Goal: Information Seeking & Learning: Learn about a topic

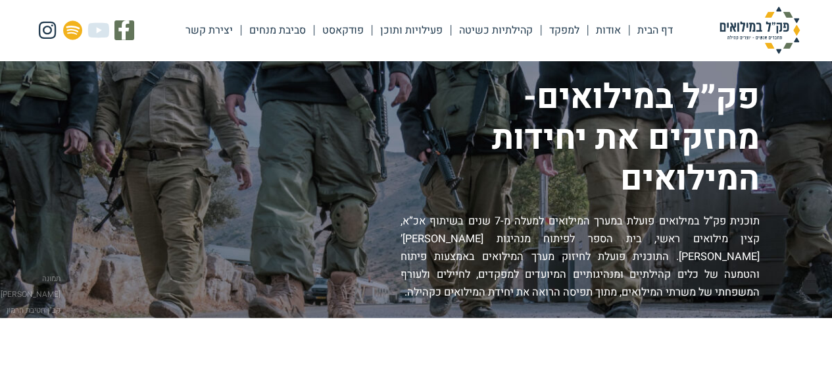
click at [427, 27] on link "פעילויות ותוכן" at bounding box center [411, 30] width 78 height 30
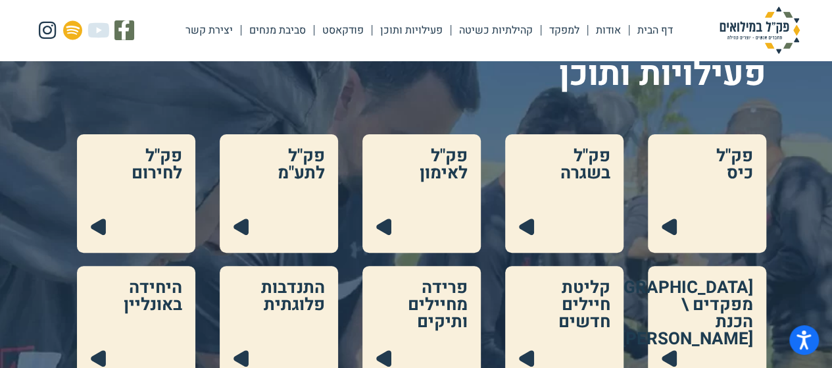
scroll to position [132, 0]
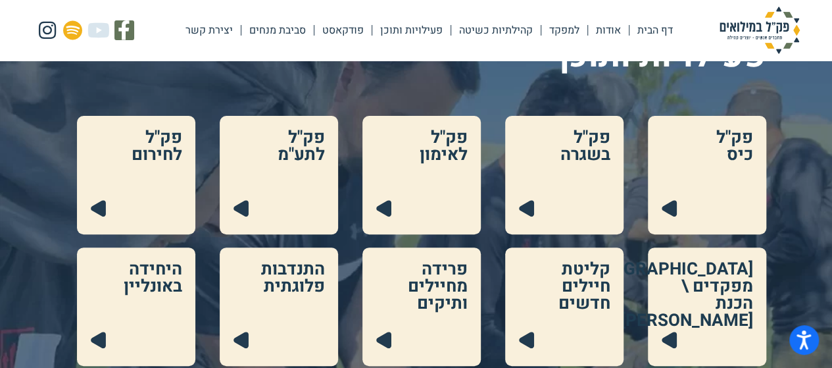
click at [701, 181] on link at bounding box center [707, 175] width 118 height 118
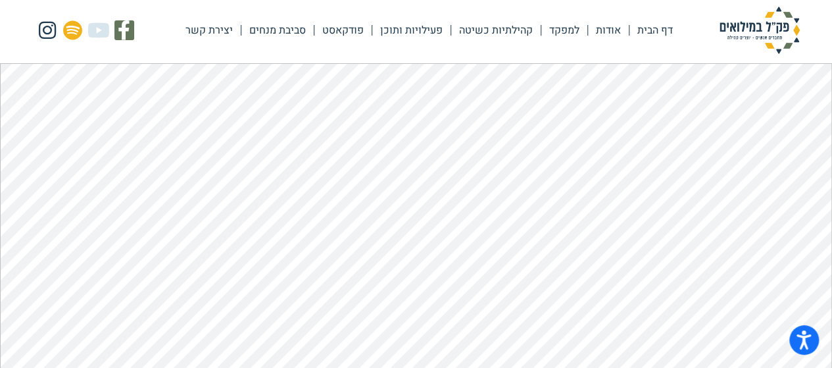
scroll to position [66, 0]
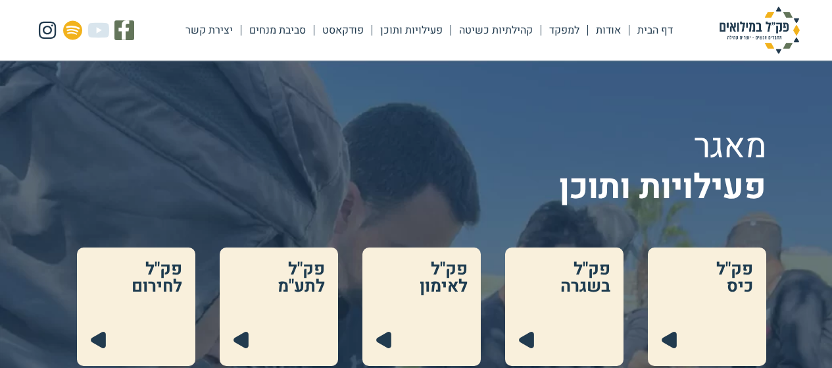
scroll to position [132, 0]
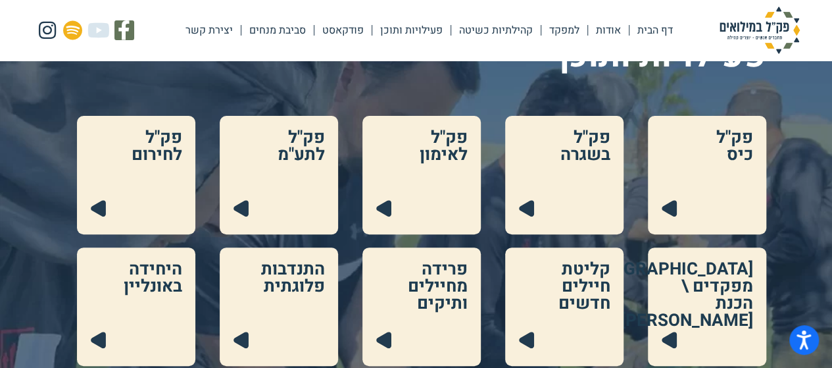
click at [434, 189] on link at bounding box center [421, 175] width 118 height 118
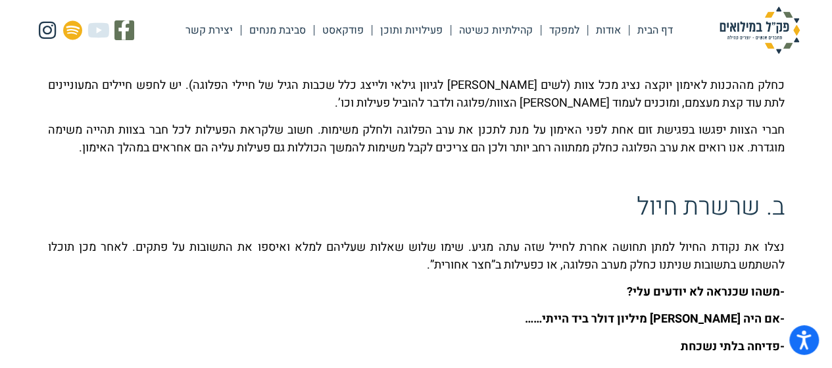
scroll to position [395, 0]
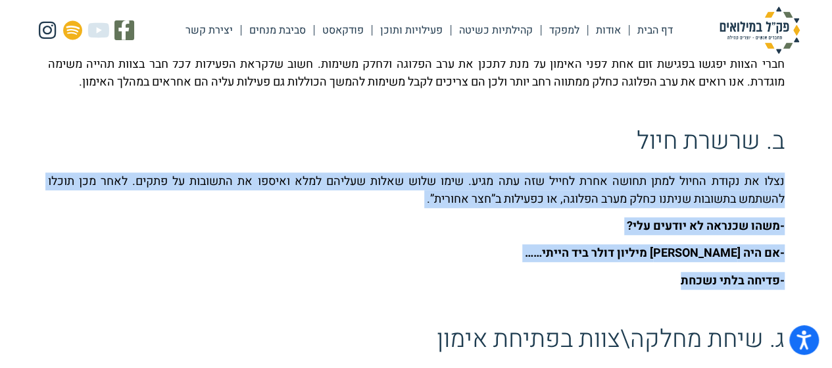
drag, startPoint x: 783, startPoint y: 180, endPoint x: 635, endPoint y: 272, distance: 175.2
click at [644, 277] on p "-פדיחה בלתי נשכחת" at bounding box center [416, 281] width 736 height 18
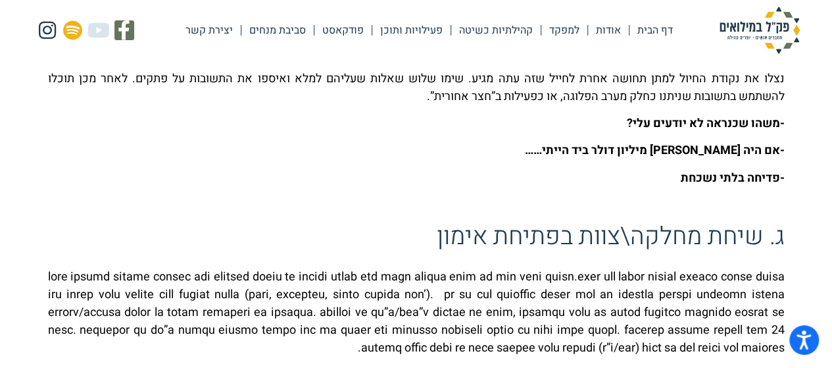
scroll to position [526, 0]
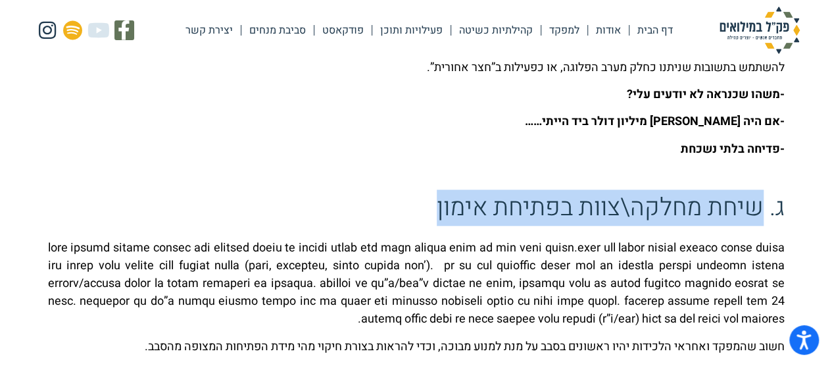
drag, startPoint x: 765, startPoint y: 210, endPoint x: 435, endPoint y: 222, distance: 330.3
click at [435, 222] on h4 "ג. שיחת מחלקה\צוות בפתיחת אימון" at bounding box center [416, 208] width 736 height 36
drag, startPoint x: 423, startPoint y: 214, endPoint x: 758, endPoint y: 218, distance: 334.1
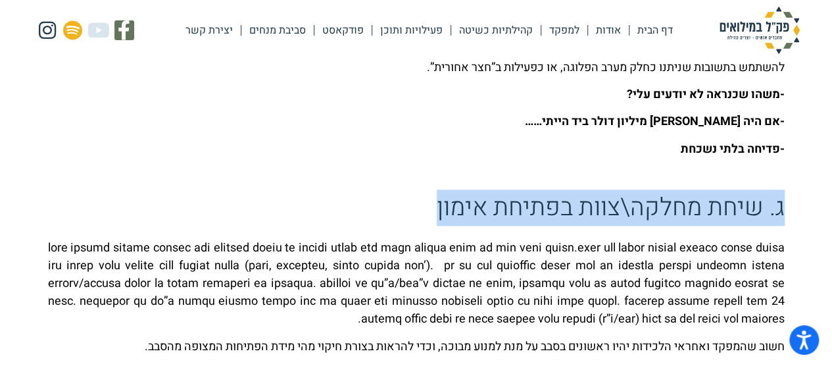
click at [758, 218] on h4 "ג. שיחת מחלקה\צוות בפתיחת אימון" at bounding box center [416, 208] width 736 height 36
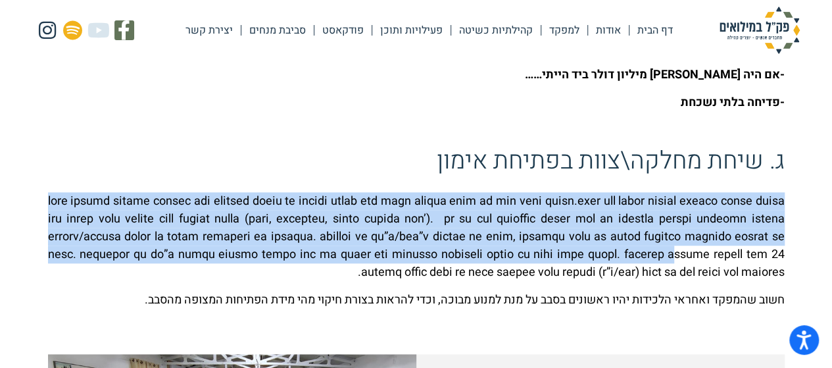
scroll to position [592, 0]
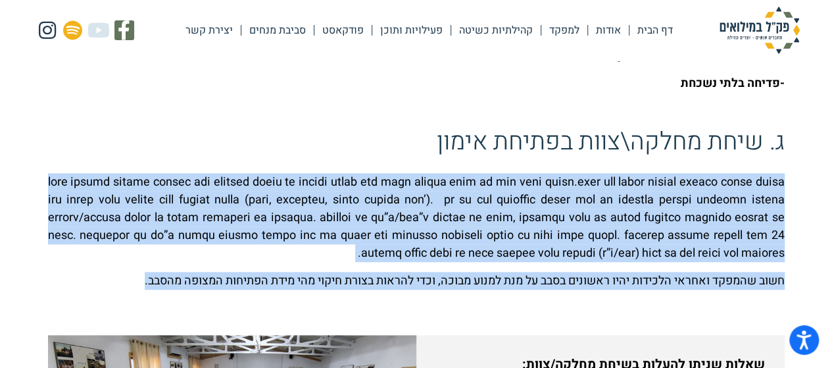
drag, startPoint x: 786, startPoint y: 247, endPoint x: 122, endPoint y: 281, distance: 665.7
click at [307, 268] on div "חשוב שהמפקד ואחראי הלכידות יהיו ראשונים בסבב על מנת למנוע מבוכה, וכדי להראות בצ…" at bounding box center [416, 231] width 736 height 116
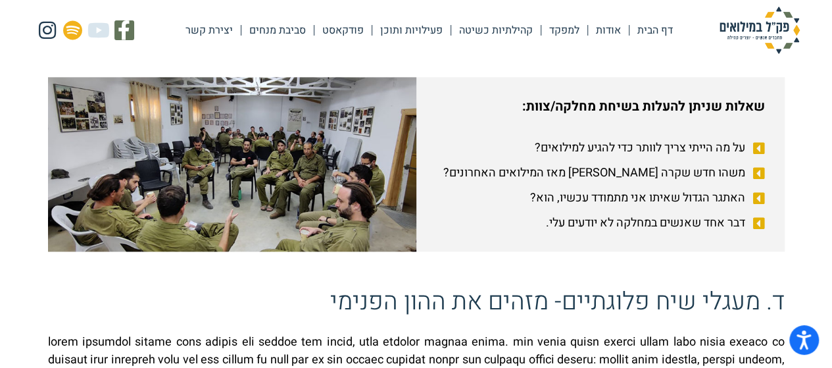
scroll to position [855, 0]
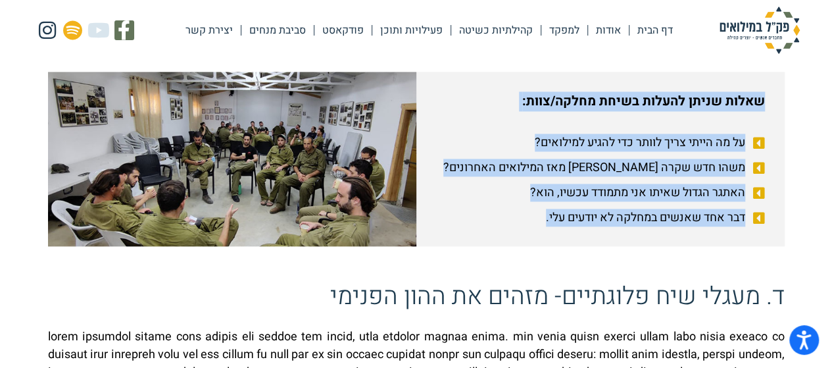
drag, startPoint x: 761, startPoint y: 100, endPoint x: 498, endPoint y: 210, distance: 285.3
click at [498, 210] on div "שאלות שניתן להעלות בשיחת מחלקה/צוות: על מה הייתי צריך לוותר כדי להגיע למילואים?…" at bounding box center [600, 159] width 368 height 174
copy div "שאלות שניתן להעלות בשיחת מחלקה/צוות: על מה הייתי צריך לוותר כדי להגיע למילואים?…"
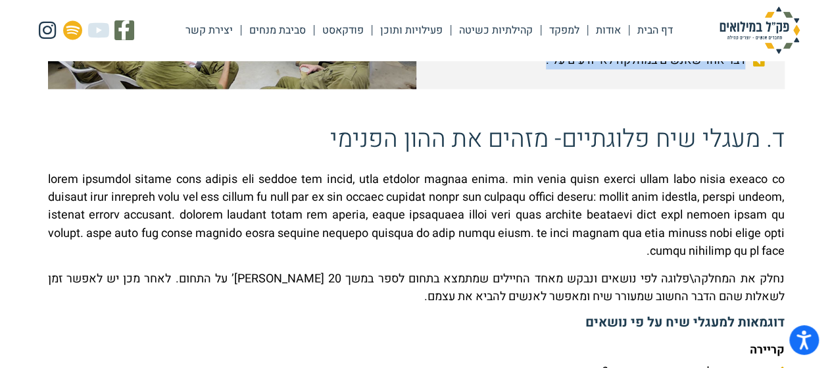
scroll to position [1052, 0]
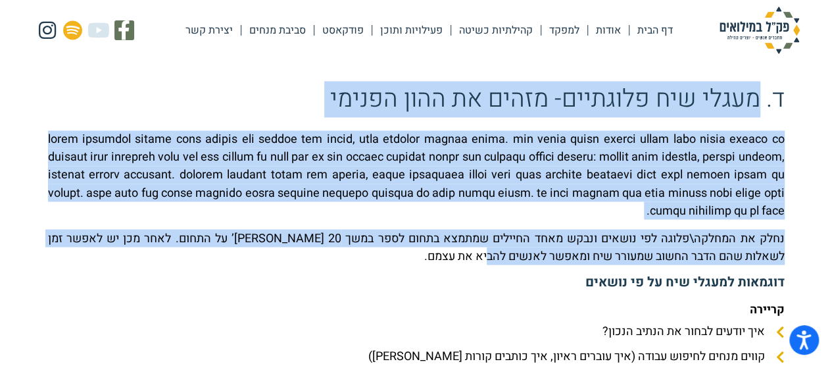
drag, startPoint x: 742, startPoint y: 120, endPoint x: 467, endPoint y: 258, distance: 307.9
click at [467, 258] on div "מלבד הזמן לפתח כשירות מבצעית האימון הוא הזדמנות לחיזוק הקשרים בין החיילים ולבני…" at bounding box center [416, 301] width 750 height 2179
click at [467, 258] on p "נחלק את המחלקה\פלוגה לפי נושאים ונבקש מאחד החיילים שמתמצא בתחום לספר במשך 20 דק…" at bounding box center [416, 247] width 736 height 36
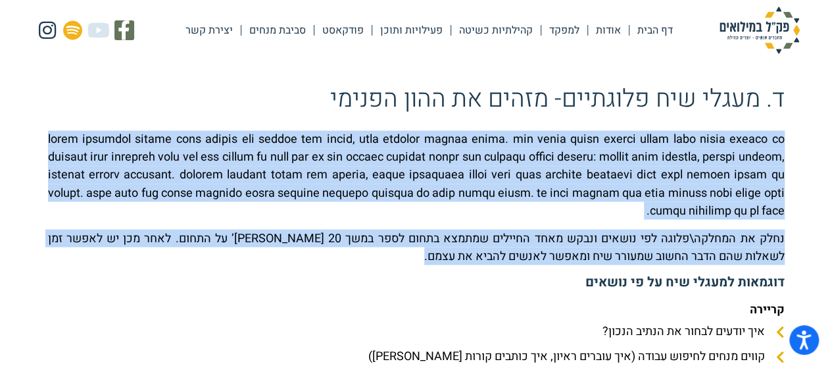
drag, startPoint x: 466, startPoint y: 258, endPoint x: 775, endPoint y: 135, distance: 332.3
click at [775, 135] on div "נחלק את המחלקה\פלוגה לפי נושאים ונבקש מאחד החיילים שמתמצא בתחום לספר במשך 20 דק…" at bounding box center [416, 223] width 736 height 187
click at [712, 235] on p "נחלק את המחלקה\פלוגה לפי נושאים ונבקש מאחד החיילים שמתמצא בתחום לספר במשך 20 דק…" at bounding box center [416, 247] width 736 height 36
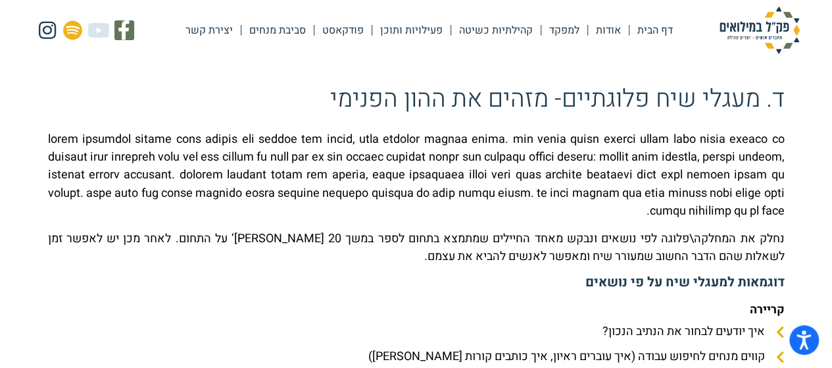
scroll to position [1118, 0]
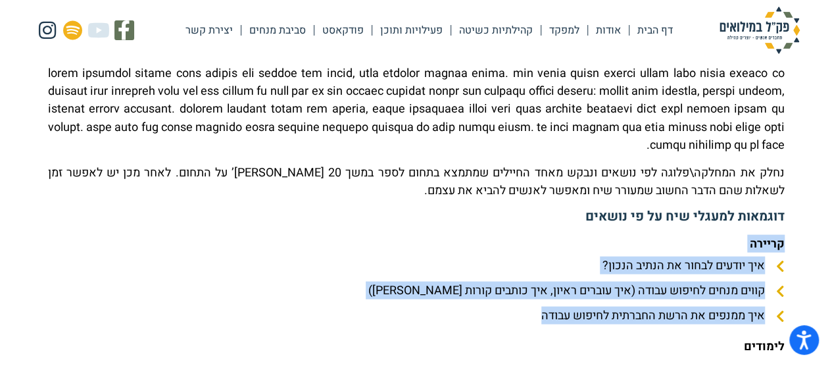
drag, startPoint x: 525, startPoint y: 312, endPoint x: 786, endPoint y: 244, distance: 269.2
click at [786, 244] on div "מלבד הזמן לפתח כשירות מבצעית האימון הוא הזדמנות לחיזוק הקשרים בין החיילים ולבני…" at bounding box center [416, 235] width 750 height 2179
click at [747, 276] on li "איך יודעים לבחור את הנתיב הנכון?" at bounding box center [416, 267] width 736 height 22
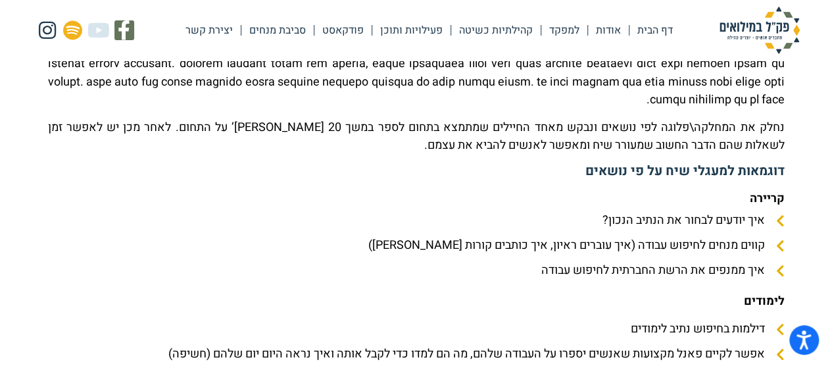
scroll to position [1184, 0]
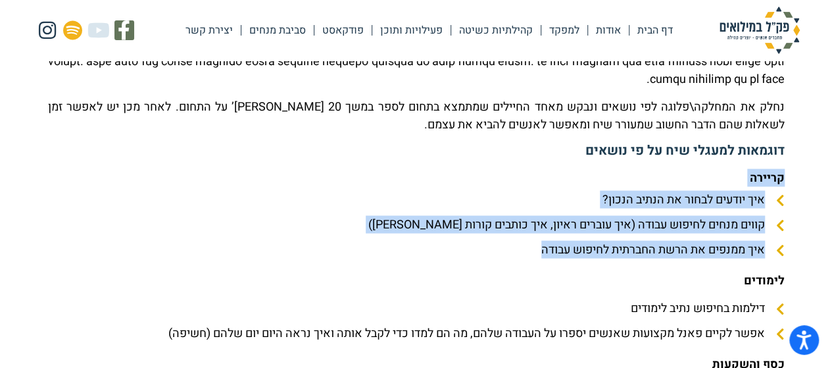
drag, startPoint x: 535, startPoint y: 260, endPoint x: 767, endPoint y: 207, distance: 238.0
click at [800, 181] on section "מלבד הזמן לפתח כשירות מבצעית האימון הוא הזדמנות לחיזוק הקשרים בין החיילים ולבני…" at bounding box center [416, 169] width 832 height 2245
click at [723, 236] on li "קווים מנחים לחיפוש עבודה (איך עוברים ראיון, איך כותבים קורות חיים)" at bounding box center [416, 226] width 736 height 22
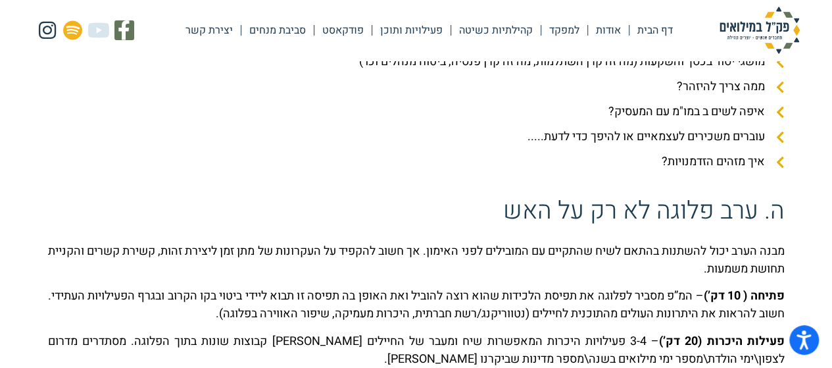
scroll to position [1578, 0]
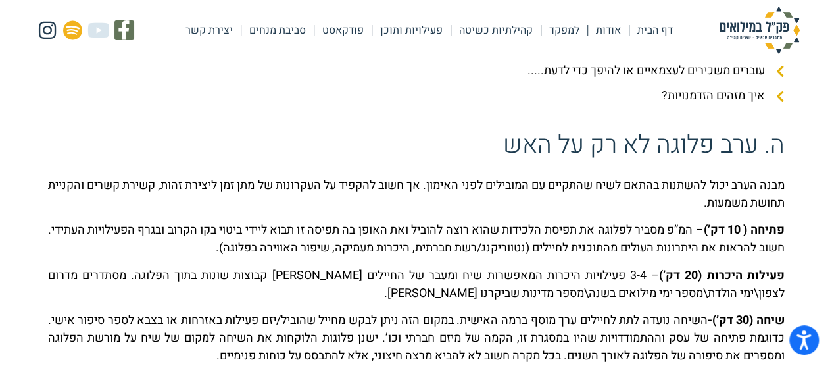
drag, startPoint x: 161, startPoint y: 248, endPoint x: 639, endPoint y: 233, distance: 478.3
click at [639, 233] on p "פתיחה ( 10 דק’) – המ”פ מסביר לפלוגה את תפיסת הלכידות שהוא רוצה להוביל ואת האופן…" at bounding box center [416, 239] width 736 height 36
click at [642, 252] on p "פתיחה ( 10 דק’) – המ”פ מסביר לפלוגה את תפיסת הלכידות שהוא רוצה להוביל ואת האופן…" at bounding box center [416, 239] width 736 height 36
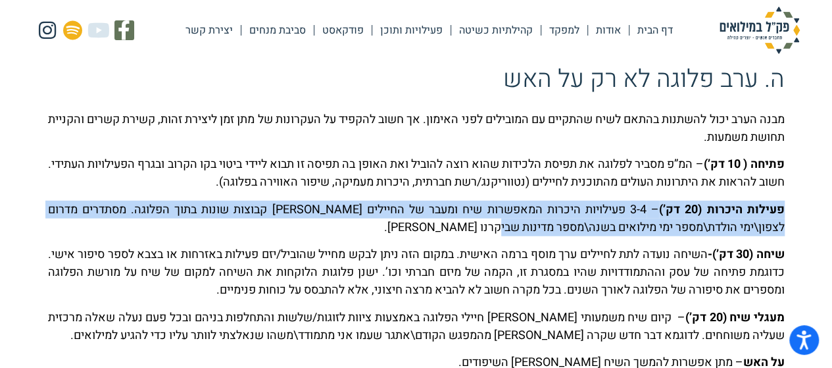
drag, startPoint x: 487, startPoint y: 227, endPoint x: 786, endPoint y: 209, distance: 299.7
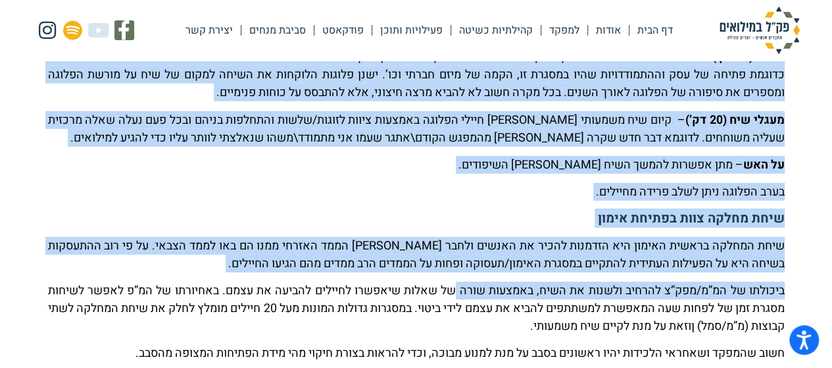
scroll to position [1907, 0]
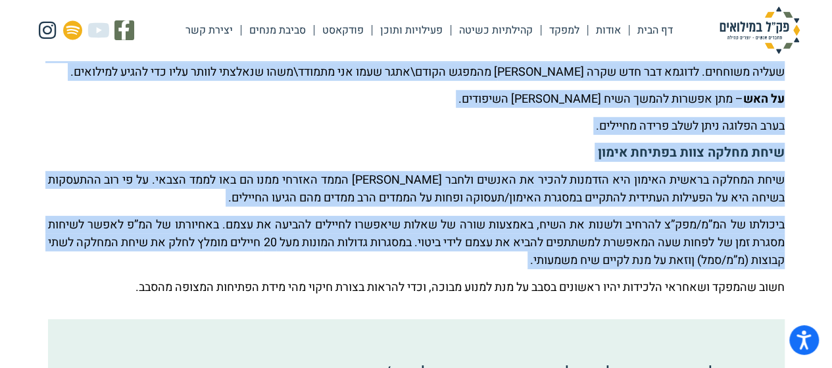
drag, startPoint x: 785, startPoint y: 209, endPoint x: 408, endPoint y: 264, distance: 381.4
click at [408, 264] on p "ביכולתו של המ”מ/מפק”צ להרחיב ולשנות את השיח, באמצעות שורה של שאלות שיאפשרו לחיי…" at bounding box center [416, 242] width 736 height 53
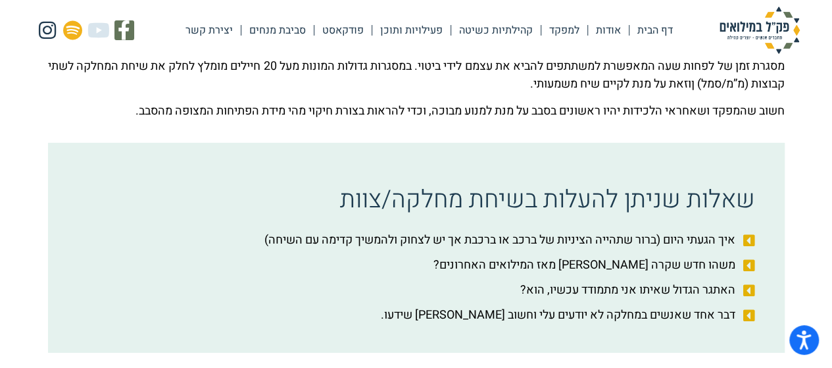
scroll to position [2104, 0]
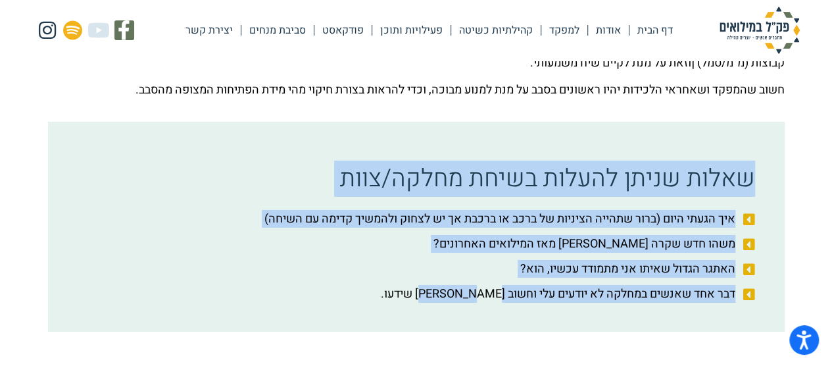
drag, startPoint x: 751, startPoint y: 178, endPoint x: 435, endPoint y: 290, distance: 335.1
click at [435, 290] on div "שאלות שניתן להעלות בשיחת מחלקה/צוות איך הגעתי היום (ברור שתהייה הציניות של ברכב…" at bounding box center [416, 227] width 736 height 210
click at [489, 291] on span "דבר אחד שאנשים במחלקה לא יודעים עלי וחשוב לי שידעו." at bounding box center [560, 294] width 358 height 18
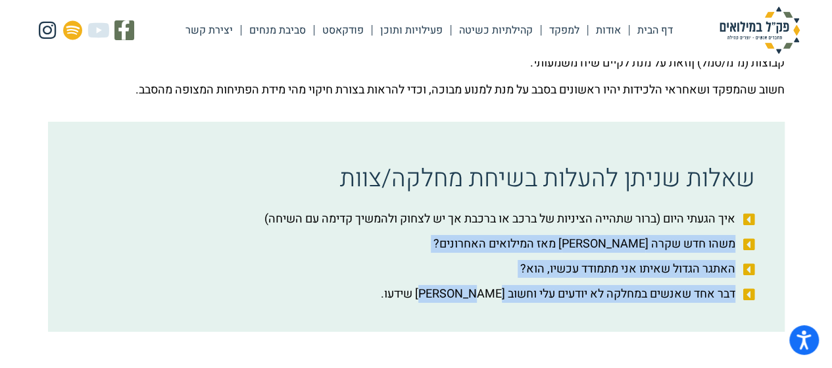
drag, startPoint x: 447, startPoint y: 298, endPoint x: 736, endPoint y: 244, distance: 294.3
click at [736, 244] on ul "איך הגעתי היום (ברור שתהייה הציניות של ברכב או ברכבת אך יש לצחוק ולהמשיך קדימה …" at bounding box center [415, 256] width 677 height 93
click at [716, 250] on span "משהו חדש שקרה לי מאז המילואים האחרונים?" at bounding box center [585, 244] width 305 height 18
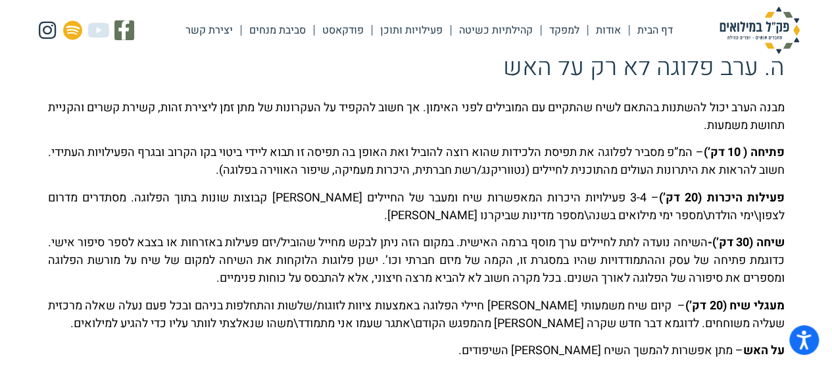
scroll to position [1676, 0]
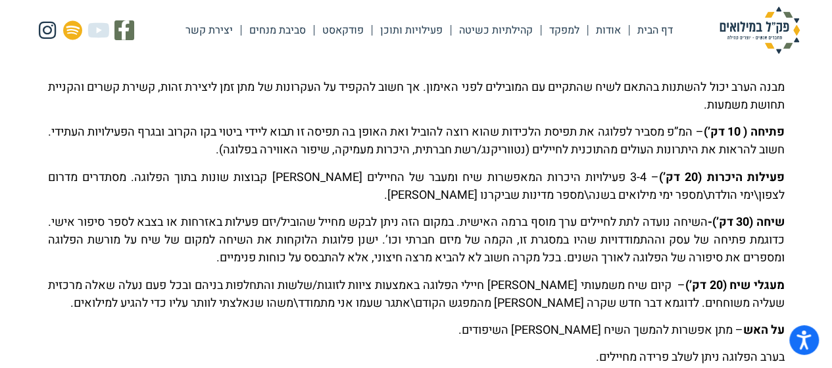
drag, startPoint x: 784, startPoint y: 221, endPoint x: 142, endPoint y: 263, distance: 643.2
click at [142, 263] on p "שיחה (30 דק’)- השיחה נועדה לתת לחיילים ערך מוסף ברמה האישית. במקום הזה ניתן לבק…" at bounding box center [416, 239] width 736 height 53
click at [511, 284] on p "מעגלי שיח (20 דק’) – קיום שיח משמעותי בין חיילי הפלוגה באמצעות ציוות לזוגות/שלש…" at bounding box center [416, 294] width 736 height 36
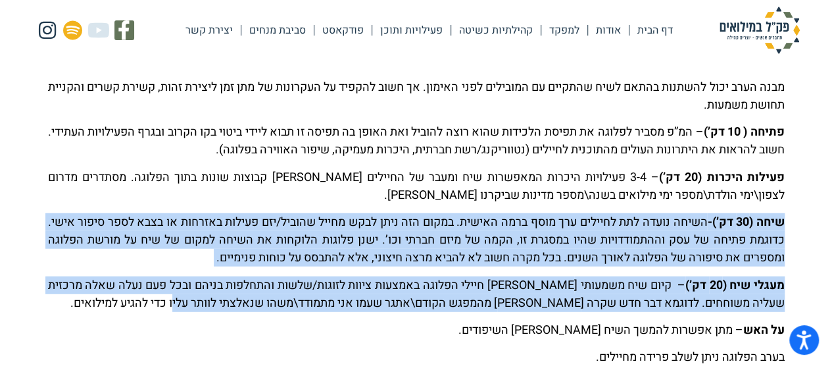
drag, startPoint x: 170, startPoint y: 304, endPoint x: 785, endPoint y: 222, distance: 621.0
click at [773, 231] on p "שיחה (30 דק’)- השיחה נועדה לתת לחיילים ערך מוסף ברמה האישית. במקום הזה ניתן לבק…" at bounding box center [416, 239] width 736 height 53
drag, startPoint x: 167, startPoint y: 304, endPoint x: 780, endPoint y: 227, distance: 617.8
click at [780, 227] on div "מבנה הערב יכול להשתנות בהתאם לשיח שהתקיים עם המובילים לפני האימון. אך חשוב להקפ…" at bounding box center [416, 302] width 736 height 449
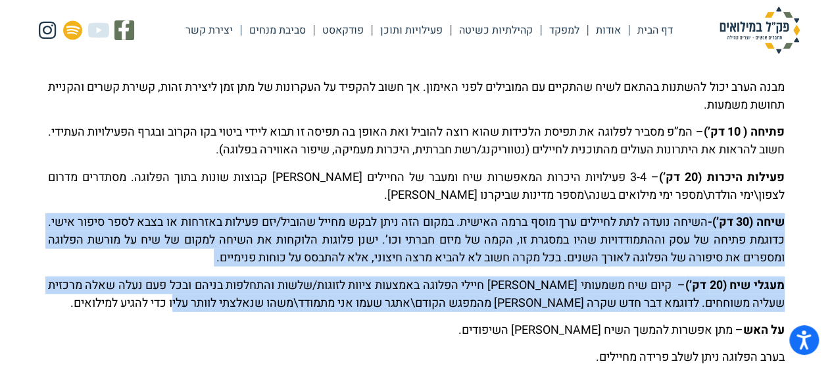
click at [765, 248] on p "שיחה (30 דק’)- השיחה נועדה לתת לחיילים ערך מוסף ברמה האישית. במקום הזה ניתן לבק…" at bounding box center [416, 239] width 736 height 53
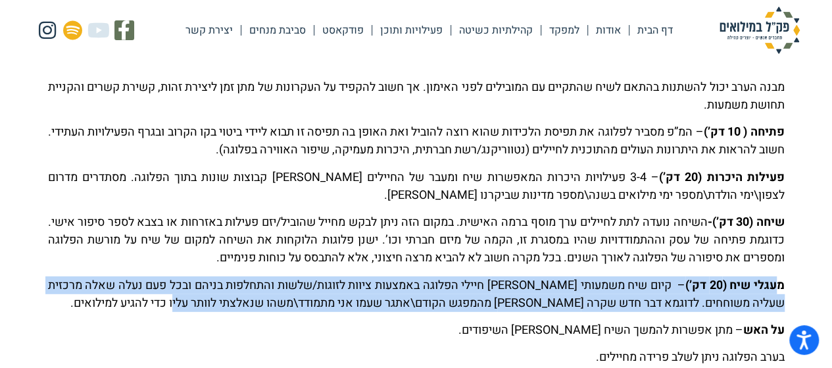
drag, startPoint x: 154, startPoint y: 302, endPoint x: 775, endPoint y: 285, distance: 621.6
click at [775, 285] on p "מעגלי שיח (20 דק’) – קיום שיח משמעותי בין חיילי הפלוגה באמצעות ציוות לזוגות/שלש…" at bounding box center [416, 294] width 736 height 36
click at [757, 292] on b "מעגלי שיח (20 דק’)" at bounding box center [734, 285] width 99 height 18
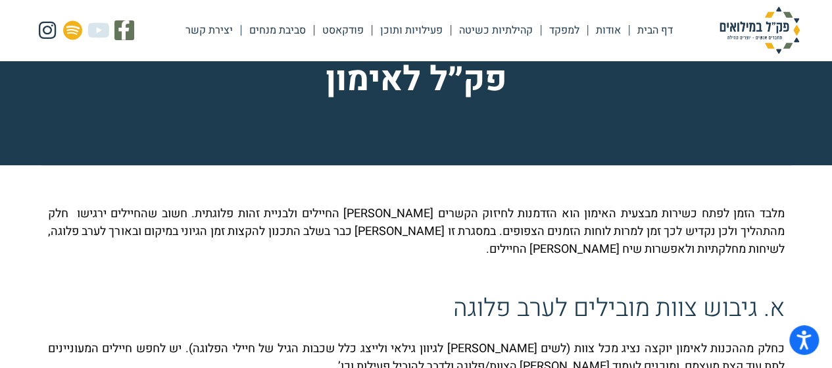
scroll to position [132, 0]
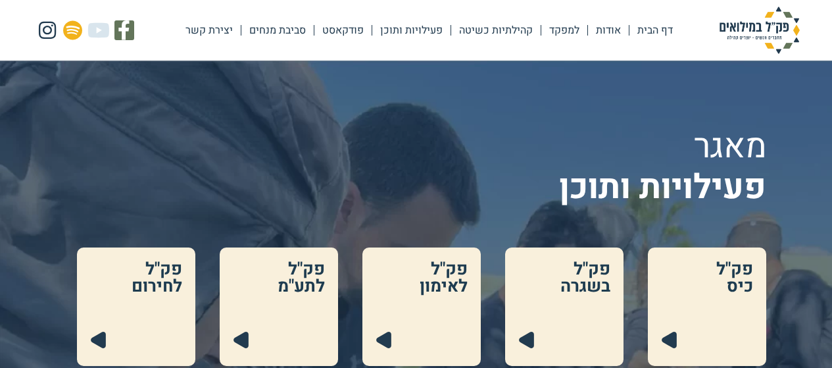
scroll to position [132, 0]
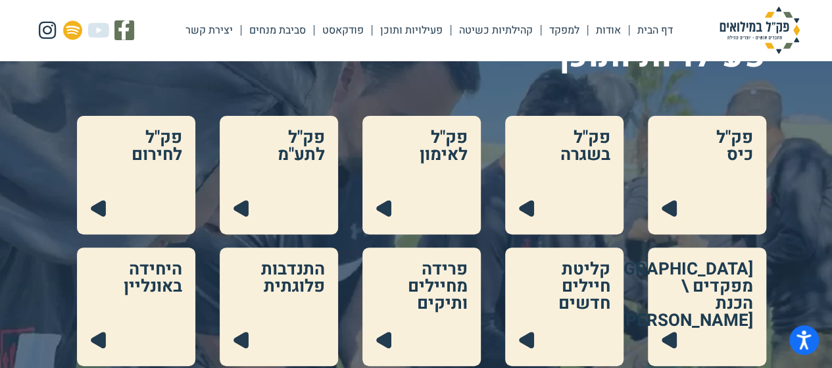
click at [299, 160] on link at bounding box center [279, 175] width 118 height 118
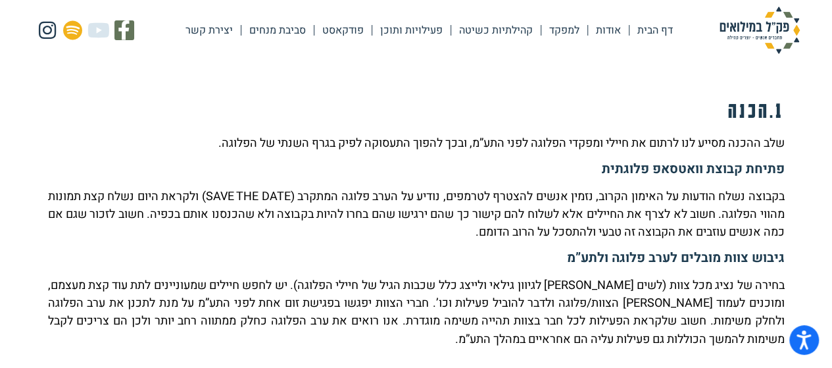
scroll to position [921, 0]
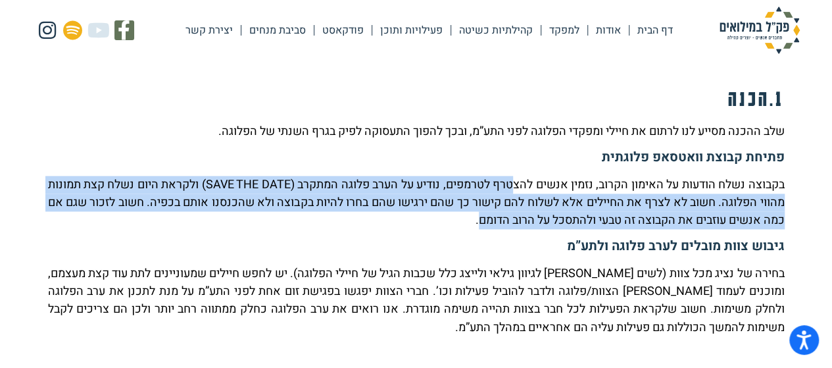
drag, startPoint x: 426, startPoint y: 213, endPoint x: 497, endPoint y: 190, distance: 74.7
click at [497, 190] on p "בקבוצה נשלח הודעות על האימון הקרוב, נזמין אנשים להצטרף לטרמפים, נודיע על הערב פ…" at bounding box center [416, 202] width 736 height 53
click at [498, 195] on p "בקבוצה נשלח הודעות על האימון הקרוב, נזמין אנשים להצטרף לטרמפים, נודיע על הערב פ…" at bounding box center [416, 202] width 736 height 53
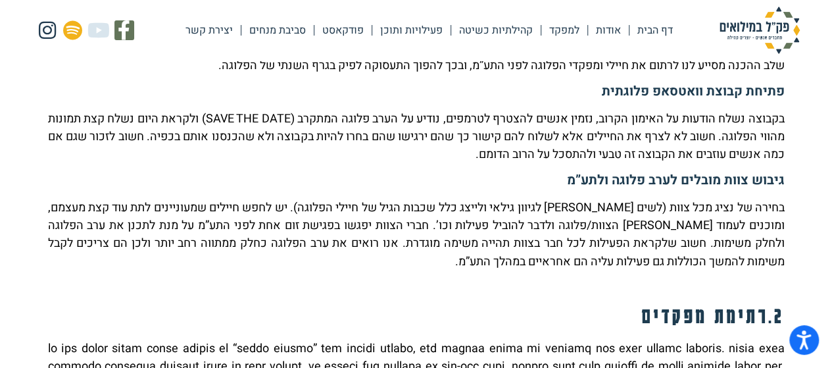
scroll to position [1052, 0]
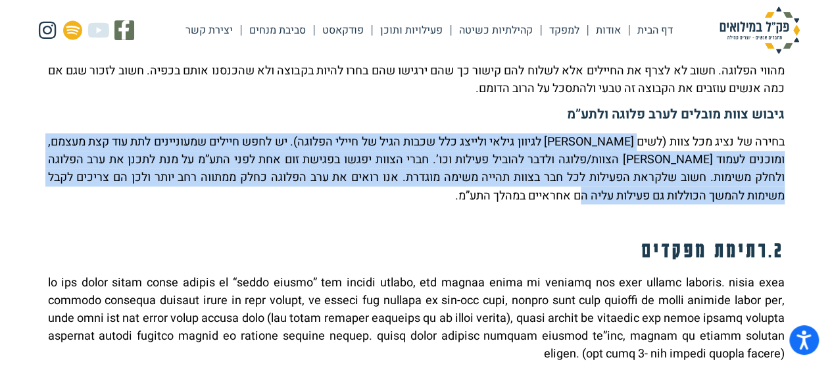
drag, startPoint x: 532, startPoint y: 195, endPoint x: 627, endPoint y: 147, distance: 107.0
click at [627, 147] on p "בחירה של נציג מכל צוות (לשים לב לגיוון גילאי ולייצג כלל שכבות הגיל של חיילי הפל…" at bounding box center [416, 168] width 736 height 71
click at [618, 174] on p "בחירה של נציג מכל צוות (לשים לב לגיוון גילאי ולייצג כלל שכבות הגיל של חיילי הפל…" at bounding box center [416, 168] width 736 height 71
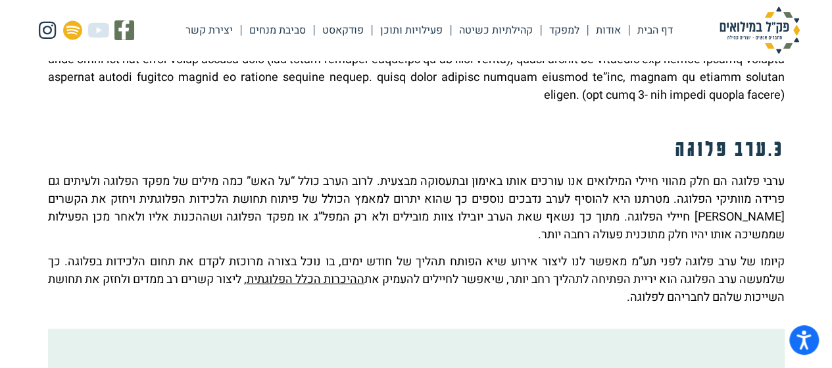
scroll to position [1315, 0]
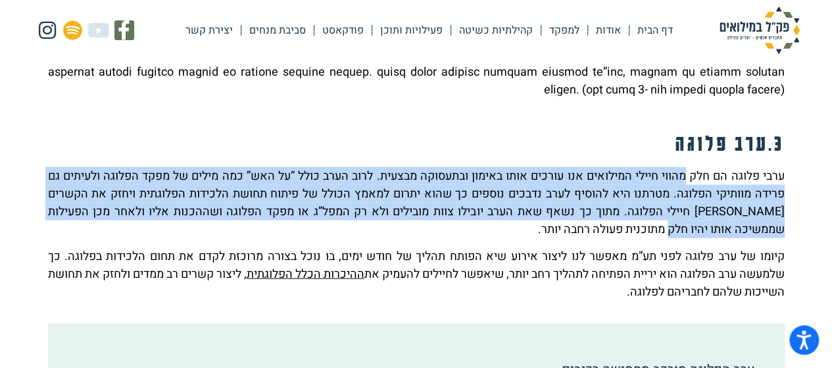
drag, startPoint x: 681, startPoint y: 172, endPoint x: 663, endPoint y: 235, distance: 65.8
click at [663, 235] on p "ערבי פלוגה הם חלק מהווי חיילי המילואים אנו עורכים אותו באימון ובתעסוקה מבצעית. …" at bounding box center [416, 202] width 736 height 71
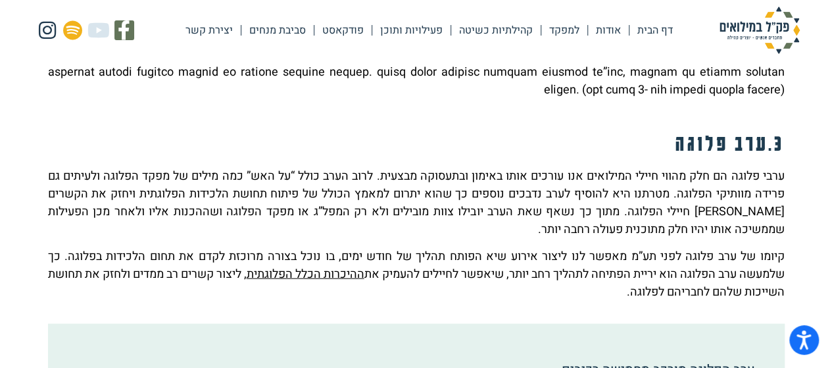
click at [660, 235] on p "ערבי פלוגה הם חלק מהווי חיילי המילואים אנו עורכים אותו באימון ובתעסוקה מבצעית. …" at bounding box center [416, 202] width 736 height 71
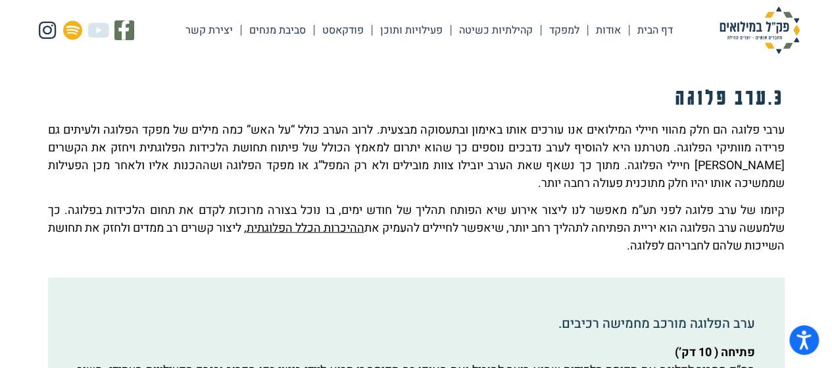
scroll to position [1381, 0]
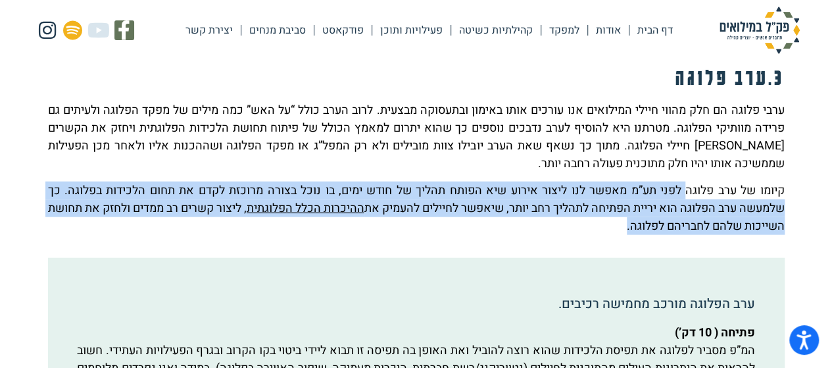
drag, startPoint x: 578, startPoint y: 231, endPoint x: 685, endPoint y: 190, distance: 114.1
click at [685, 190] on p "קיומו של ערב פלוגה לפני תע”מ מאפשר לנו ליצור אירוע שיא הפותח תהליך של חודש ימים…" at bounding box center [416, 207] width 736 height 53
click at [685, 192] on p "קיומו של ערב פלוגה לפני תע”מ מאפשר לנו ליצור אירוע שיא הפותח תהליך של חודש ימים…" at bounding box center [416, 207] width 736 height 53
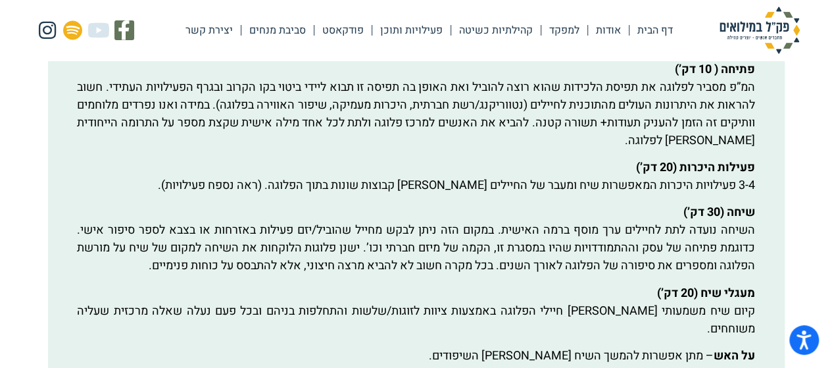
scroll to position [1710, 0]
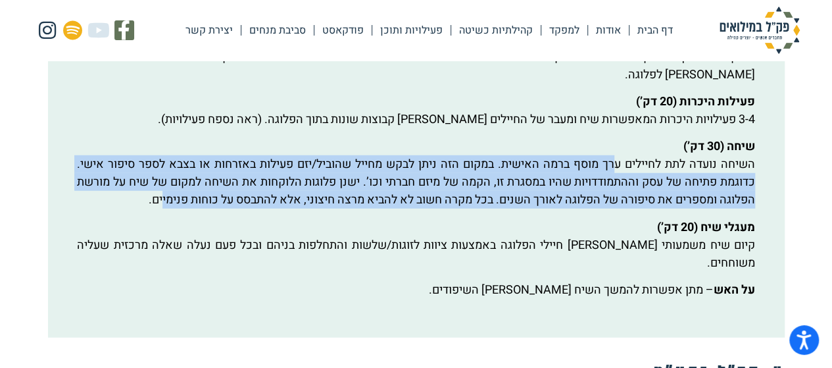
drag, startPoint x: 114, startPoint y: 199, endPoint x: 616, endPoint y: 173, distance: 502.4
click at [616, 173] on p "שיחה (30 דק’) השיחה נועדה לתת לחיילים ערך מוסף ברמה האישית. במקום הזה ניתן לבקש…" at bounding box center [415, 172] width 677 height 71
click at [615, 180] on p "שיחה (30 דק’) השיחה נועדה לתת לחיילים ערך מוסף ברמה האישית. במקום הזה ניתן לבקש…" at bounding box center [415, 172] width 677 height 71
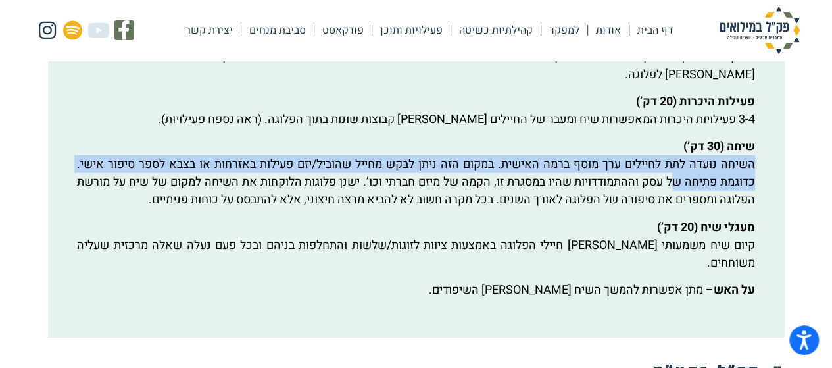
drag, startPoint x: 761, startPoint y: 160, endPoint x: 665, endPoint y: 193, distance: 100.9
click at [665, 193] on div "ערב הפלוגה מורכב מחמישה רכיבים. פתיחה ( 10 דק’) המ”פ מסביר לפלוגה את תפיסת הלכי…" at bounding box center [416, 133] width 736 height 409
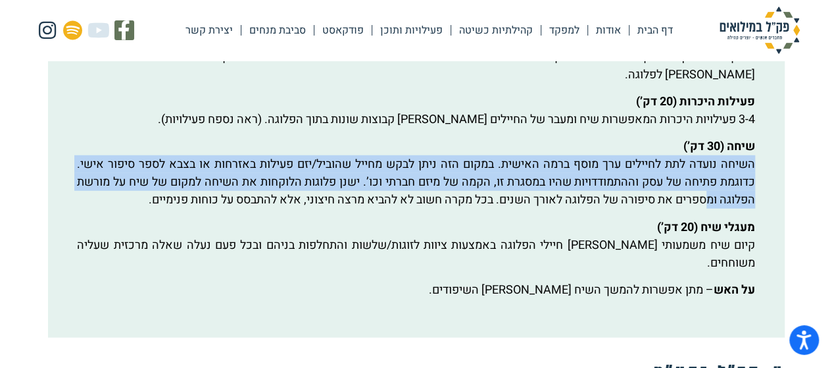
click at [665, 193] on p "שיחה (30 דק’) השיחה נועדה לתת לחיילים ערך מוסף ברמה האישית. במקום הזה ניתן לבקש…" at bounding box center [415, 172] width 677 height 71
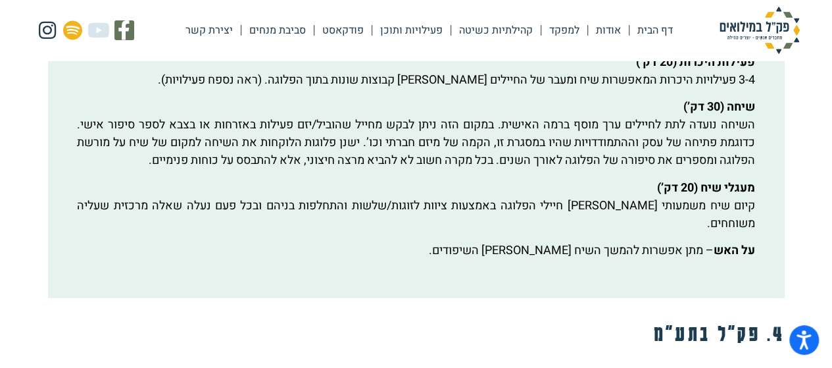
scroll to position [1775, 0]
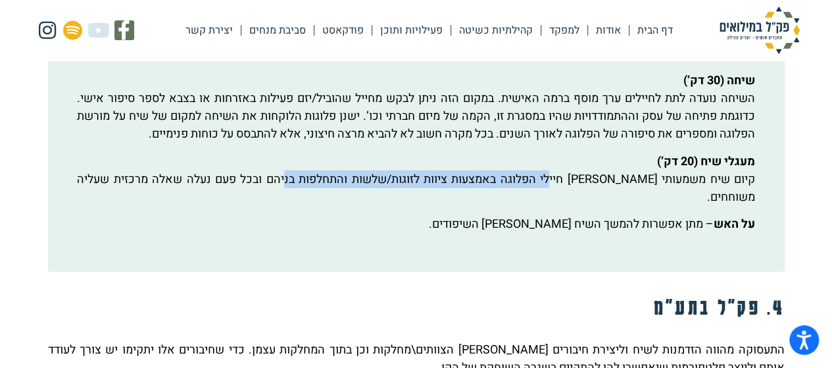
drag, startPoint x: 308, startPoint y: 181, endPoint x: 575, endPoint y: 186, distance: 267.0
click at [575, 186] on p "מעגלי שיח (20 דק’) קיום שיח משמעותי בין חיילי הפלוגה באמצעות ציוות לזוגות/שלשות…" at bounding box center [415, 179] width 677 height 53
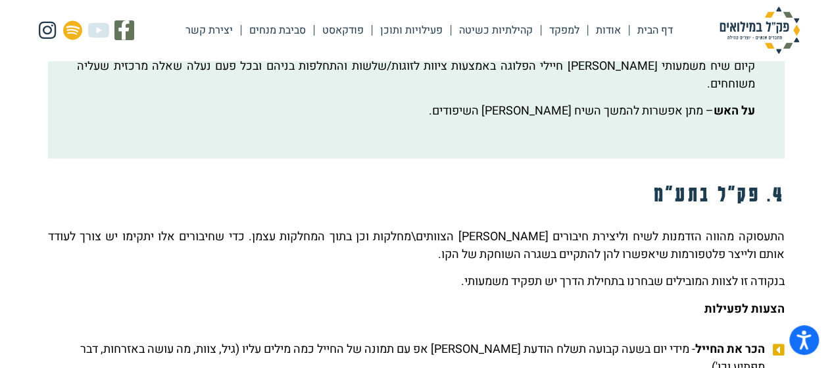
scroll to position [1973, 0]
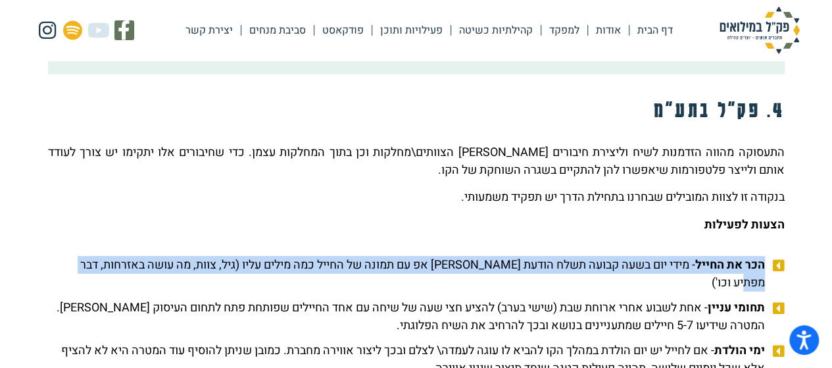
drag, startPoint x: 66, startPoint y: 247, endPoint x: 761, endPoint y: 243, distance: 695.1
click at [761, 256] on span "הכר את החייל - מידי יום בשעה קבועה תשלח הודעת וואטס אפ עם תמונה של החייל כמה מי…" at bounding box center [408, 274] width 720 height 36
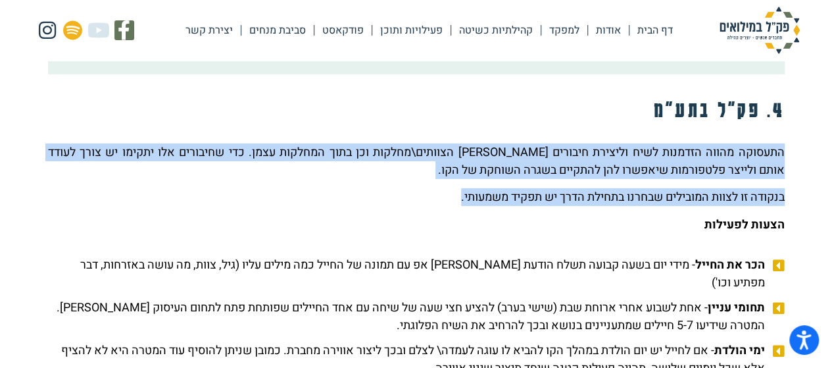
drag, startPoint x: 783, startPoint y: 133, endPoint x: 450, endPoint y: 174, distance: 335.2
click at [450, 174] on div "התעסוקה מהווה הזדמנות לשיח וליצירת חיבורים בין הצוותים\מחלקות וכן בתוך המחלקות …" at bounding box center [416, 188] width 736 height 90
click at [466, 188] on p "בנקודה זו לצוות המובילים שבחרנו בתחילת הדרך יש תפקיד משמעותי." at bounding box center [416, 197] width 736 height 18
drag, startPoint x: 458, startPoint y: 182, endPoint x: 775, endPoint y: 132, distance: 320.2
click at [775, 143] on div "התעסוקה מהווה הזדמנות לשיח וליצירת חיבורים בין הצוותים\מחלקות וכן בתוך המחלקות …" at bounding box center [416, 188] width 736 height 90
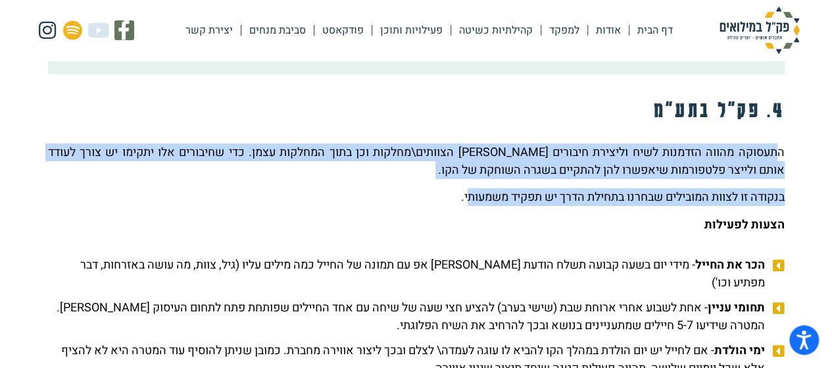
click at [759, 166] on div "התעסוקה מהווה הזדמנות לשיח וליצירת חיבורים בין הצוותים\מחלקות וכן בתוך המחלקות …" at bounding box center [416, 188] width 736 height 90
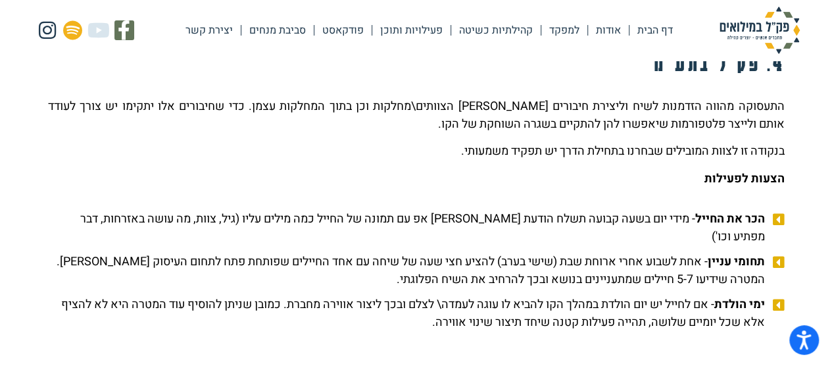
scroll to position [2038, 0]
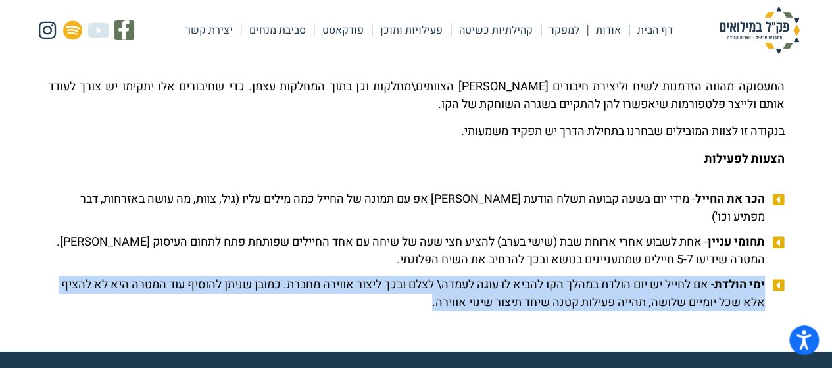
drag, startPoint x: 391, startPoint y: 266, endPoint x: 764, endPoint y: 254, distance: 373.7
click at [764, 276] on span "ימי הולדת - אם לחייל יש יום הולדת במהלך הקו להביא לו עוגה לעמדה\ לצלם ובכך ליצו…" at bounding box center [408, 294] width 720 height 36
click at [754, 276] on span "ימי הולדת - אם לחייל יש יום הולדת במהלך הקו להביא לו עוגה לעמדה\ לצלם ובכך ליצו…" at bounding box center [408, 294] width 720 height 36
drag, startPoint x: 388, startPoint y: 267, endPoint x: 762, endPoint y: 252, distance: 374.5
click at [762, 276] on span "ימי הולדת - אם לחייל יש יום הולדת במהלך הקו להביא לו עוגה לעמדה\ לצלם ובכך ליצו…" at bounding box center [408, 294] width 720 height 36
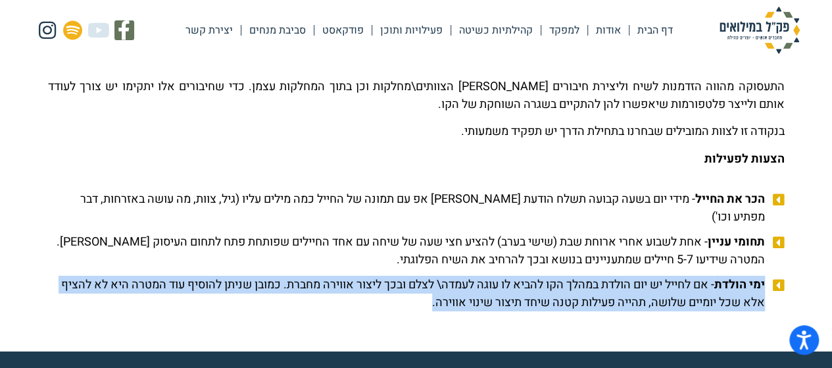
click at [758, 276] on b "ימי הולדת" at bounding box center [739, 285] width 51 height 18
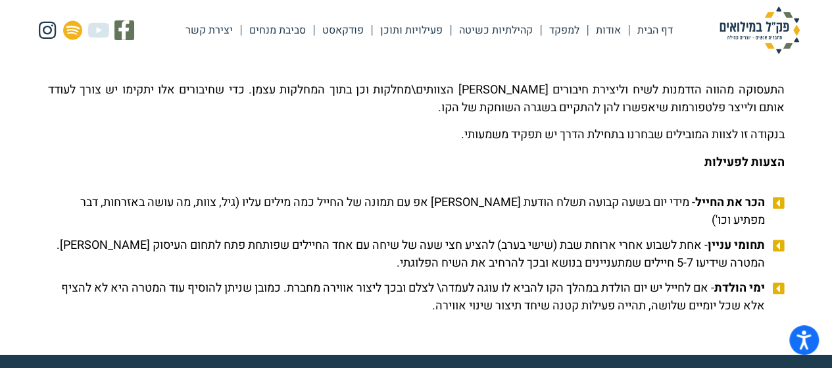
scroll to position [2015, 0]
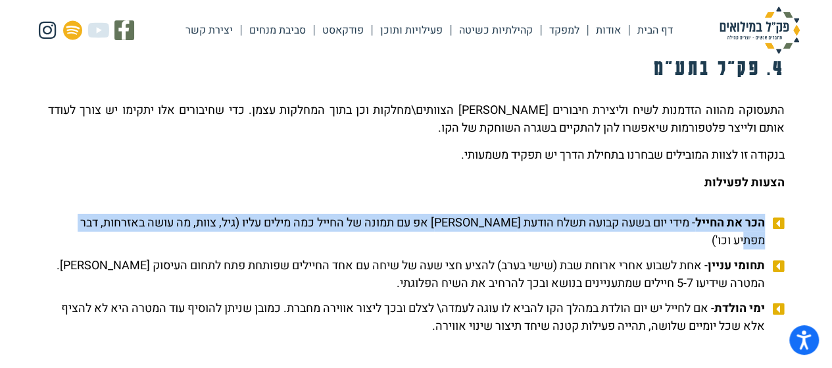
drag, startPoint x: 57, startPoint y: 203, endPoint x: 771, endPoint y: 202, distance: 714.8
click at [771, 214] on li "הכר את החייל - מידי יום בשעה קבועה תשלח הודעת וואטס אפ עם תמונה של החייל כמה מי…" at bounding box center [416, 233] width 736 height 39
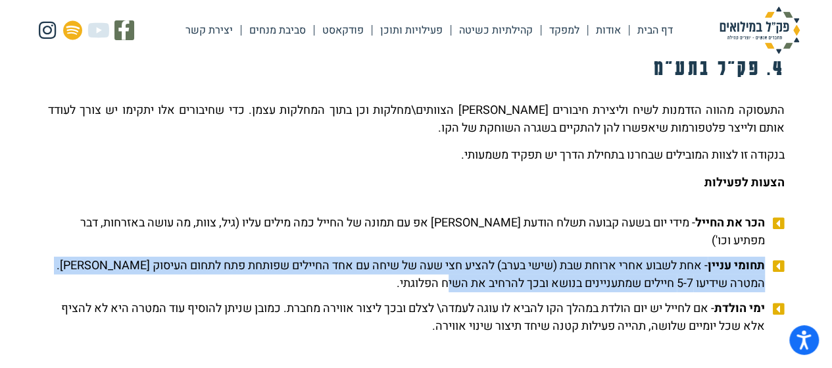
drag, startPoint x: 412, startPoint y: 253, endPoint x: 767, endPoint y: 226, distance: 356.1
click at [767, 256] on span "תחומי עניין - אחת לשבוע אחרי ארוחת שבת (שישי בערב) להציע חצי שעה של שיחה עם אחד…" at bounding box center [408, 274] width 720 height 36
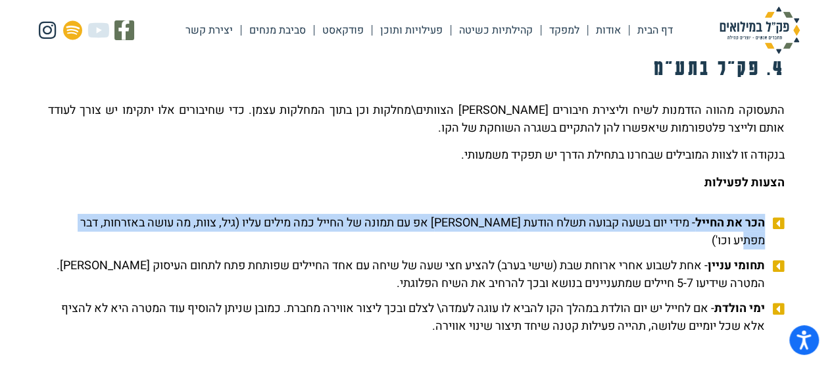
drag, startPoint x: 68, startPoint y: 203, endPoint x: 765, endPoint y: 210, distance: 697.7
click at [765, 214] on li "הכר את החייל - מידי יום בשעה קבועה תשלח הודעת וואטס אפ עם תמונה של החייל כמה מי…" at bounding box center [416, 233] width 736 height 39
click at [754, 214] on b "הכר את החייל" at bounding box center [730, 223] width 70 height 18
drag, startPoint x: 70, startPoint y: 206, endPoint x: 738, endPoint y: 207, distance: 668.1
click at [738, 214] on li "הכר את החייל - מידי יום בשעה קבועה תשלח הודעת וואטס אפ עם תמונה של החייל כמה מי…" at bounding box center [416, 233] width 736 height 39
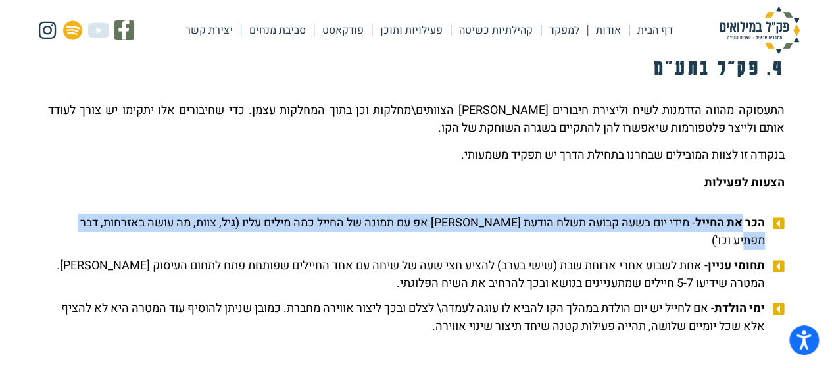
scroll to position [1949, 0]
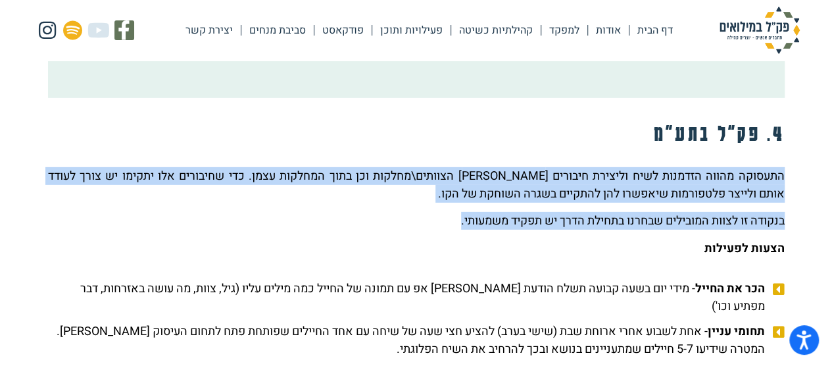
drag, startPoint x: 781, startPoint y: 161, endPoint x: 429, endPoint y: 203, distance: 354.3
click at [429, 203] on div "התעסוקה מהווה הזדמנות לשיח וליצירת חיבורים בין הצוותים\מחלקות וכן בתוך המחלקות …" at bounding box center [416, 212] width 736 height 90
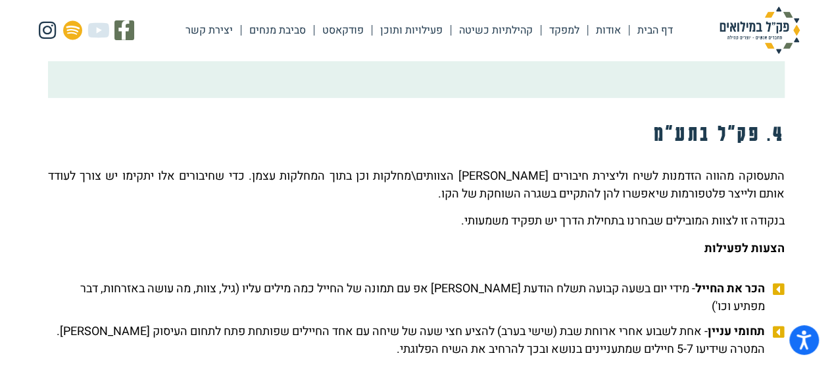
click at [521, 219] on div "התעסוקה מהווה הזדמנות לשיח וליצירת חיבורים בין הצוותים\מחלקות וכן בתוך המחלקות …" at bounding box center [416, 212] width 736 height 90
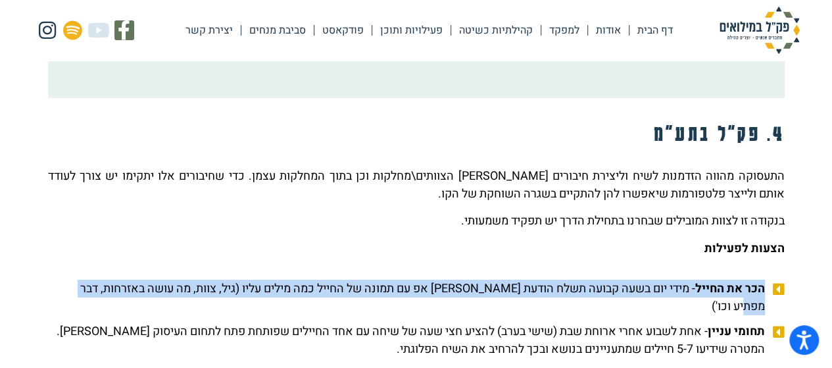
drag, startPoint x: 64, startPoint y: 269, endPoint x: 761, endPoint y: 268, distance: 697.7
click at [761, 279] on li "הכר את החייל - מידי יום בשעה קבועה תשלח הודעת וואטס אפ עם תמונה של החייל כמה מי…" at bounding box center [416, 298] width 736 height 39
copy span "הכר את החייל - מידי יום בשעה קבועה תשלח הודעת וואטס אפ עם תמונה של החייל כמה מי…"
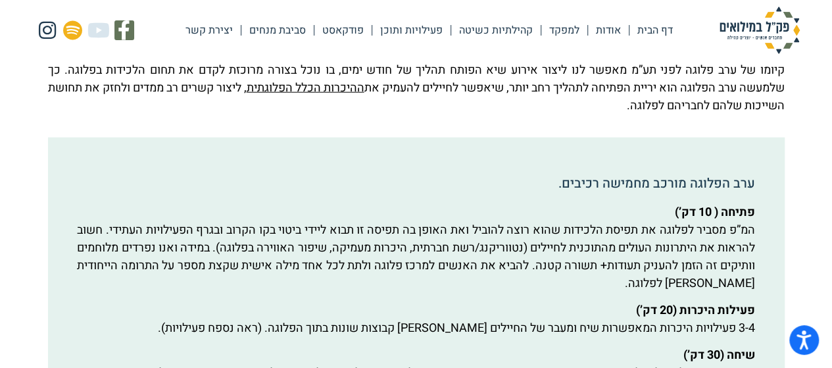
scroll to position [1489, 0]
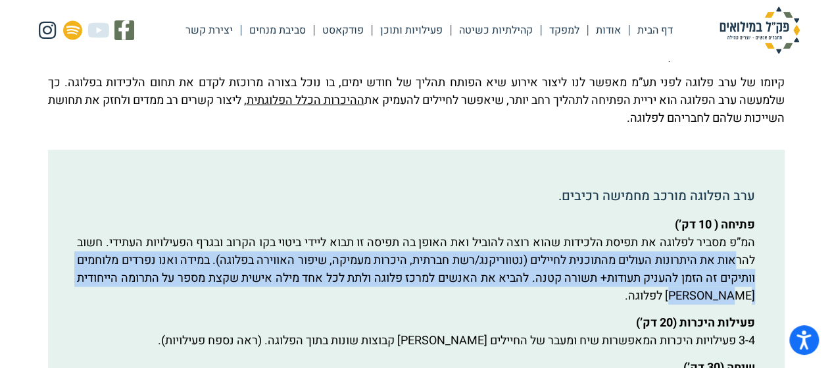
drag, startPoint x: 615, startPoint y: 299, endPoint x: 708, endPoint y: 253, distance: 103.2
click at [708, 253] on span "המ”פ מסביר לפלוגה את תפיסת הלכידות שהוא רוצה להוביל ואת האופן בה תפיסה זו תבוא …" at bounding box center [415, 268] width 677 height 71
click at [712, 277] on span "המ”פ מסביר לפלוגה את תפיסת הלכידות שהוא רוצה להוביל ואת האופן בה תפיסה זו תבוא …" at bounding box center [415, 268] width 677 height 71
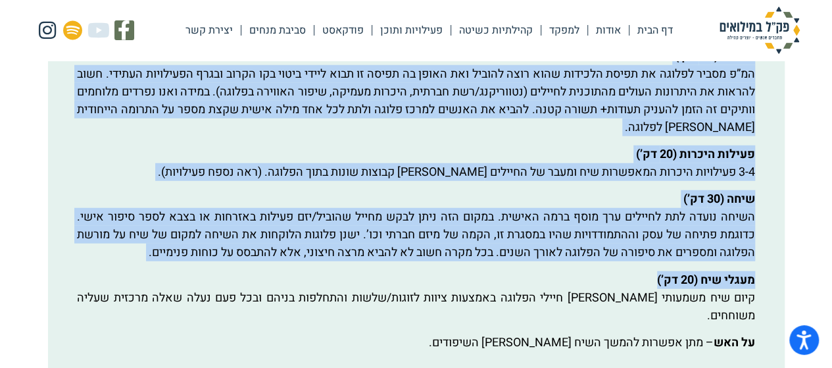
scroll to position [1686, 0]
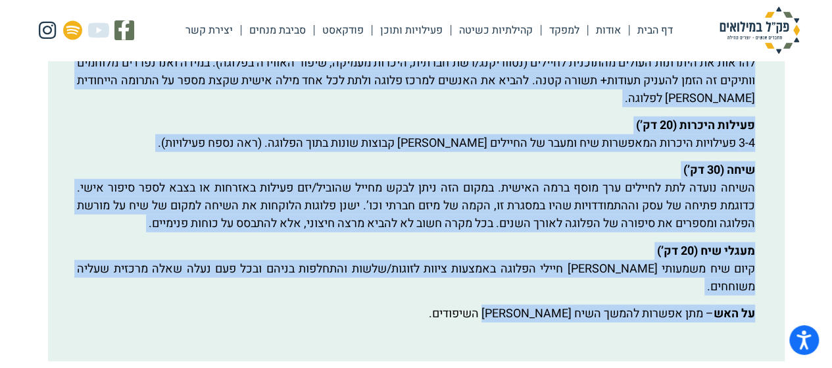
drag, startPoint x: 754, startPoint y: 91, endPoint x: 477, endPoint y: 297, distance: 344.0
click at [477, 297] on div "פתיחה ( 10 דק’) המ”פ מסביר לפלוגה את תפיסת הלכידות שהוא רוצה להוביל ואת האופן ב…" at bounding box center [415, 170] width 677 height 304
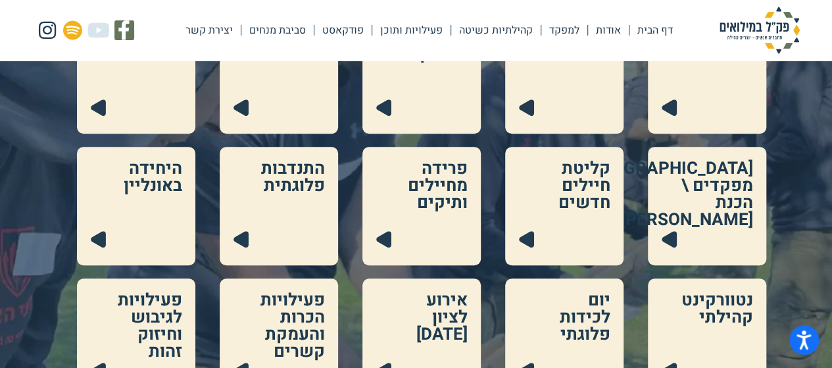
scroll to position [263, 0]
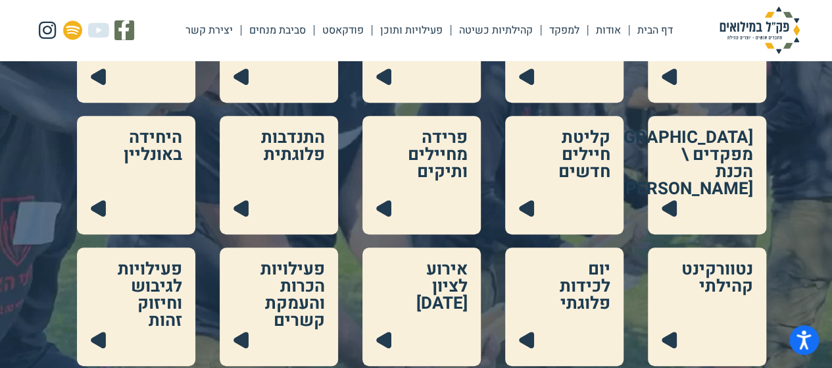
click at [736, 153] on link at bounding box center [707, 175] width 118 height 118
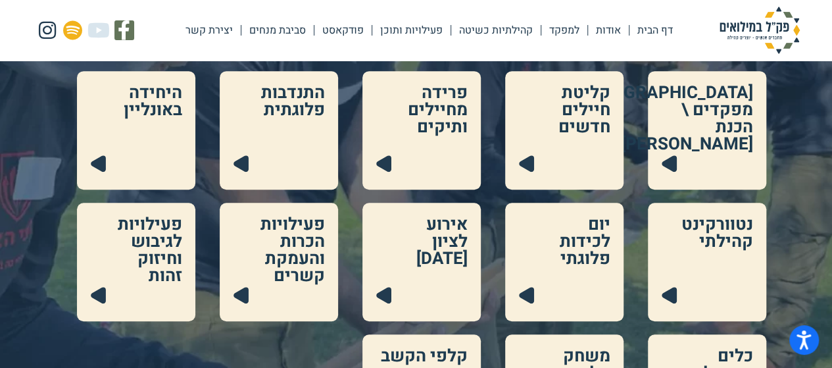
scroll to position [329, 0]
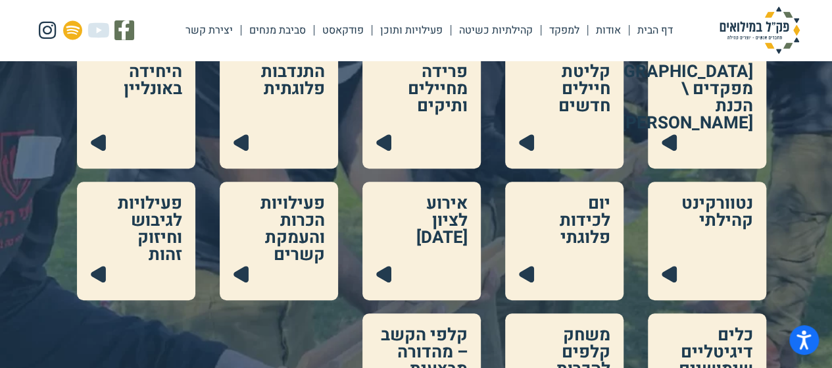
click at [725, 229] on link at bounding box center [707, 240] width 118 height 118
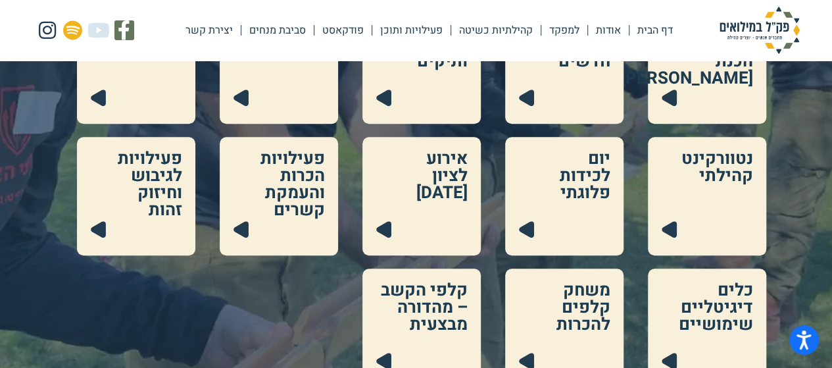
scroll to position [395, 0]
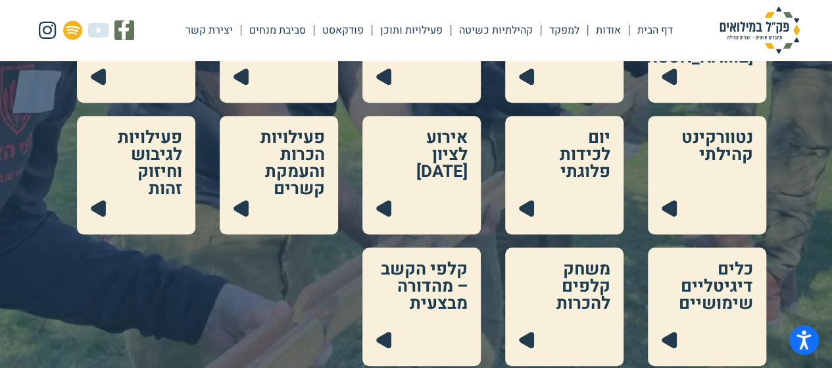
click at [589, 151] on link at bounding box center [564, 175] width 118 height 118
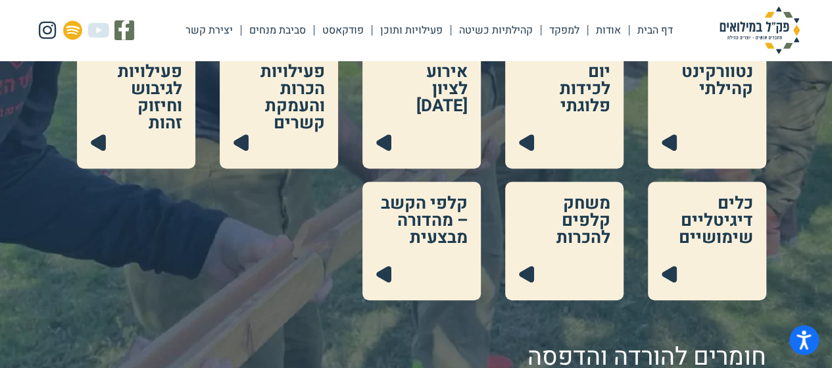
click at [306, 120] on link at bounding box center [279, 109] width 118 height 118
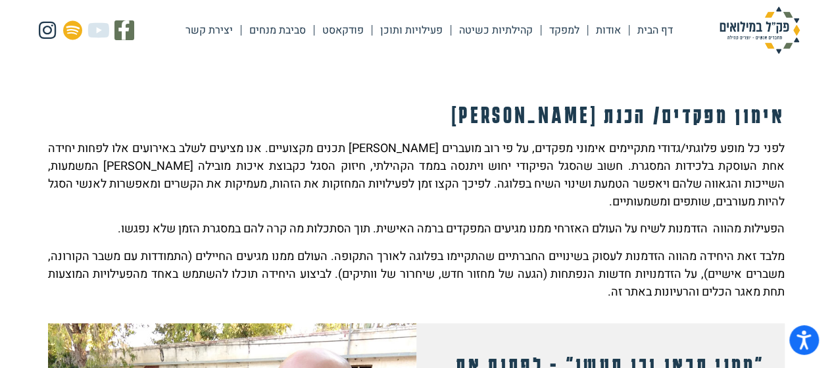
scroll to position [197, 0]
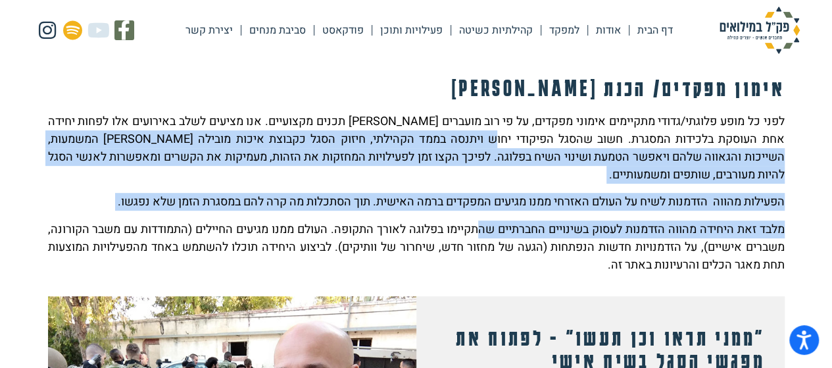
drag, startPoint x: 460, startPoint y: 135, endPoint x: 459, endPoint y: 216, distance: 80.2
click at [459, 216] on div "לפני כל מופע פלוגתי/גדודי מתקיימים אימוני מפקדים, על פי רוב מועברים [PERSON_NAM…" at bounding box center [416, 192] width 736 height 161
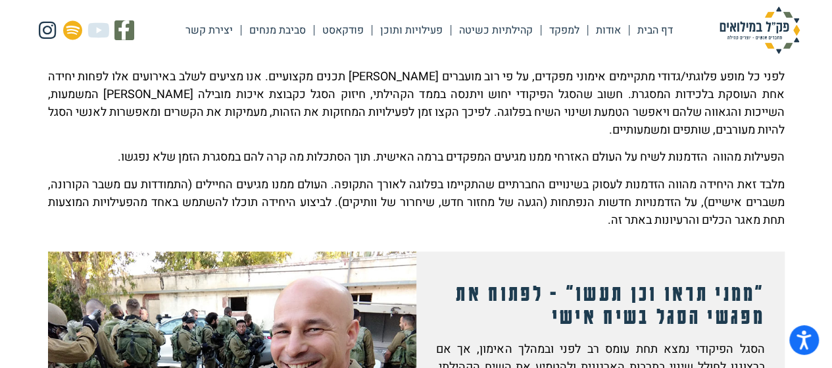
scroll to position [263, 0]
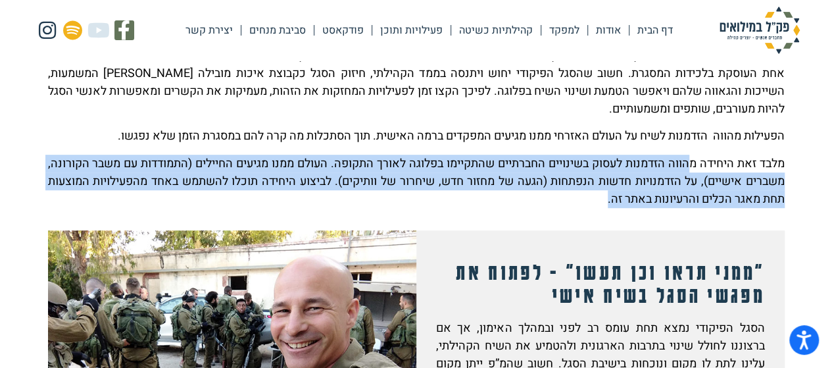
drag, startPoint x: 555, startPoint y: 203, endPoint x: 685, endPoint y: 154, distance: 139.0
click at [685, 155] on p "מלבד זאת היחידה מהווה הזדמנות לעסוק בשינויים החברתיים שהתקיימו בפלוגה לאורך התק…" at bounding box center [416, 181] width 736 height 53
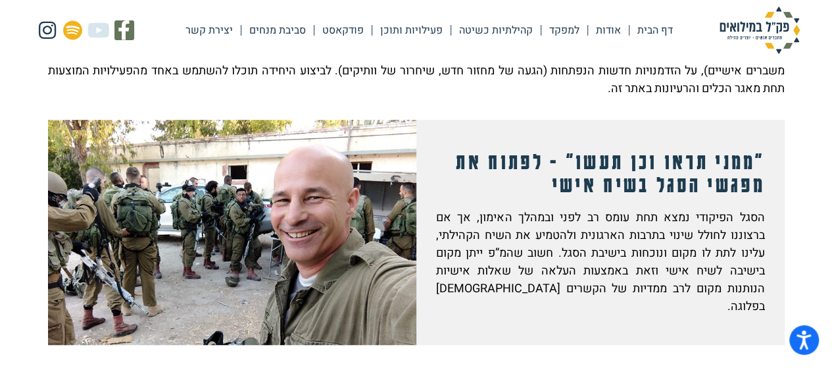
scroll to position [395, 0]
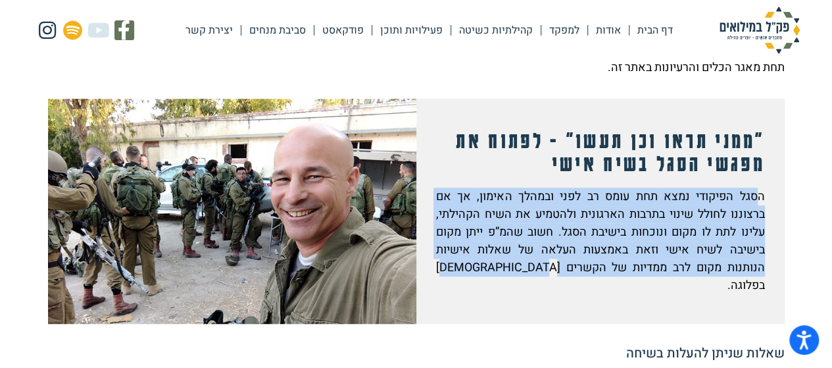
drag, startPoint x: 492, startPoint y: 275, endPoint x: 756, endPoint y: 197, distance: 275.5
click at [756, 197] on p "הסגל הפיקודי נמצא תחת עומס רב לפני ובמהלך האימון, אך אם ברצוננו לחולל שינוי בתר…" at bounding box center [600, 240] width 329 height 107
click at [743, 222] on p "הסגל הפיקודי נמצא תחת עומס רב לפני ובמהלך האימון, אך אם ברצוננו לחולל שינוי בתר…" at bounding box center [600, 240] width 329 height 107
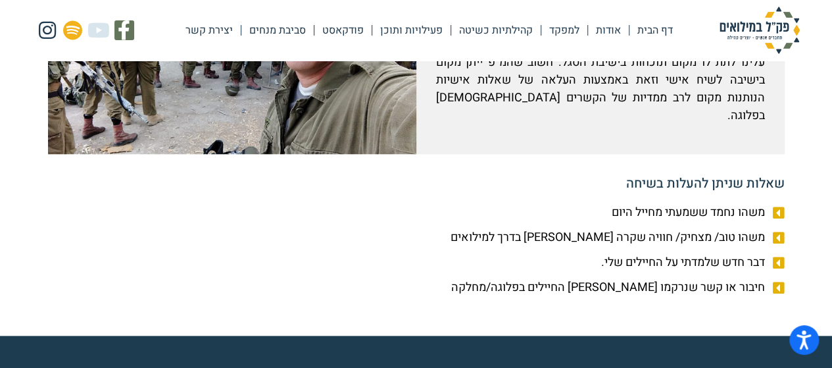
scroll to position [592, 0]
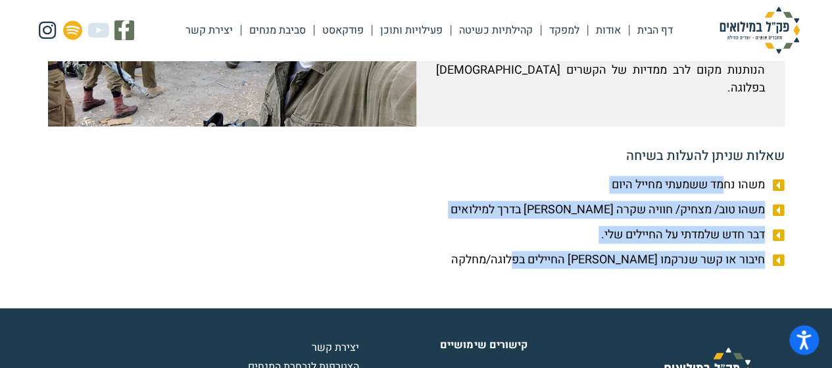
drag, startPoint x: 521, startPoint y: 239, endPoint x: 729, endPoint y: 168, distance: 220.4
click at [729, 176] on ul "משהו נחמד ששמעתי מחייל היום משהו טוב/ מצחיק/ חוויה שקרה לי בדרך למילואים דבר חד…" at bounding box center [416, 222] width 736 height 93
click at [729, 201] on span "משהו טוב/ מצחיק/ חוויה שקרה לי בדרך למילואים" at bounding box center [609, 210] width 318 height 18
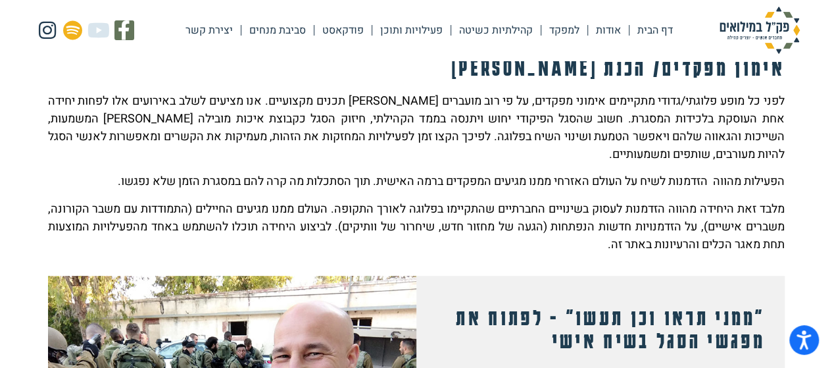
scroll to position [197, 0]
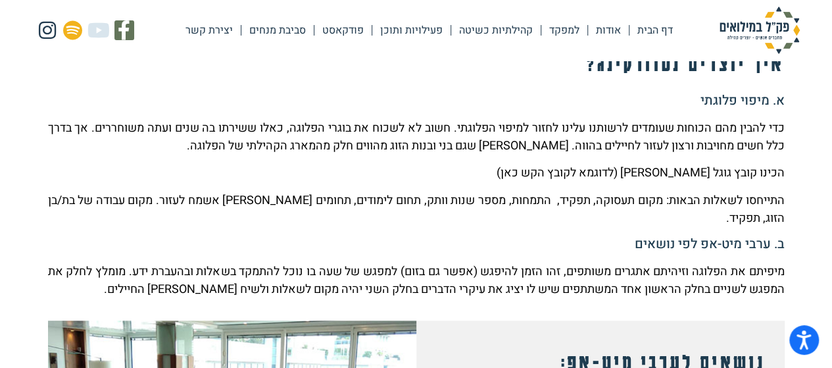
scroll to position [329, 0]
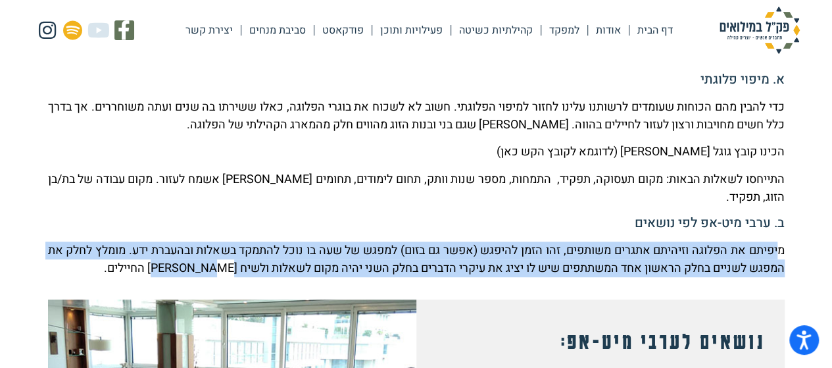
drag, startPoint x: 154, startPoint y: 268, endPoint x: 779, endPoint y: 252, distance: 624.9
click at [779, 252] on p "מיפיתם את הפלוגה וזיהיתם אתגרים משותפים, זהו הזמן להיפגש (אפשר גם בזום) למפגש ש…" at bounding box center [416, 259] width 736 height 36
click at [764, 260] on p "מיפיתם את הפלוגה וזיהיתם אתגרים משותפים, זהו הזמן להיפגש (אפשר גם בזום) למפגש ש…" at bounding box center [416, 259] width 736 height 36
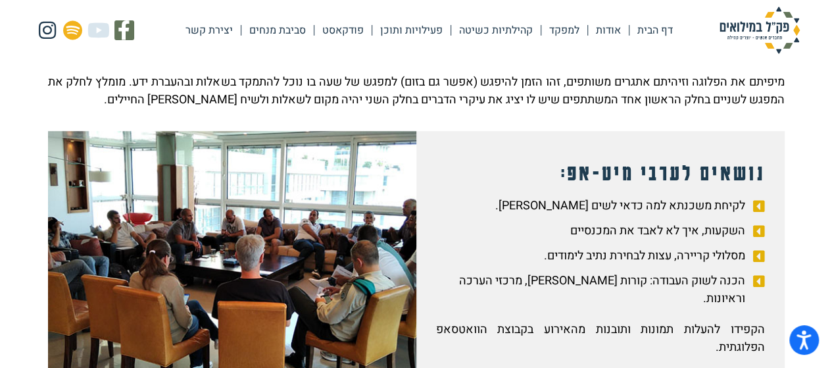
scroll to position [526, 0]
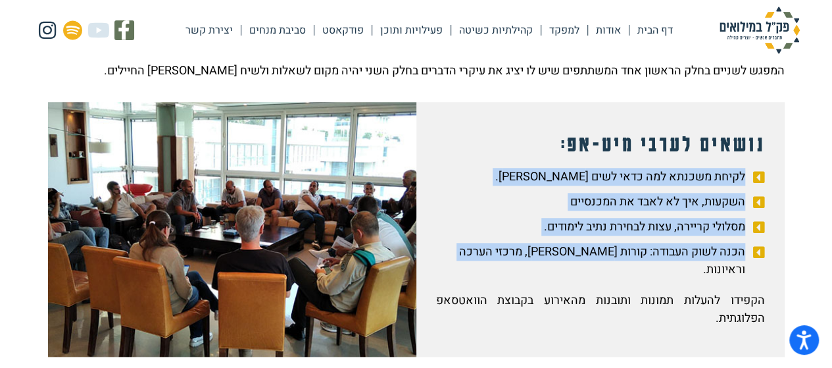
drag, startPoint x: 742, startPoint y: 172, endPoint x: 458, endPoint y: 256, distance: 296.1
click at [458, 256] on ul "לקיחת משכנתא למה כדאי לשים לב. השקעות, איך לא לאבד את המכנסיים מסלולי קריירה, ע…" at bounding box center [600, 223] width 329 height 110
click at [493, 258] on span "הכנה לשוק העבודה: קורות חיים, מרכזי הערכה וראיונות." at bounding box center [592, 261] width 312 height 36
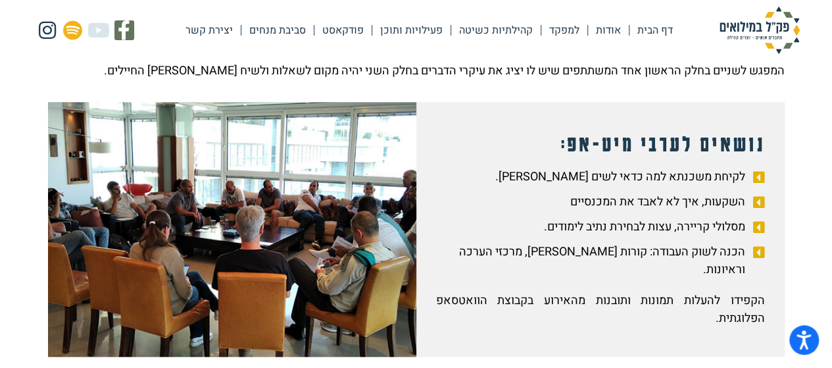
drag, startPoint x: 723, startPoint y: 291, endPoint x: 763, endPoint y: 149, distance: 147.4
click at [763, 149] on div "נושאים לערבי מיט-אפ: לקיחת משכנתא למה כדאי לשים לב. השקעות, איך לא לאבד את המכנ…" at bounding box center [600, 229] width 368 height 254
click at [718, 203] on span "השקעות, איך לא לאבד את המכנסיים" at bounding box center [659, 202] width 178 height 18
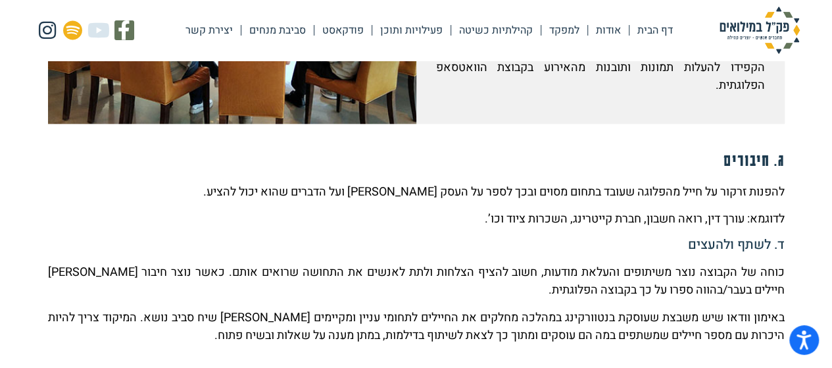
scroll to position [789, 0]
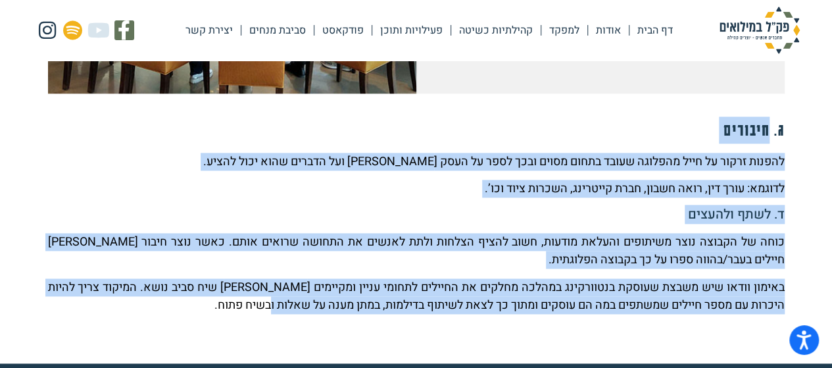
drag, startPoint x: 765, startPoint y: 112, endPoint x: 243, endPoint y: 293, distance: 552.8
click at [243, 293] on div "ג. חיבורים להפנות זרקור על חייל מהפלוגה שעובד בתחום מסוים ובכך לספר על העסק שלו…" at bounding box center [416, 214] width 736 height 197
click at [250, 293] on p "באימון וודאו שיש משבצת שעוסקת בנטוורקינג במהלכה מחלקים את החיילים לתחומי עניין …" at bounding box center [416, 296] width 736 height 36
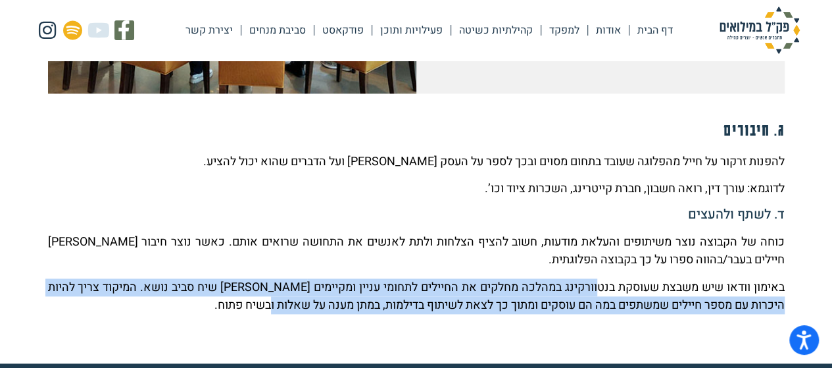
drag, startPoint x: 237, startPoint y: 286, endPoint x: 591, endPoint y: 266, distance: 354.3
click at [591, 278] on p "באימון וודאו שיש משבצת שעוסקת בנטוורקינג במהלכה מחלקים את החיילים לתחומי עניין …" at bounding box center [416, 296] width 736 height 36
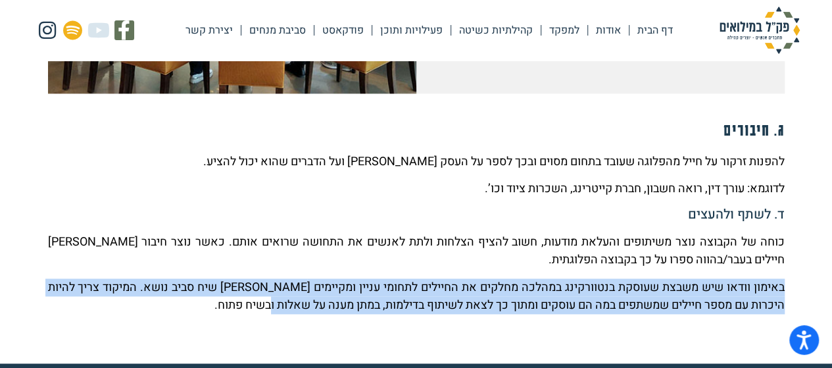
drag, startPoint x: 242, startPoint y: 289, endPoint x: 808, endPoint y: 270, distance: 566.5
copy p "באימון וודאו שיש משבצת שעוסקת בנטוורקינג במהלכה מחלקים את החיילים לתחומי עניין …"
click at [652, 258] on div "ג. חיבורים להפנות זרקור על חייל מהפלוגה שעובד בתחום מסוים ובכך לספר על העסק שלו…" at bounding box center [416, 214] width 736 height 197
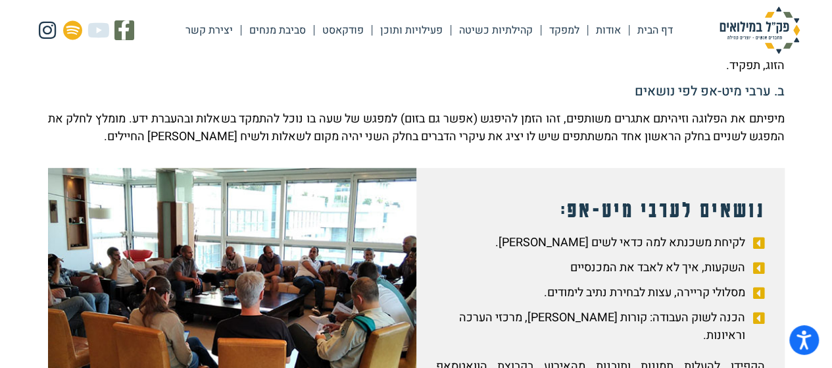
scroll to position [395, 0]
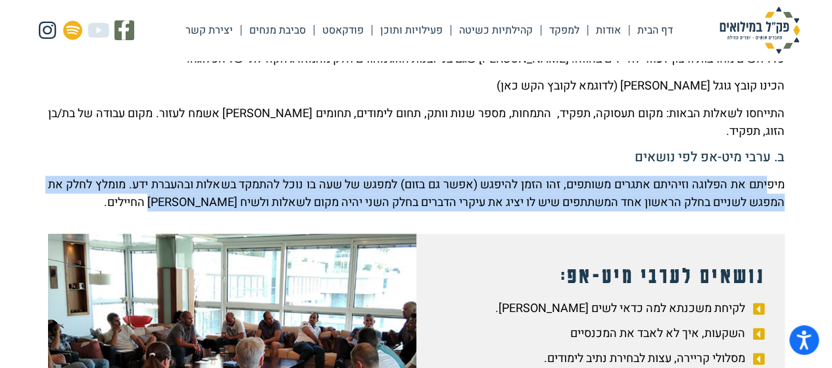
drag, startPoint x: 143, startPoint y: 205, endPoint x: 769, endPoint y: 185, distance: 625.7
click at [769, 185] on p "מיפיתם את הפלוגה וזיהיתם אתגרים משותפים, זהו הזמן להיפגש (אפשר גם בזום) למפגש ש…" at bounding box center [416, 194] width 736 height 36
click at [761, 201] on p "מיפיתם את הפלוגה וזיהיתם אתגרים משותפים, זהו הזמן להיפגש (אפשר גם בזום) למפגש ש…" at bounding box center [416, 194] width 736 height 36
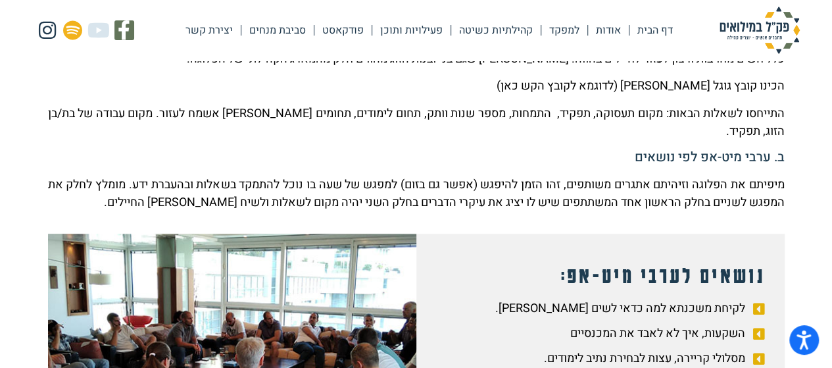
scroll to position [329, 0]
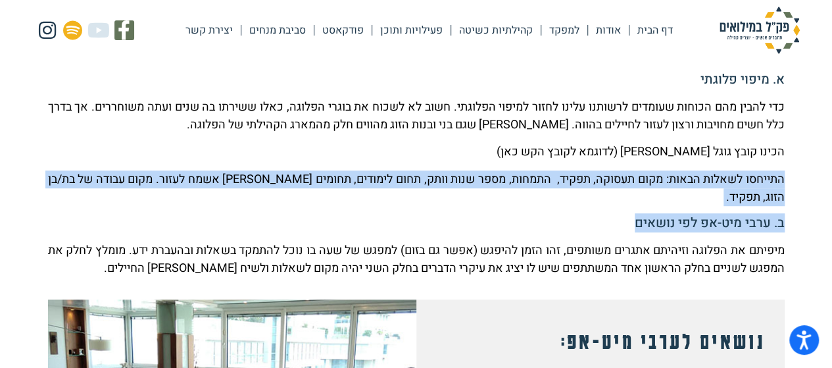
drag, startPoint x: 633, startPoint y: 221, endPoint x: 785, endPoint y: 177, distance: 158.8
click at [785, 177] on div "בכל צעד בחיים אנו נזקקים לבעלי מקצוע, לעצה טובה ולמישהו שיפתח לנו דלת, יראה לנו…" at bounding box center [416, 358] width 750 height 861
click at [759, 203] on p "התייחסו לשאלות הבאות: מקום תעסוקה, תפקיד, התמחות, מספר שנות וותק, תחום לימודים,…" at bounding box center [416, 188] width 736 height 36
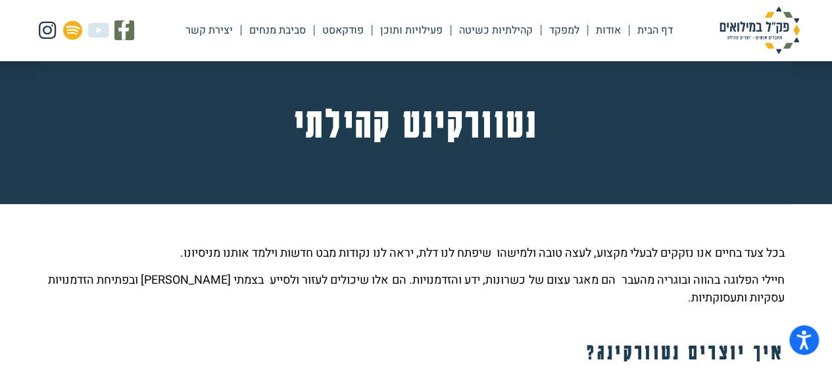
scroll to position [0, 0]
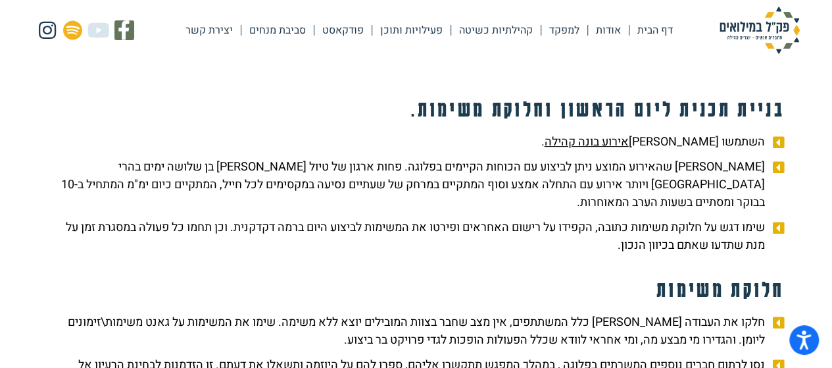
scroll to position [197, 0]
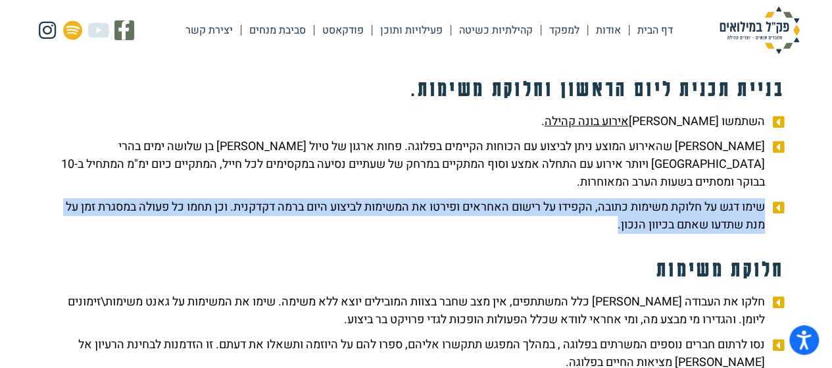
drag, startPoint x: 589, startPoint y: 205, endPoint x: 762, endPoint y: 181, distance: 174.6
click at [762, 198] on span "שימו דגש על חלוקת משימות כתובה, הקפידו על רישום האחראים ופירטו את המשימות לביצו…" at bounding box center [408, 216] width 720 height 36
click at [722, 201] on span "שימו דגש על חלוקת משימות כתובה, הקפידו על רישום האחראים ופירטו את המשימות לביצו…" at bounding box center [408, 216] width 720 height 36
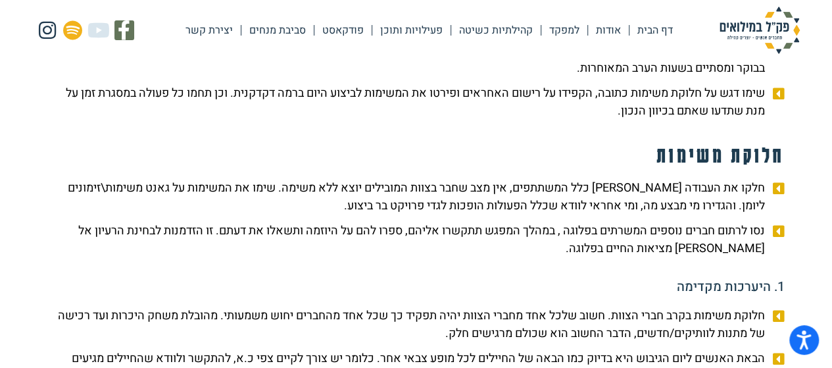
scroll to position [329, 0]
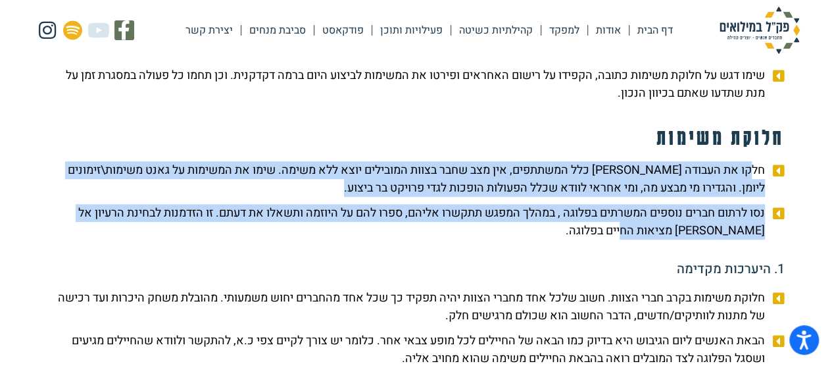
drag, startPoint x: 640, startPoint y: 215, endPoint x: 752, endPoint y: 145, distance: 131.7
click at [752, 161] on ul "חלקו את העבודה בין כלל המשתתפים, אין מצב שחבר בצוות המובילים יוצא ללא משימה. שי…" at bounding box center [416, 200] width 736 height 78
click at [744, 182] on ul "חלקו את העבודה בין כלל המשתתפים, אין מצב שחבר בצוות המובילים יוצא ללא משימה. שי…" at bounding box center [416, 200] width 736 height 78
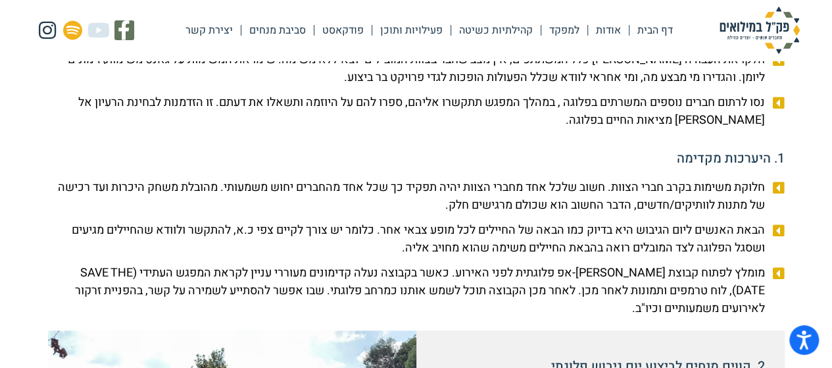
scroll to position [460, 0]
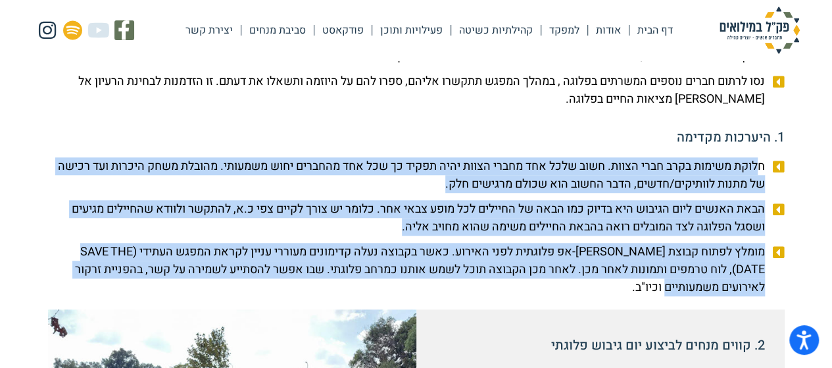
drag, startPoint x: 659, startPoint y: 270, endPoint x: 755, endPoint y: 153, distance: 151.4
click at [755, 157] on ul "חלוקת משימות בקרב חברי הצוות. חשוב שלכל אחד מחברי הצוות יהיה תפקיד כך שכל אחד מ…" at bounding box center [416, 226] width 736 height 139
click at [735, 200] on span "הבאת האנשים ליום הגיבוש היא בדיוק כמו הבאה של החיילים לכל מופע צבאי אחר. כלומר …" at bounding box center [408, 218] width 720 height 36
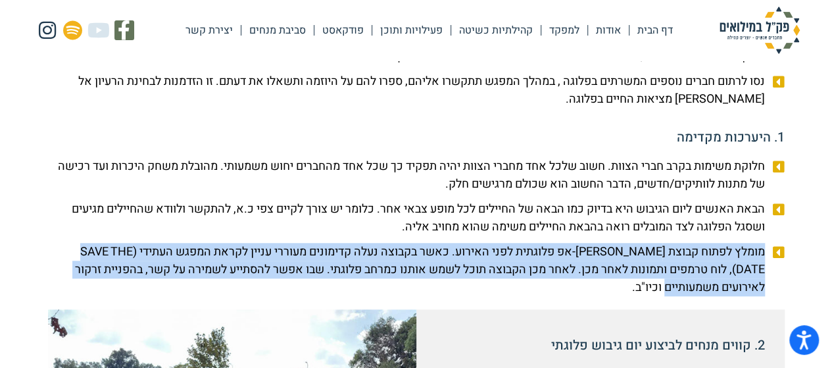
drag, startPoint x: 672, startPoint y: 275, endPoint x: 761, endPoint y: 231, distance: 99.4
click at [761, 243] on span "מומלץ לפתוח קבוצת וואטס-אפ פלוגתית לפני האירוע. כאשר בקבוצה נעלה קדימונים מעורר…" at bounding box center [408, 269] width 720 height 53
click at [756, 243] on span "מומלץ לפתוח קבוצת וואטס-אפ פלוגתית לפני האירוע. כאשר בקבוצה נעלה קדימונים מעורר…" at bounding box center [408, 269] width 720 height 53
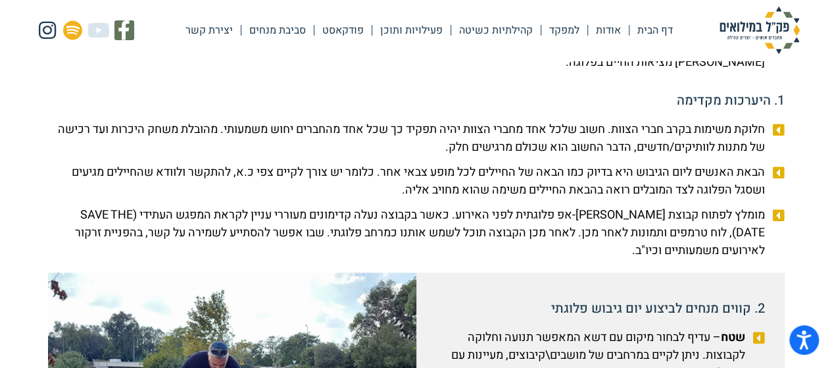
scroll to position [526, 0]
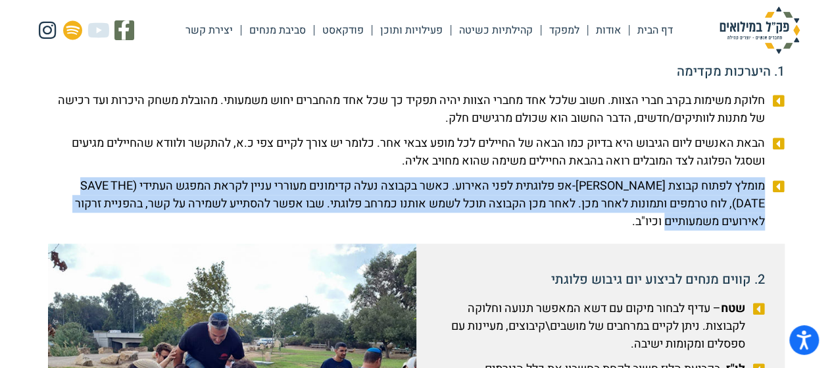
drag, startPoint x: 674, startPoint y: 199, endPoint x: 763, endPoint y: 172, distance: 92.8
click at [763, 177] on span "מומלץ לפתוח קבוצת וואטס-אפ פלוגתית לפני האירוע. כאשר בקבוצה נעלה קדימונים מעורר…" at bounding box center [408, 203] width 720 height 53
click at [739, 195] on span "מומלץ לפתוח קבוצת וואטס-אפ פלוגתית לפני האירוע. כאשר בקבוצה נעלה קדימונים מעורר…" at bounding box center [408, 203] width 720 height 53
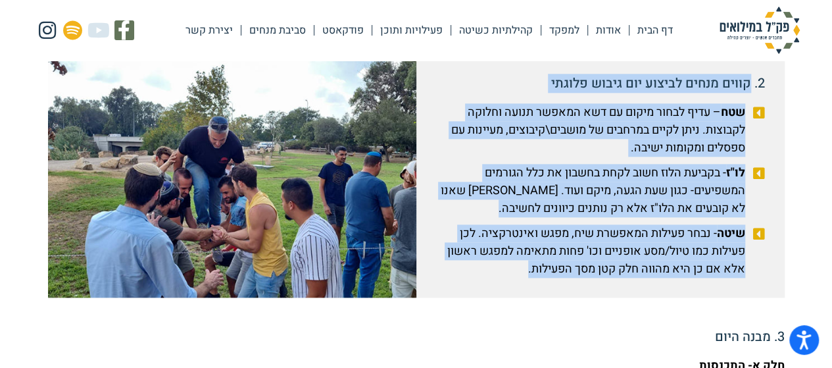
scroll to position [723, 0]
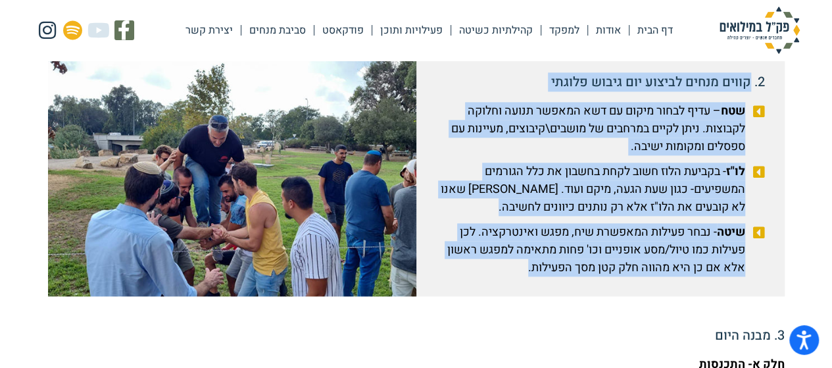
drag, startPoint x: 749, startPoint y: 197, endPoint x: 494, endPoint y: 258, distance: 262.2
click at [494, 258] on div "2. קווים מנחים לביצוע יום גיבוש פלוגתי שטח – עדיף לבחור מיקום עם דשא המאפשר תנו…" at bounding box center [600, 171] width 368 height 250
click at [508, 246] on span "שיטה - נבחר פעילות המאפשרת שיח, מפגש ואינטרקציה. לכן פעילות כמו טיול/מסע אופניי…" at bounding box center [592, 249] width 312 height 53
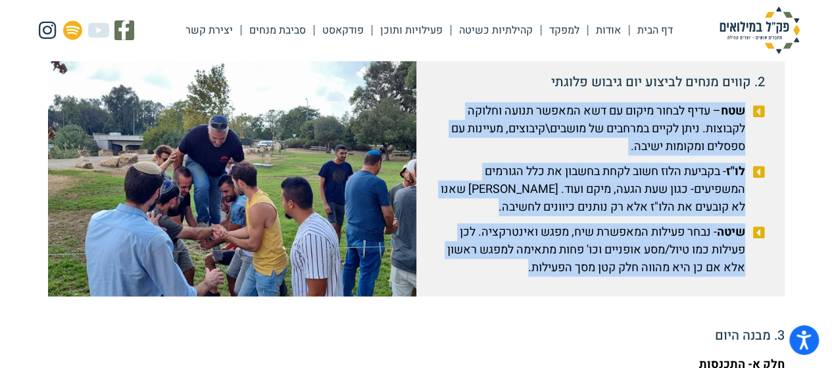
drag, startPoint x: 515, startPoint y: 258, endPoint x: 728, endPoint y: 110, distance: 259.0
click at [746, 102] on ul "שטח – עדיף לבחור מיקום עם דשא המאפשר תנועה וחלוקה לקבוצות. ניתן לקיים במרחבים ש…" at bounding box center [600, 189] width 329 height 174
click at [681, 162] on span "לו"ז - בקביעת הלוז חשוב לקחת בחשבון את כלל הגורמים המשפיעים- כגון שעת הגעה, מיק…" at bounding box center [592, 188] width 312 height 53
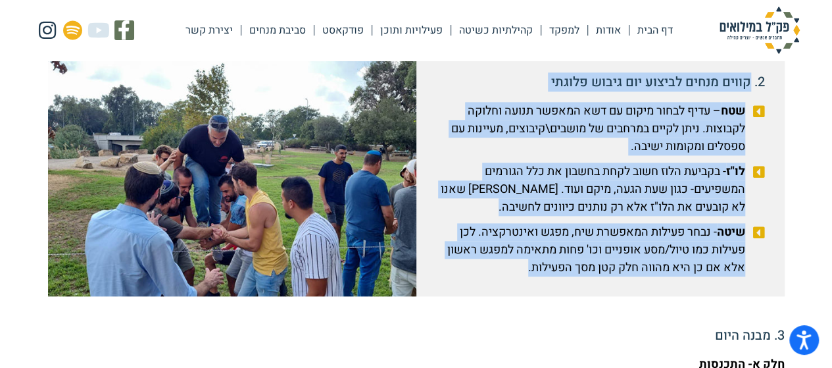
drag, startPoint x: 748, startPoint y: 64, endPoint x: 509, endPoint y: 251, distance: 303.6
click at [509, 251] on div "2. קווים מנחים לביצוע יום גיבוש פלוגתי שטח – עדיף לבחור מיקום עם דשא המאפשר תנו…" at bounding box center [600, 171] width 368 height 250
click at [522, 252] on span "שיטה - נבחר פעילות המאפשרת שיח, מפגש ואינטרקציה. לכן פעילות כמו טיול/מסע אופניי…" at bounding box center [592, 249] width 312 height 53
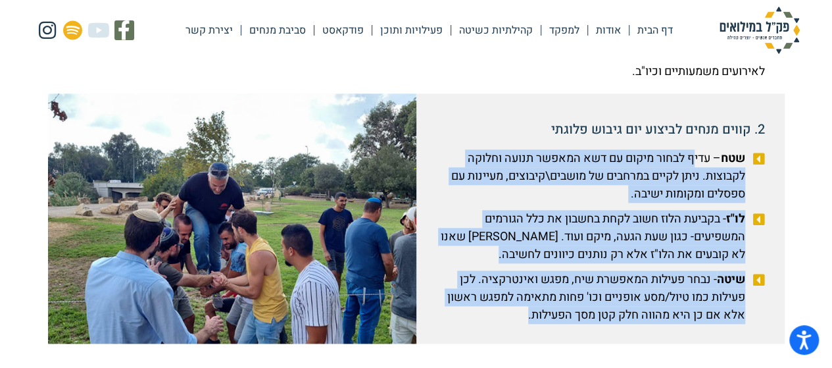
scroll to position [658, 0]
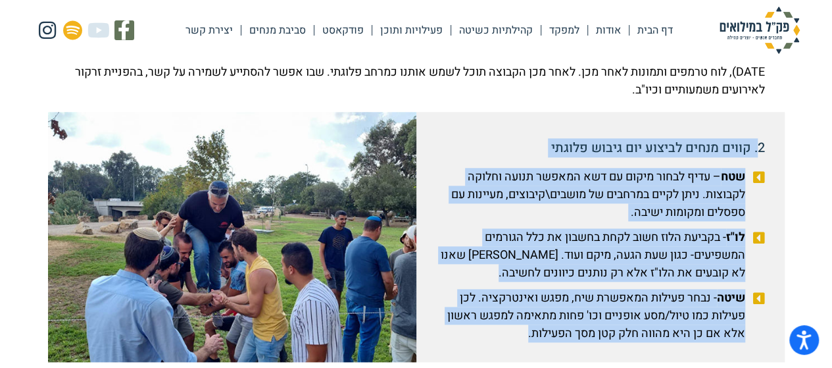
drag, startPoint x: 521, startPoint y: 252, endPoint x: 752, endPoint y: 138, distance: 257.3
click at [753, 137] on div "2. קווים מנחים לביצוע יום גיבוש פלוגתי שטח – עדיף לבחור מיקום עם דשא המאפשר תנו…" at bounding box center [600, 237] width 368 height 250
click at [712, 168] on span "שטח – עדיף לבחור מיקום עם דשא המאפשר תנועה וחלוקה לקבוצות. ניתן לקיים במרחבים ש…" at bounding box center [592, 194] width 312 height 53
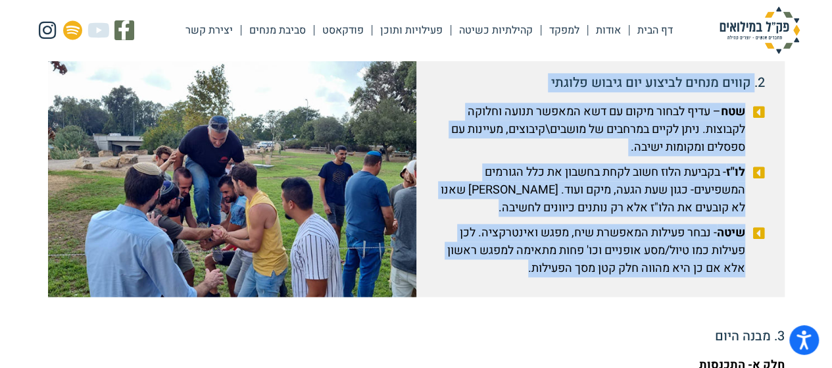
click at [649, 199] on li "לו"ז - בקביעת הלוז חשוב לקחת בחשבון את כלל הגורמים המשפיעים- כגון שעת הגעה, מיק…" at bounding box center [600, 191] width 329 height 57
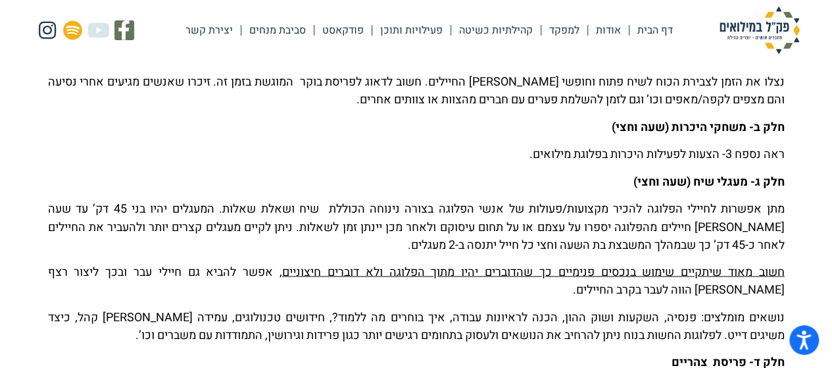
scroll to position [1051, 0]
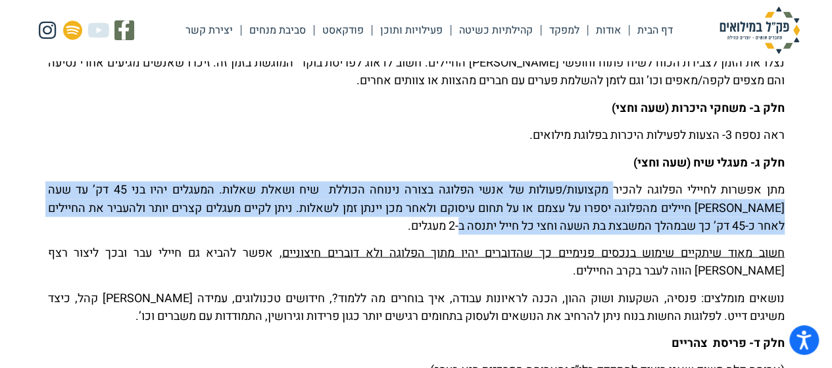
drag, startPoint x: 485, startPoint y: 209, endPoint x: 617, endPoint y: 173, distance: 136.4
click at [617, 181] on p "מתן אפשרות לחיילי הפלוגה להכיר מקצועות/פעולות של אנשי הפלוגה בצורה נינוחה הכולל…" at bounding box center [416, 207] width 736 height 53
click at [617, 186] on p "מתן אפשרות לחיילי הפלוגה להכיר מקצועות/פעולות של אנשי הפלוגה בצורה נינוחה הכולל…" at bounding box center [416, 207] width 736 height 53
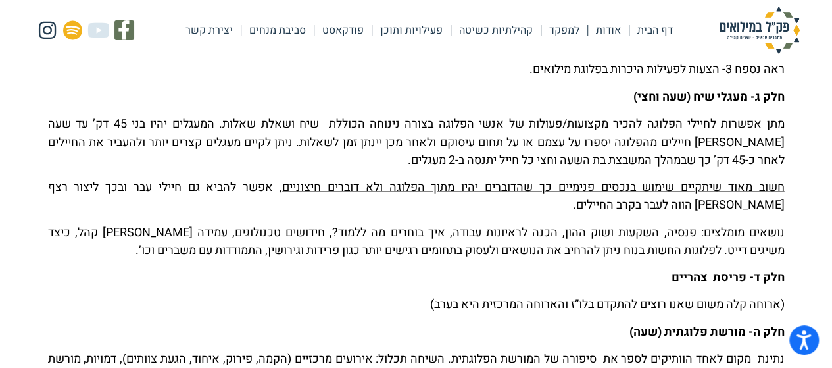
scroll to position [1183, 0]
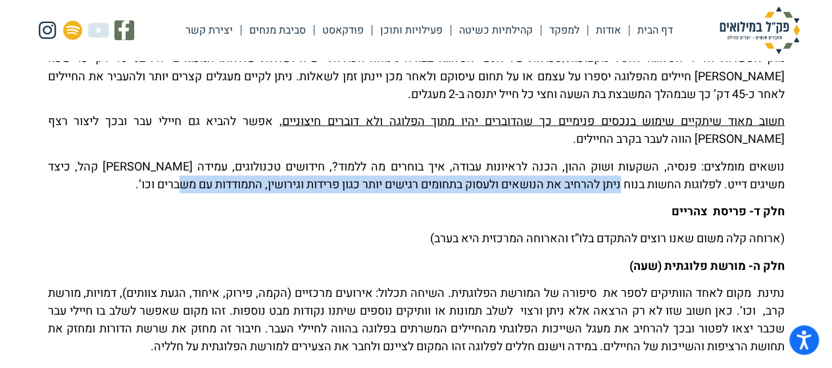
drag, startPoint x: 179, startPoint y: 170, endPoint x: 638, endPoint y: 165, distance: 459.0
click at [631, 164] on p "נושאים מומלצים: פנסיה, השקעות ושוק ההון, הכנה לראיונות עבודה, איך בוחרים מה ללמ…" at bounding box center [416, 175] width 736 height 36
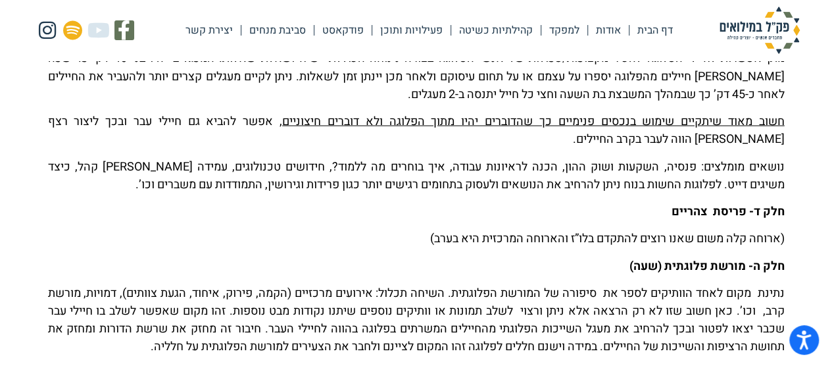
click at [639, 166] on p "נושאים מומלצים: פנסיה, השקעות ושוק ההון, הכנה לראיונות עבודה, איך בוחרים מה ללמ…" at bounding box center [416, 175] width 736 height 36
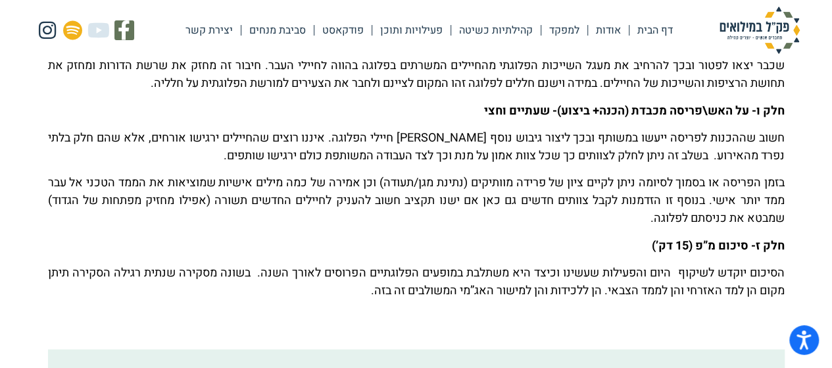
scroll to position [1447, 0]
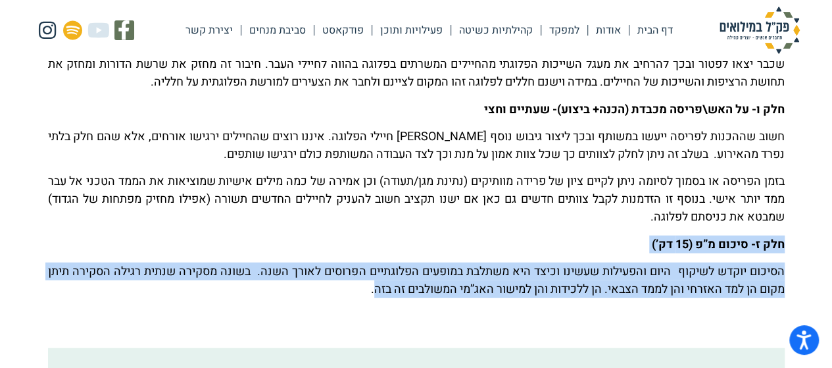
drag, startPoint x: 338, startPoint y: 272, endPoint x: 786, endPoint y: 228, distance: 450.6
click at [732, 262] on p "הסיכום יוקדש לשיקוף היום והפעילות שעשינו וכיצד היא משתלבת במופעים הפלוגתיים הפר…" at bounding box center [416, 280] width 736 height 36
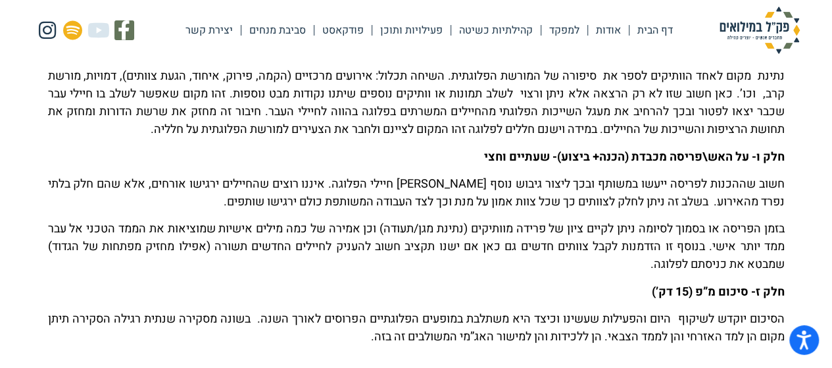
scroll to position [1381, 0]
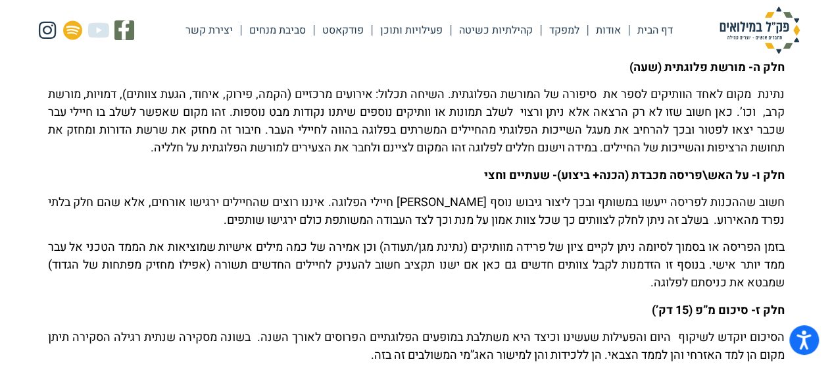
drag, startPoint x: 610, startPoint y: 265, endPoint x: 767, endPoint y: 195, distance: 172.5
click at [767, 195] on div "חלק א- התכנסות נצלו את הזמן לצבירת הכוח לשיח פתוח וחופשי בין החיילים. חשוב לדאו…" at bounding box center [416, 45] width 736 height 694
click at [664, 239] on p "בזמן הפריסה או בסמוך לסיומה ניתן לקיים ציון של פרידה מוותיקים (נתינת מגן/תעודה)…" at bounding box center [416, 264] width 736 height 53
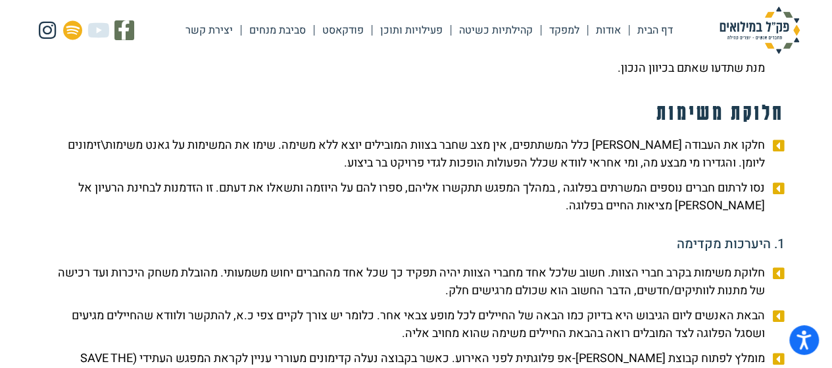
scroll to position [197, 0]
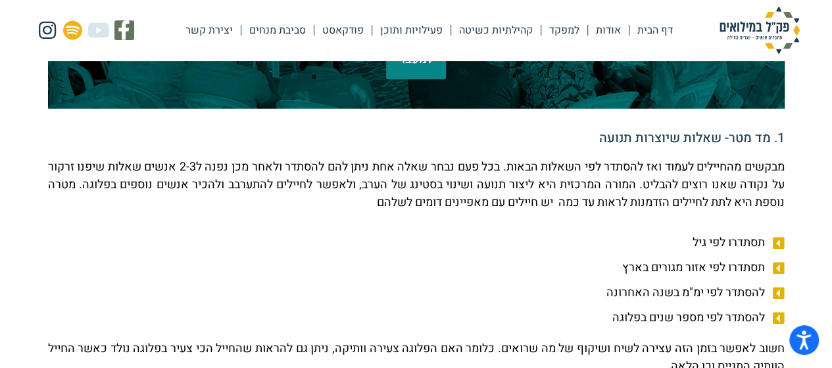
scroll to position [395, 0]
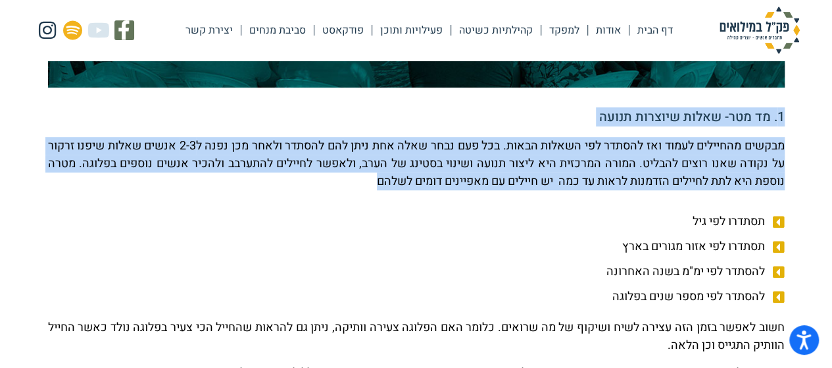
drag, startPoint x: 310, startPoint y: 186, endPoint x: 790, endPoint y: 118, distance: 484.9
click at [721, 174] on p "מבקשים מהחיילים לעמוד ואז להסתדר לפי השאלות הבאות. בכל פעם נבחר שאלה אחת ניתן ל…" at bounding box center [416, 163] width 736 height 53
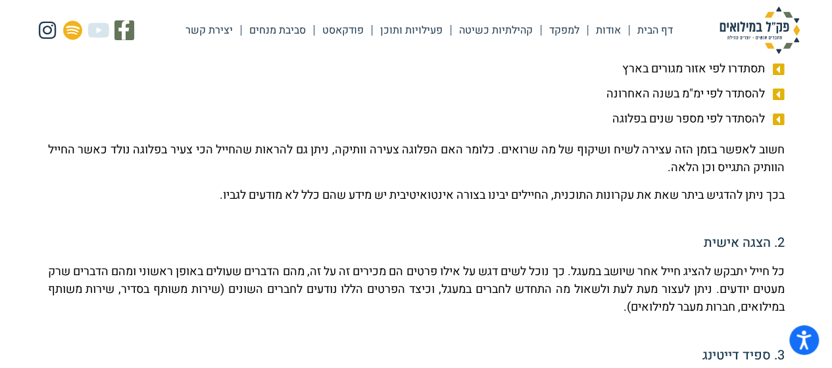
scroll to position [592, 0]
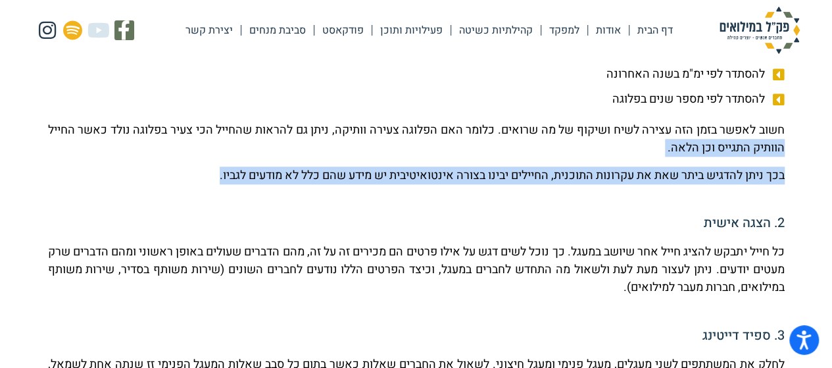
drag, startPoint x: 192, startPoint y: 177, endPoint x: 757, endPoint y: 149, distance: 565.5
click at [757, 149] on div "חשוב לאפשר בזמן הזה עצירה לשיח ושיקוף של מה שרואים. כלומר האם הפלוגה צעירה וותי…" at bounding box center [416, 152] width 736 height 62
click at [736, 184] on div "חשוב לאפשר בזמן הזה עצירה לשיח ושיקוף של מה שרואים. כלומר האם הפלוגה צעירה וותי…" at bounding box center [416, 157] width 736 height 72
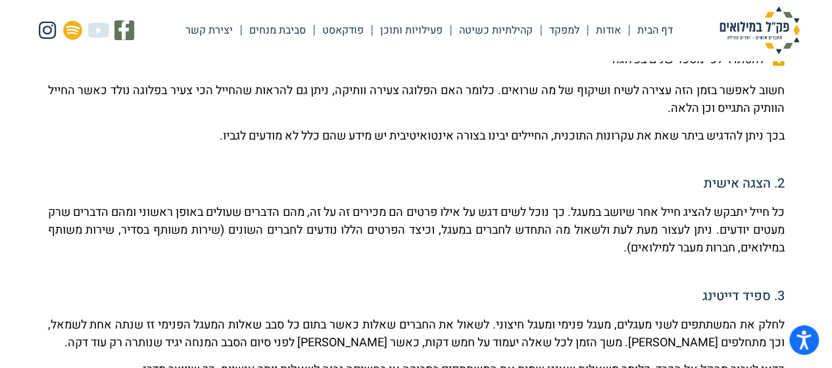
scroll to position [658, 0]
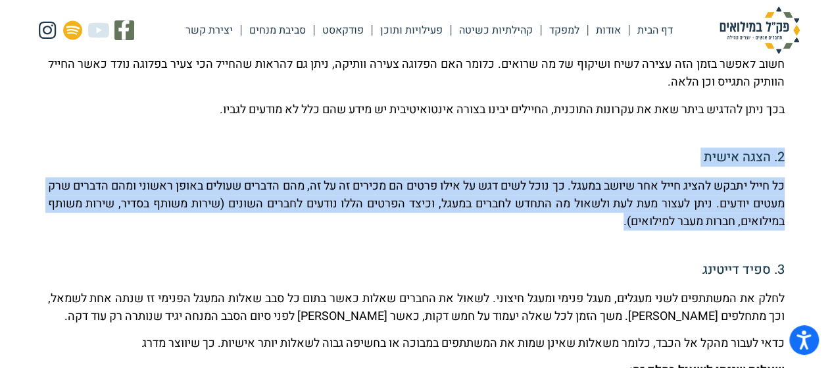
drag, startPoint x: 560, startPoint y: 226, endPoint x: 783, endPoint y: 160, distance: 232.4
click at [773, 181] on p "כל חייל יתבקש להציג חייל אחר שיושב במעגל. כך נוכל לשים דגש על אילו פרטים הם מכי…" at bounding box center [416, 203] width 736 height 53
drag, startPoint x: 580, startPoint y: 223, endPoint x: 768, endPoint y: 165, distance: 196.8
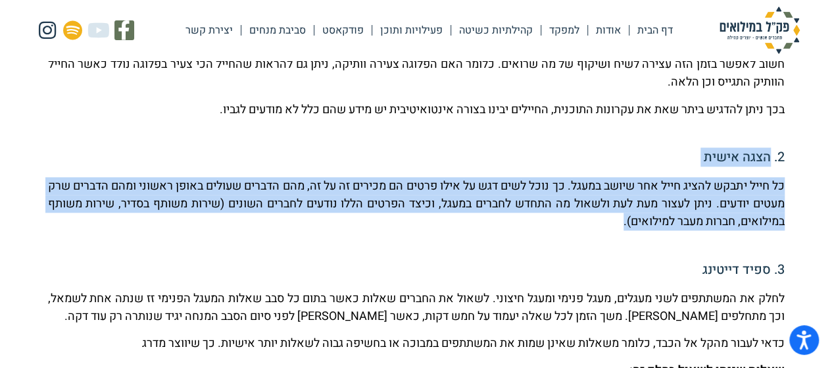
click at [584, 236] on div "כל חייל יתבקש להציג חייל אחר שיושב במעגל. כך נוכל לשים דגש על אילו פרטים הם מכי…" at bounding box center [416, 208] width 736 height 62
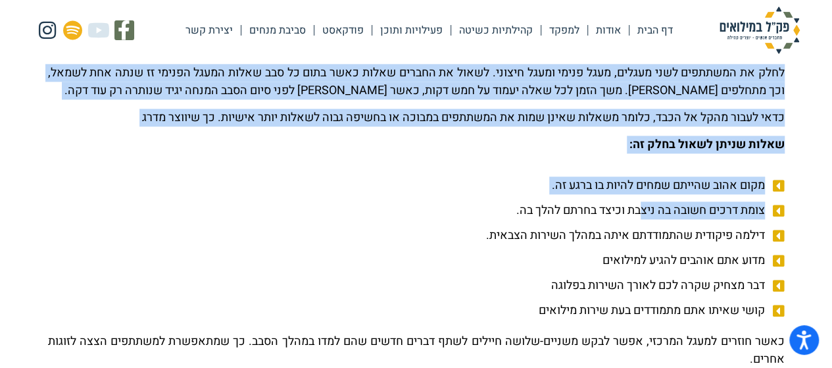
scroll to position [986, 0]
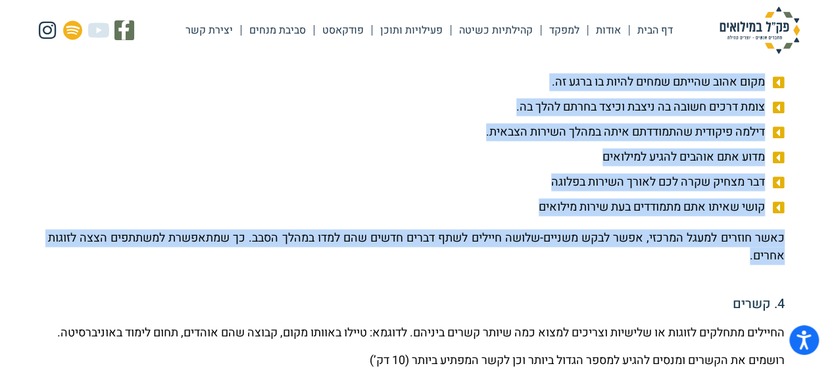
drag, startPoint x: 768, startPoint y: 75, endPoint x: 671, endPoint y: 257, distance: 206.2
copy div "ספיד דייטינג לחלק את המשתתפים לשני מעגלים, מעגל פנימי ומעגל חיצוני. לשאול את הח…"
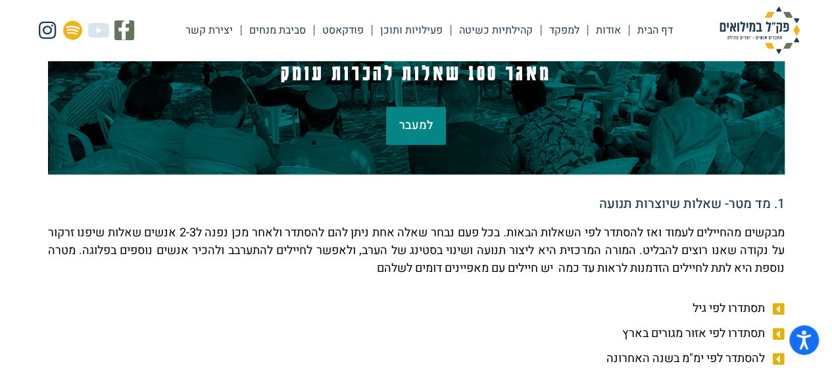
scroll to position [263, 0]
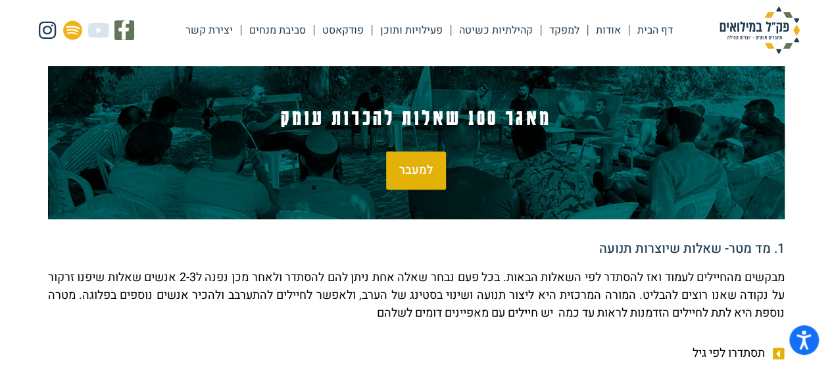
click at [429, 171] on span "למעבר" at bounding box center [416, 170] width 34 height 12
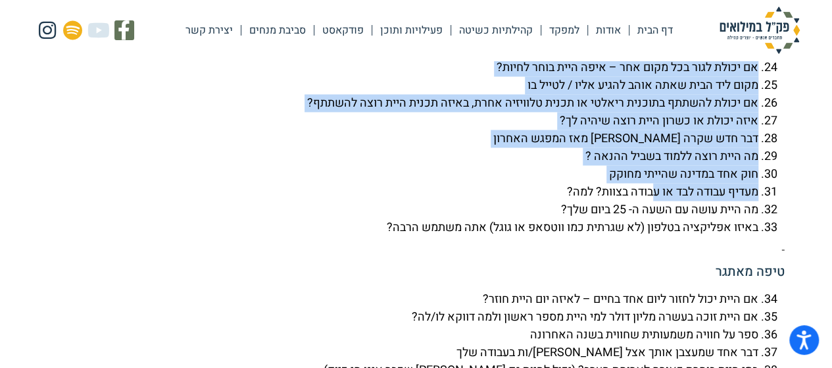
scroll to position [3545, 0]
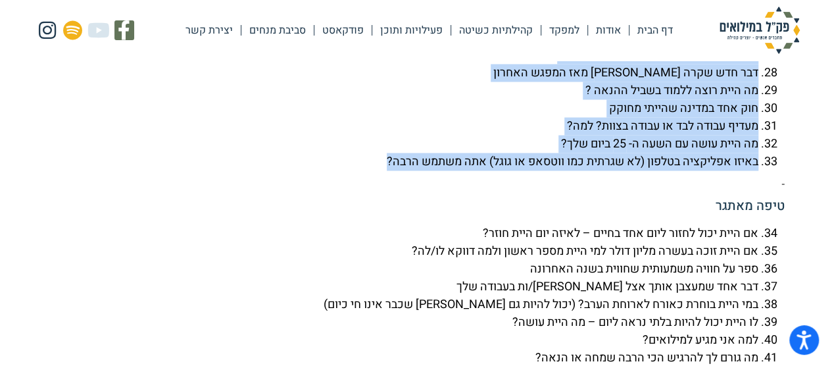
drag, startPoint x: 785, startPoint y: 129, endPoint x: 376, endPoint y: 205, distance: 415.9
click at [518, 188] on p at bounding box center [416, 179] width 736 height 18
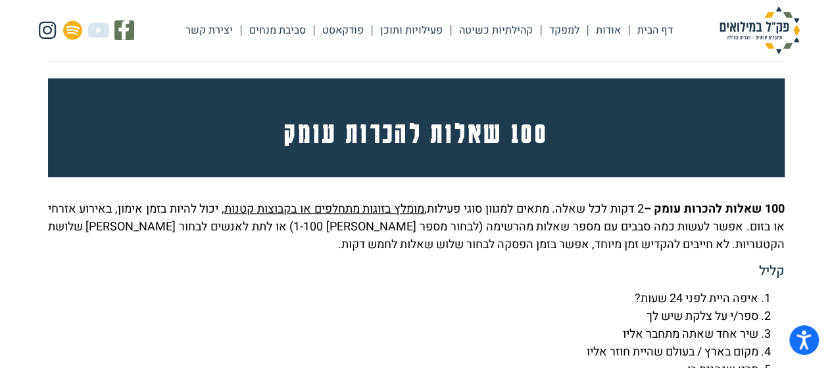
scroll to position [2887, 0]
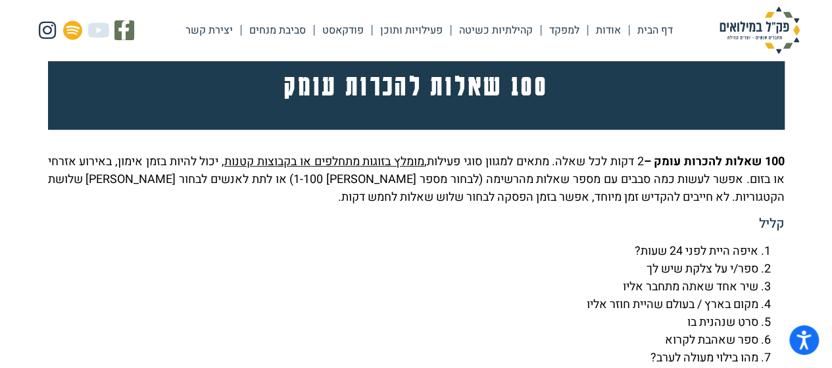
click at [744, 206] on p "100 שאלות להכרות עומק – 2 דקות לכל שאלה. מתאים למגוון סוגי פעילות, מומלץ בזוגות…" at bounding box center [416, 179] width 736 height 53
drag, startPoint x: 786, startPoint y: 193, endPoint x: 649, endPoint y: 202, distance: 137.7
copy strong "100 שאלות להכרות עומק"
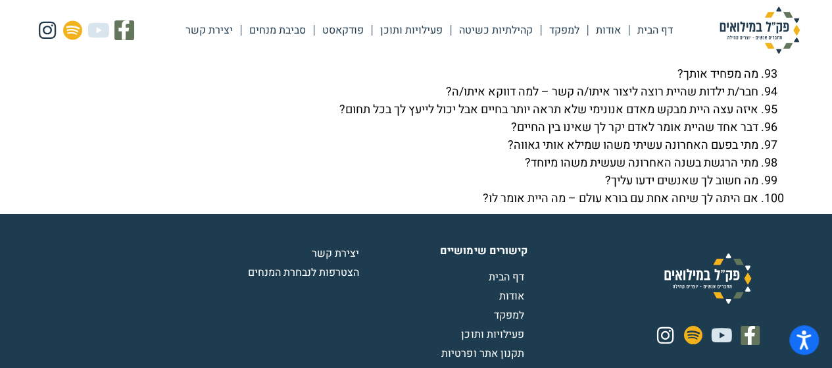
scroll to position [4911, 0]
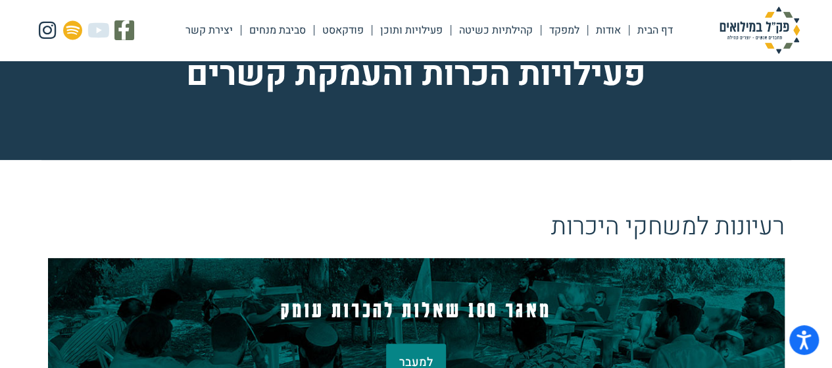
scroll to position [66, 0]
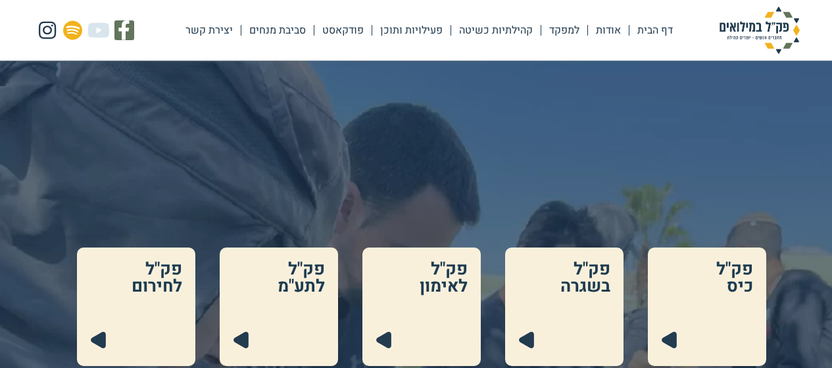
scroll to position [460, 0]
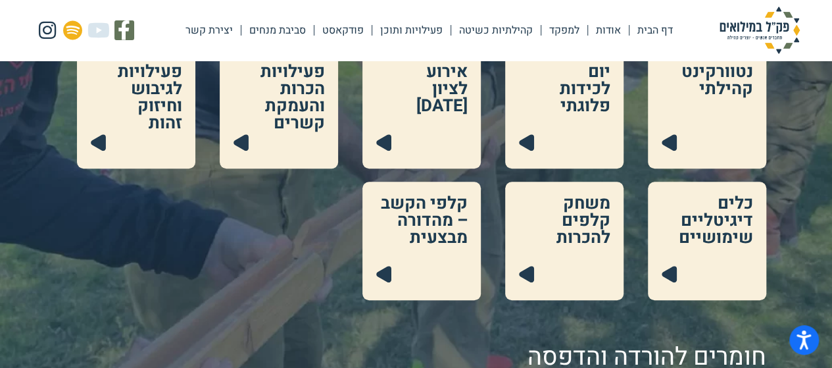
click at [550, 219] on link at bounding box center [564, 240] width 118 height 118
click at [715, 220] on link at bounding box center [707, 240] width 118 height 118
click at [406, 227] on link at bounding box center [421, 240] width 118 height 118
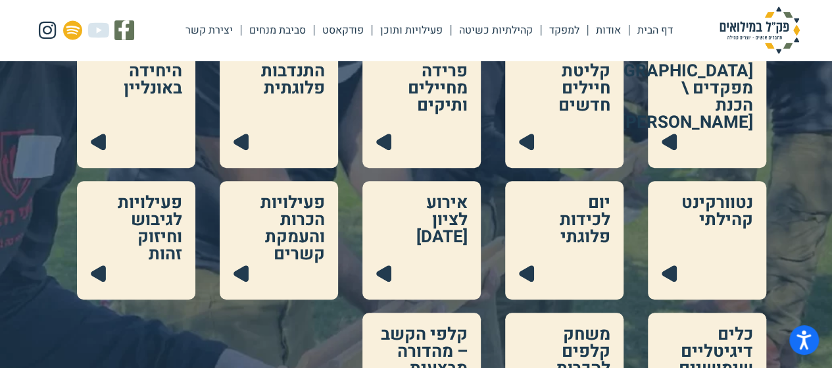
scroll to position [329, 0]
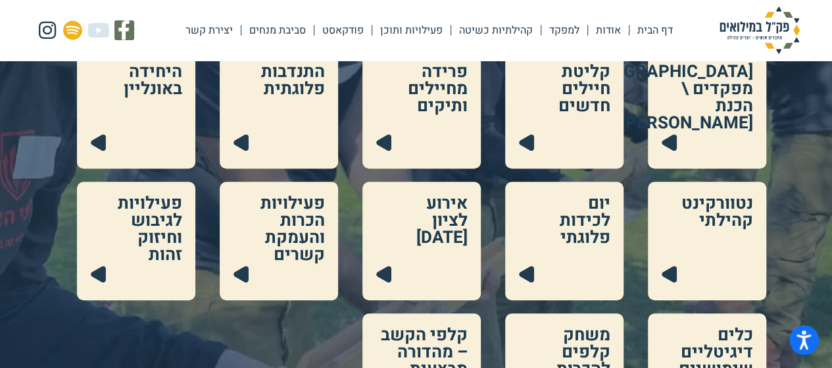
click at [174, 245] on link at bounding box center [136, 240] width 118 height 118
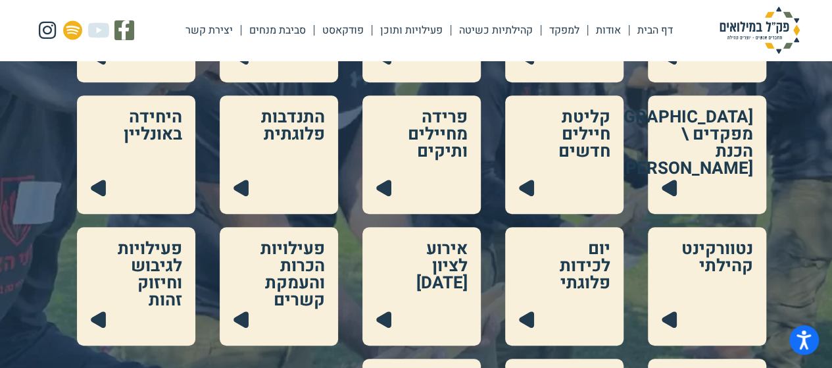
scroll to position [263, 0]
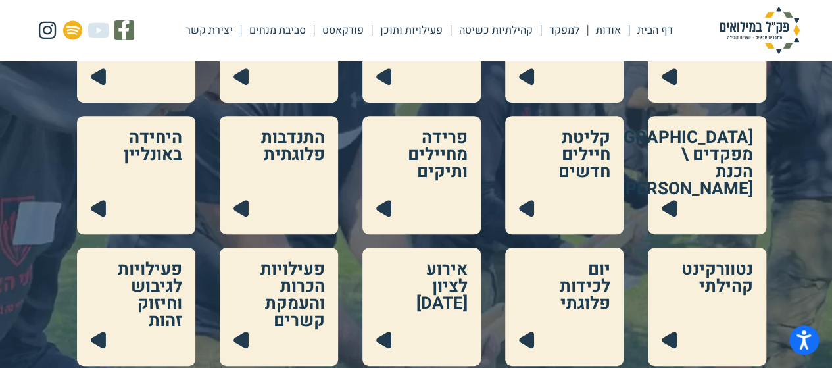
click at [121, 162] on link at bounding box center [136, 175] width 118 height 118
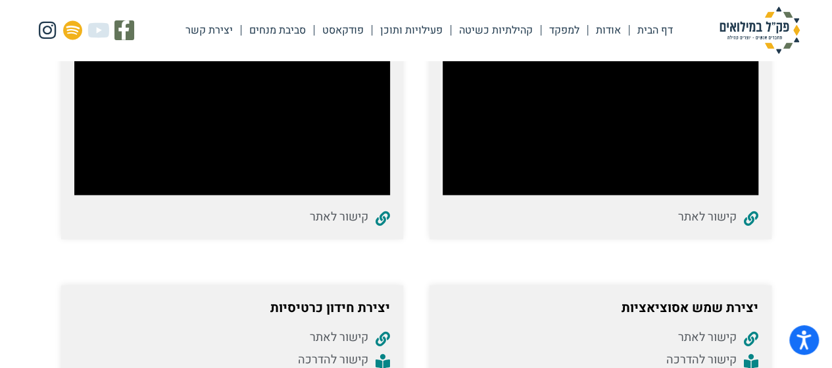
scroll to position [1052, 0]
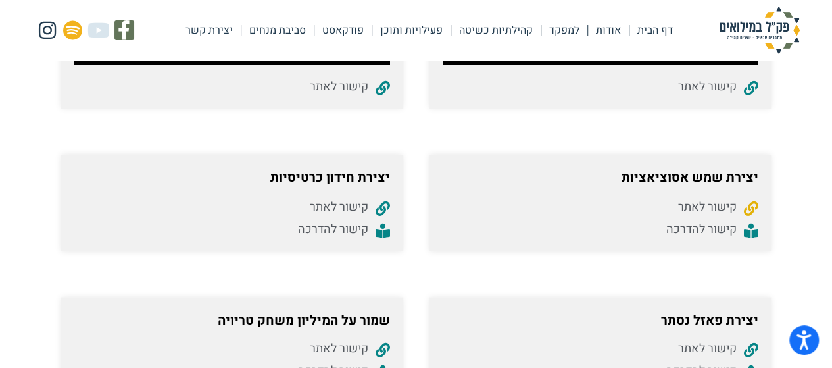
click at [697, 206] on span "קישור לאתר" at bounding box center [709, 206] width 62 height 18
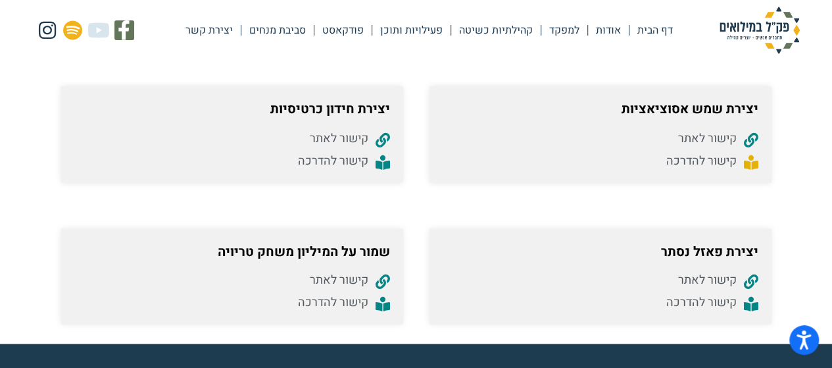
scroll to position [1184, 0]
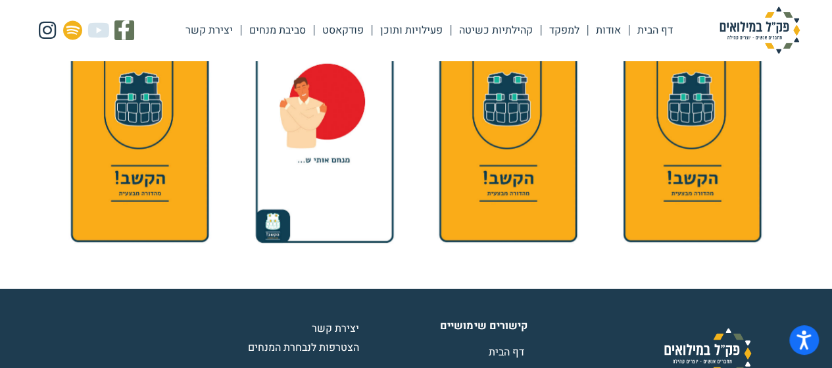
scroll to position [1907, 0]
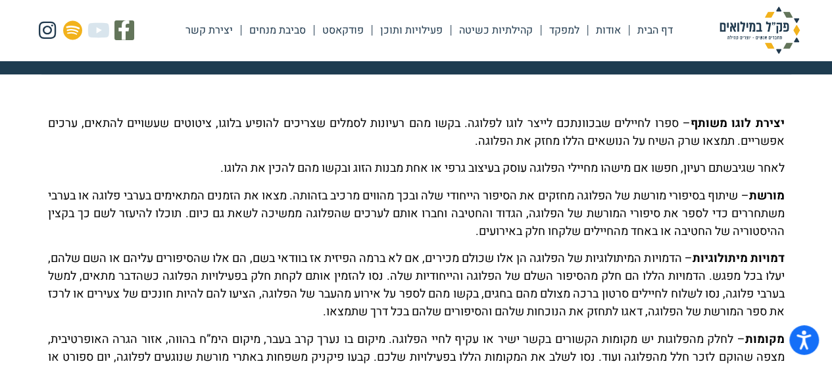
scroll to position [197, 0]
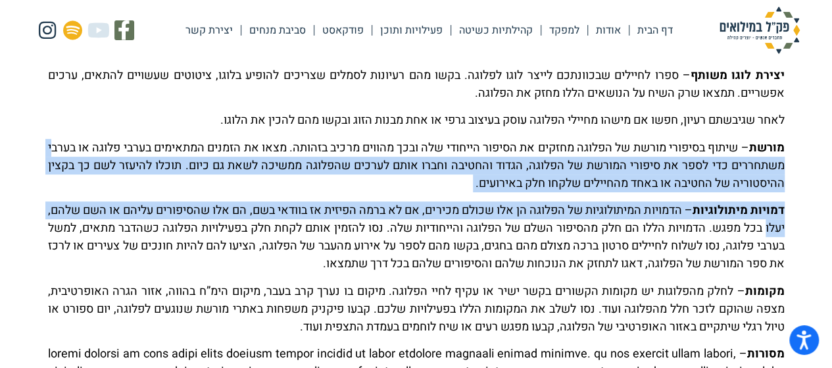
drag, startPoint x: 735, startPoint y: 208, endPoint x: 731, endPoint y: 226, distance: 17.5
click at [731, 226] on div "יצירת לוגו משותף – ספרו לחיילים שבכוונתכם לייצר לוגו לפלוגה. בקשו מהם רעיונות ל…" at bounding box center [416, 289] width 736 height 447
click at [731, 226] on p "דמויות מיתולוגיות – הדמויות המיתולוגיות של הפלוגה הן אלו שכולם מכירים, אם לא בר…" at bounding box center [416, 236] width 736 height 71
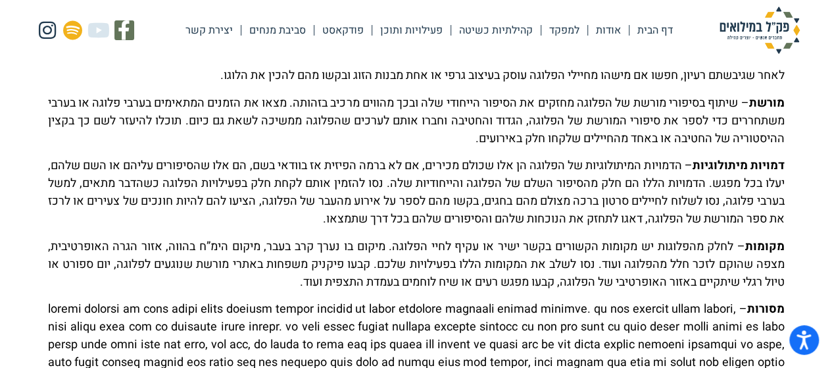
scroll to position [263, 0]
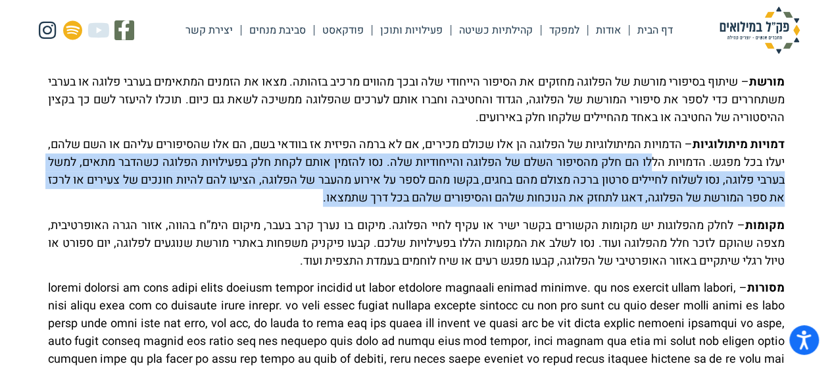
drag, startPoint x: 224, startPoint y: 195, endPoint x: 678, endPoint y: 164, distance: 455.5
click at [620, 160] on p "דמויות מיתולוגיות – הדמויות המיתולוגיות של הפלוגה הן אלו שכולם מכירים, אם לא בר…" at bounding box center [416, 170] width 736 height 71
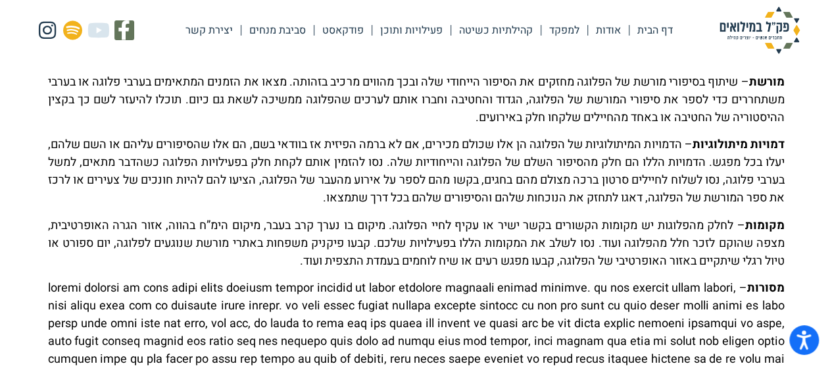
click at [681, 164] on p "דמויות מיתולוגיות – הדמויות המיתולוגיות של הפלוגה הן אלו שכולם מכירים, אם לא בר…" at bounding box center [416, 170] width 736 height 71
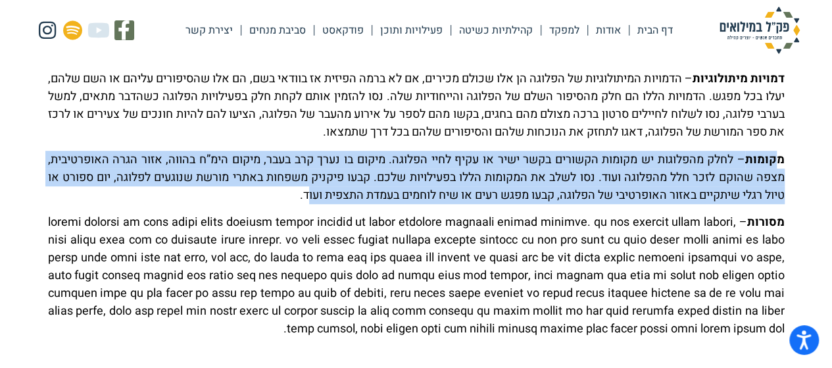
drag, startPoint x: 775, startPoint y: 157, endPoint x: 285, endPoint y: 201, distance: 491.8
click at [285, 201] on p "מקומות – לחלק מהפלוגות יש מקומות הקשורים בקשר ישיר או עקיף לחיי הפלוגה. מיקום ב…" at bounding box center [416, 177] width 736 height 53
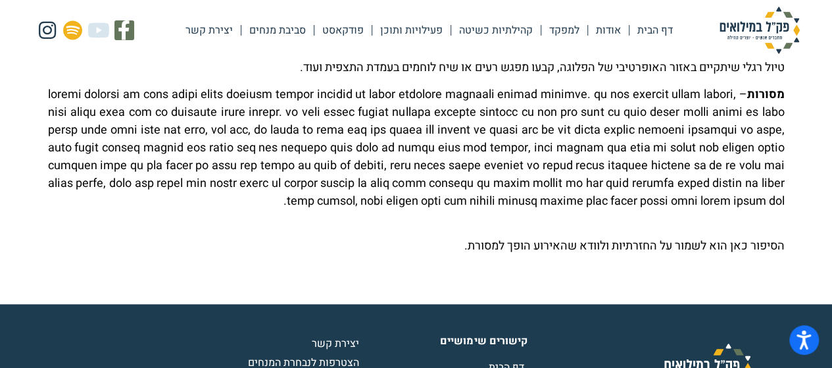
scroll to position [395, 0]
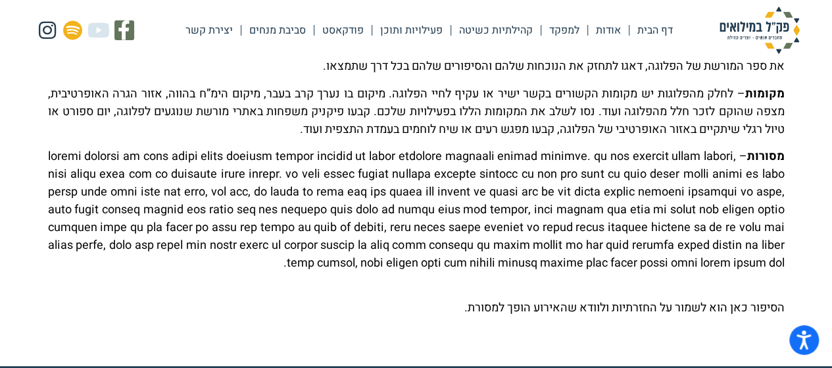
drag, startPoint x: 765, startPoint y: 279, endPoint x: 785, endPoint y: 153, distance: 127.8
click at [785, 153] on div "יצירת לוגו משותף – ספרו לחיילים שבכוונתכם לייצר לוגו לפלוגה. בקשו מהם רעיונות ל…" at bounding box center [416, 98] width 750 height 470
click at [762, 192] on p "מסורות" at bounding box center [416, 209] width 736 height 124
drag, startPoint x: 781, startPoint y: 157, endPoint x: 752, endPoint y: 285, distance: 131.0
click at [752, 272] on p "מסורות" at bounding box center [416, 209] width 736 height 124
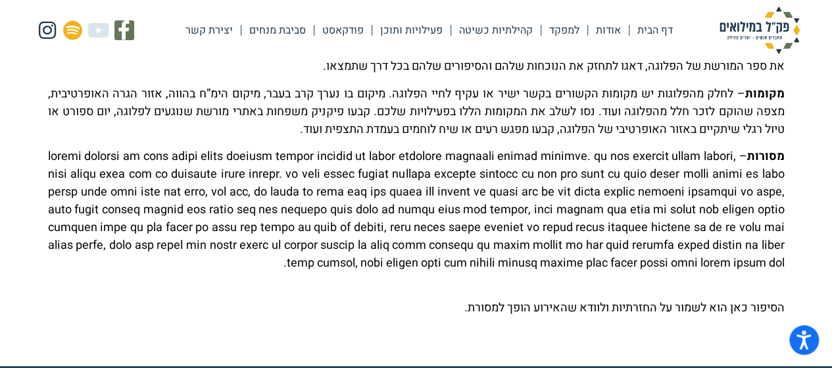
click at [752, 272] on p "מסורות" at bounding box center [416, 209] width 736 height 124
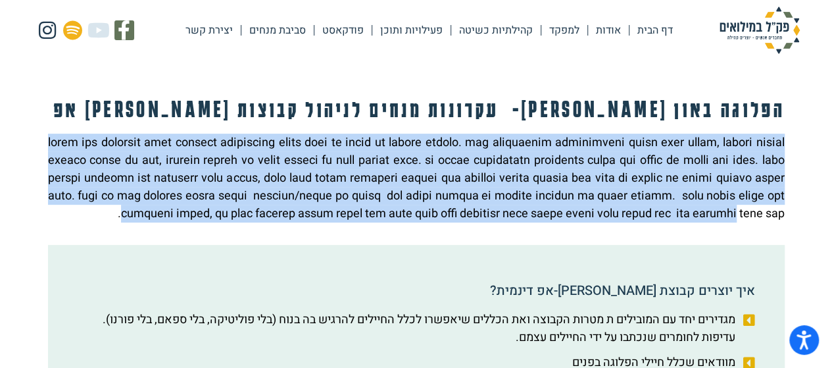
scroll to position [197, 0]
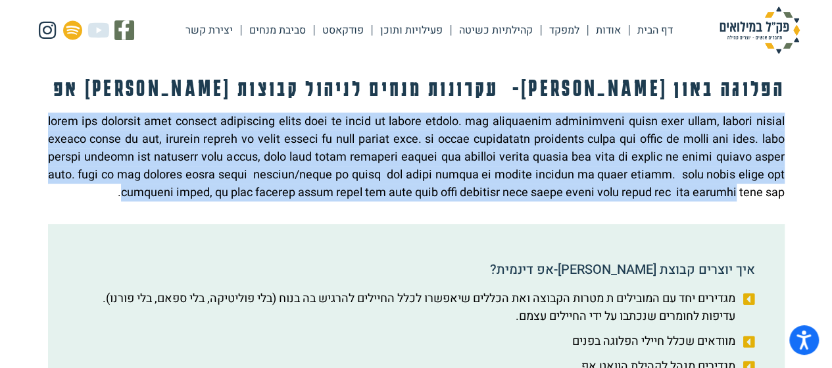
drag, startPoint x: 781, startPoint y: 194, endPoint x: 688, endPoint y: 218, distance: 95.7
click at [688, 201] on p at bounding box center [416, 156] width 736 height 89
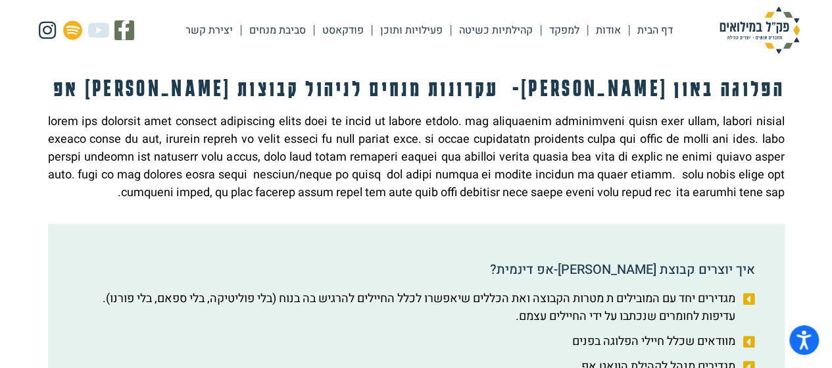
drag, startPoint x: 679, startPoint y: 214, endPoint x: 777, endPoint y: 130, distance: 129.7
click at [781, 122] on p at bounding box center [416, 156] width 736 height 89
click at [763, 160] on p at bounding box center [416, 156] width 736 height 89
drag, startPoint x: 685, startPoint y: 210, endPoint x: 783, endPoint y: 128, distance: 128.0
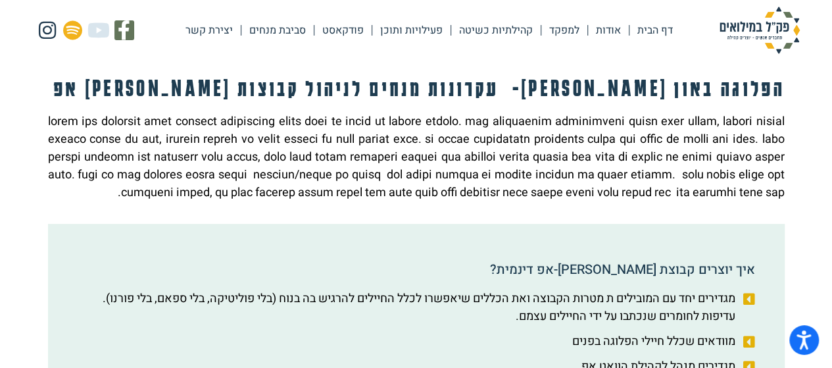
click at [680, 201] on p at bounding box center [416, 156] width 736 height 89
drag, startPoint x: 783, startPoint y: 120, endPoint x: 673, endPoint y: 214, distance: 143.6
click at [673, 201] on p at bounding box center [416, 156] width 736 height 89
drag, startPoint x: 781, startPoint y: 120, endPoint x: 665, endPoint y: 210, distance: 146.3
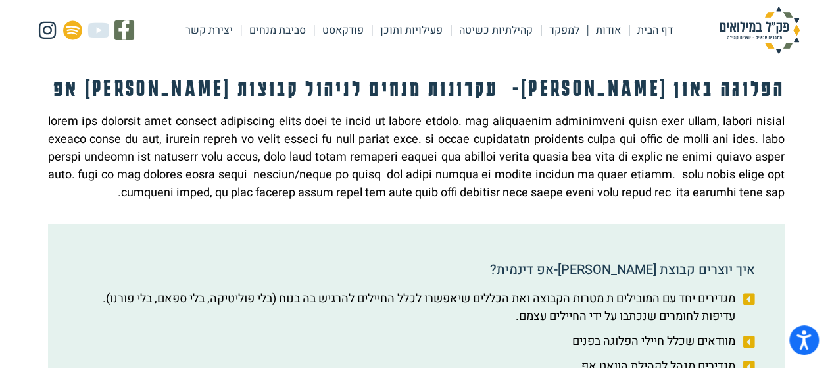
click at [665, 201] on p at bounding box center [416, 156] width 736 height 89
click at [687, 201] on p at bounding box center [416, 156] width 736 height 89
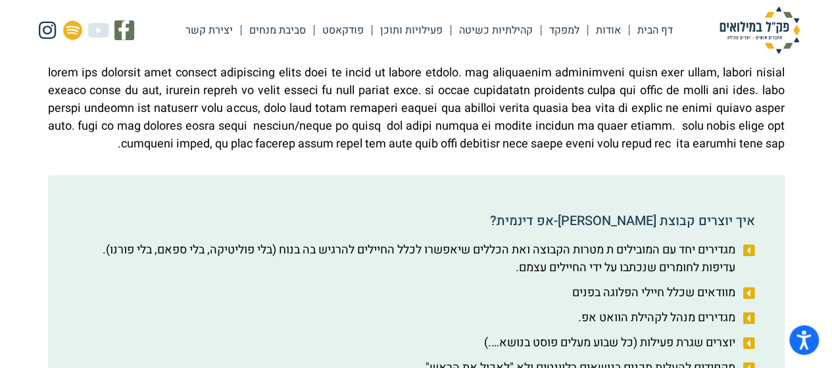
scroll to position [329, 0]
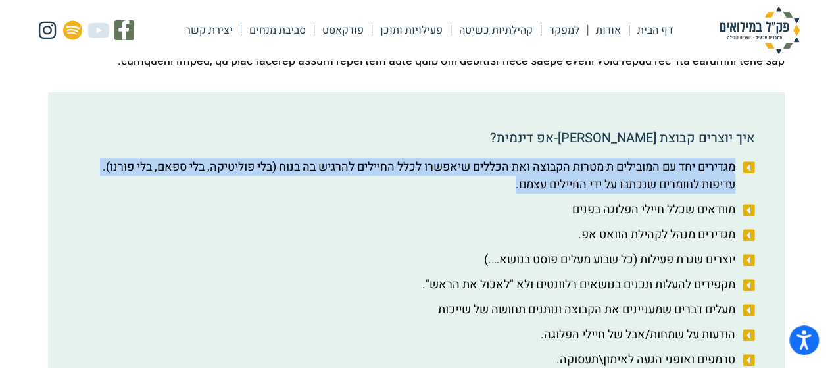
drag, startPoint x: 503, startPoint y: 206, endPoint x: 730, endPoint y: 182, distance: 228.1
click at [733, 181] on span "מגדירים יחד עם המובילים ת מטרות הקבוצה ואת הכללים שיאפשרו לכלל החיילים להרגיש ב…" at bounding box center [407, 176] width 661 height 36
click at [713, 193] on span "מגדירים יחד עם המובילים ת מטרות הקבוצה ואת הכללים שיאפשרו לכלל החיילים להרגיש ב…" at bounding box center [419, 176] width 633 height 36
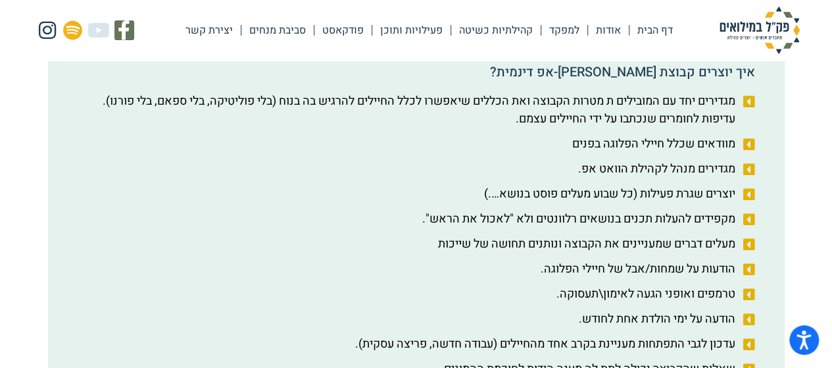
scroll to position [460, 0]
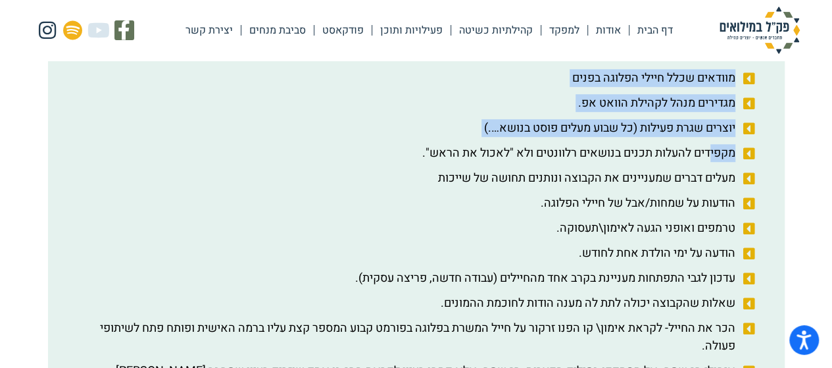
drag, startPoint x: 733, startPoint y: 95, endPoint x: 709, endPoint y: 174, distance: 83.2
click at [709, 174] on ul "מגדירים יחד עם המובילים ת מטרות הקבוצה ואת הכללים שיאפשרו לכלל החיילים להרגיש ב…" at bounding box center [415, 236] width 677 height 421
click at [709, 162] on span "מקפידים להעלות תכנים בנושאים רלוונטים ולא "לאכול את הראש"." at bounding box center [578, 153] width 313 height 18
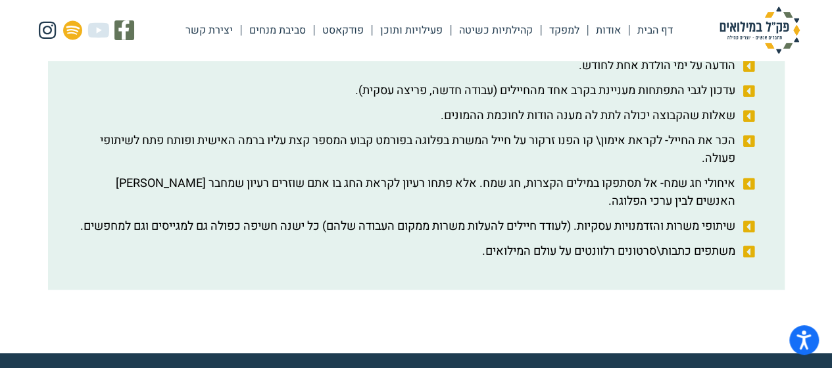
scroll to position [658, 0]
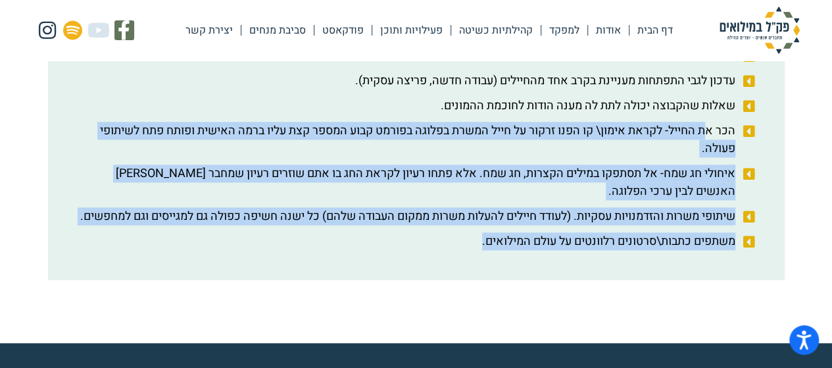
drag, startPoint x: 470, startPoint y: 279, endPoint x: 703, endPoint y: 138, distance: 272.0
click at [703, 138] on ul "מגדירים יחד עם המובילים ת מטרות הקבוצה ואת הכללים שיאפשרו לכלל החיילים להרגיש ב…" at bounding box center [415, 39] width 677 height 421
click at [659, 225] on span "שיתופי משרות והזדמנויות עסקיות. (לעודד חיילים להעלות משרות ממקום העבודה שלהם) כ…" at bounding box center [409, 216] width 658 height 18
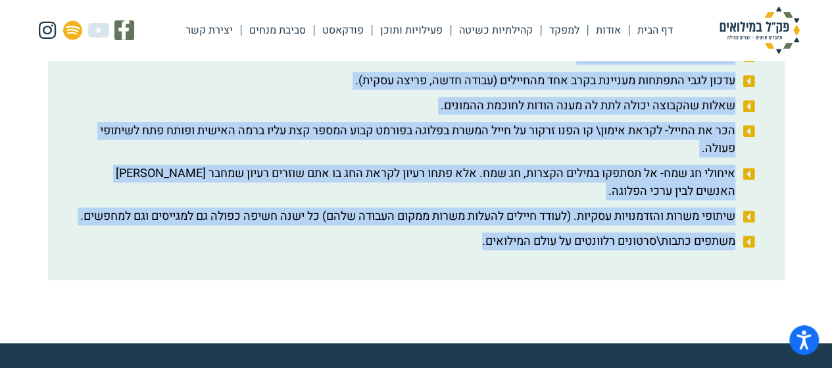
drag, startPoint x: 464, startPoint y: 279, endPoint x: 738, endPoint y: 81, distance: 339.1
click at [738, 81] on ul "מגדירים יחד עם המובילים ת מטרות הקבוצה ואת הכללים שיאפשרו לכלל החיילים להרגיש ב…" at bounding box center [415, 39] width 677 height 421
click at [722, 140] on span "הכר את החייל- לקראת אימון\ קו הפנו זרקור על חייל המשרת בפלוגה בפורמט קבוע המספר…" at bounding box center [407, 140] width 661 height 36
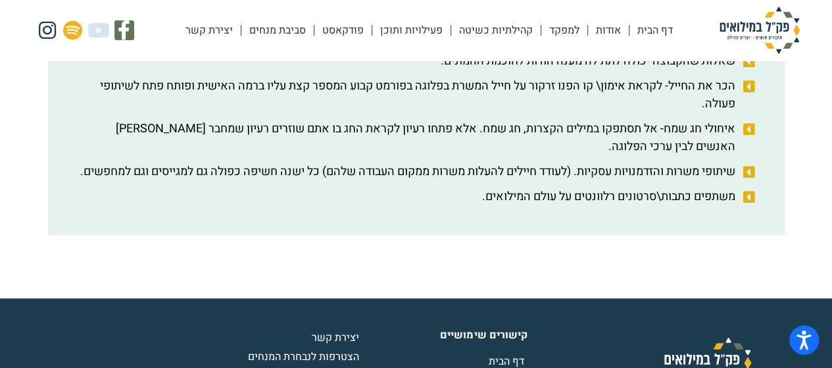
scroll to position [723, 0]
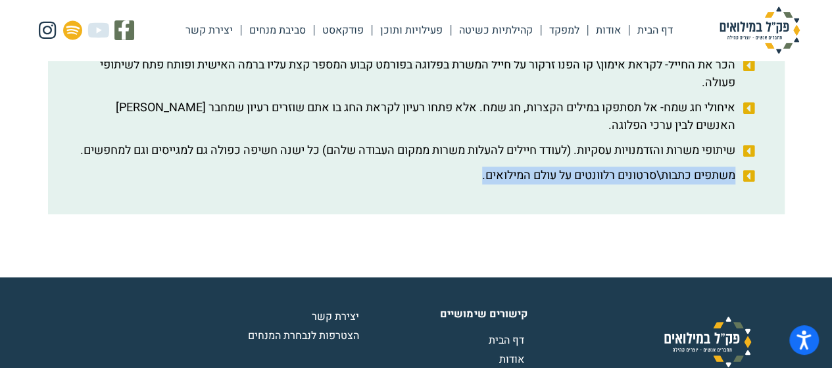
drag, startPoint x: 460, startPoint y: 205, endPoint x: 652, endPoint y: 176, distance: 194.2
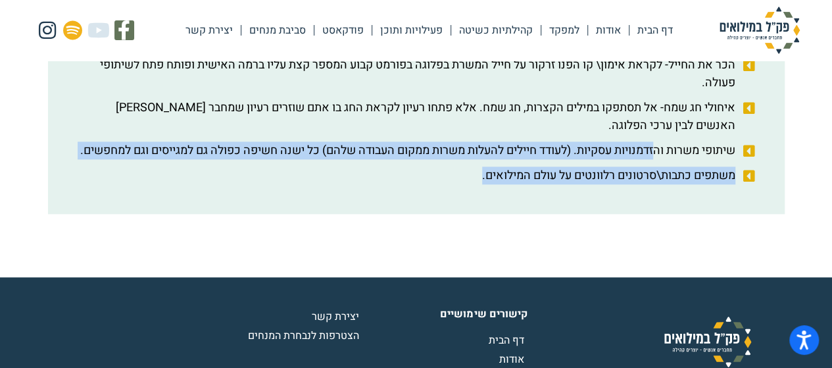
click at [652, 159] on span "שיתופי משרות והזדמנויות עסקיות. (לעודד חיילים להעלות משרות ממקום העבודה שלהם) כ…" at bounding box center [409, 150] width 658 height 18
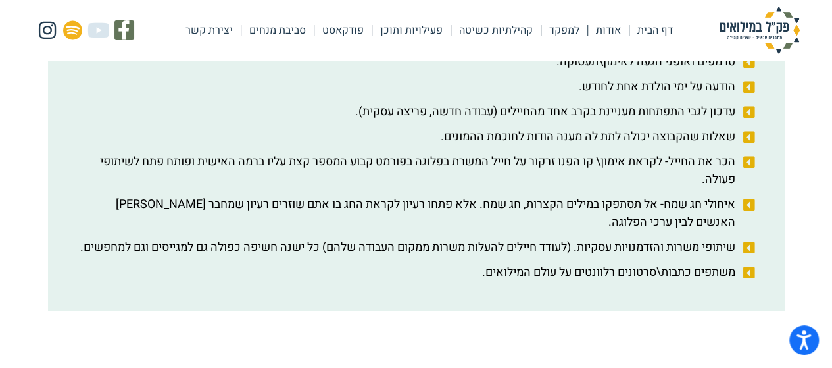
scroll to position [526, 0]
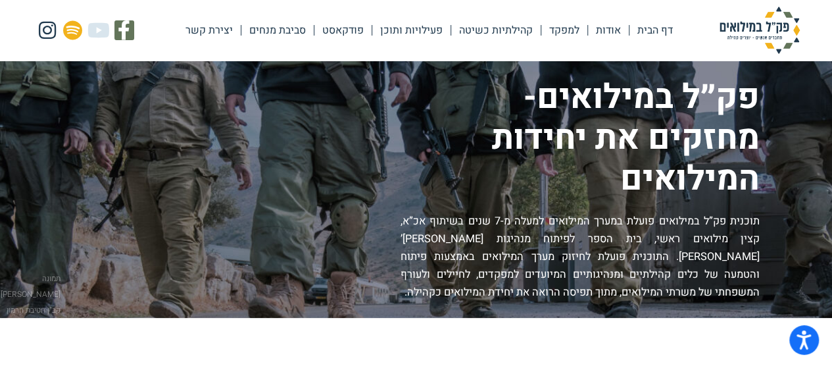
click at [296, 30] on link "סביבת מנחים" at bounding box center [277, 30] width 72 height 30
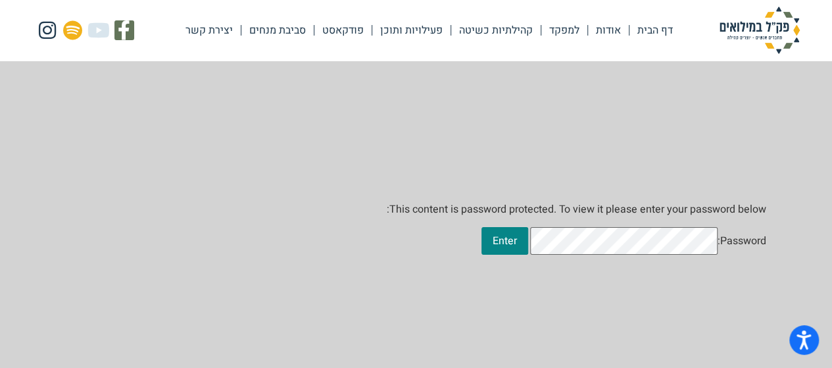
click at [337, 27] on link "פודקאסט" at bounding box center [342, 30] width 57 height 30
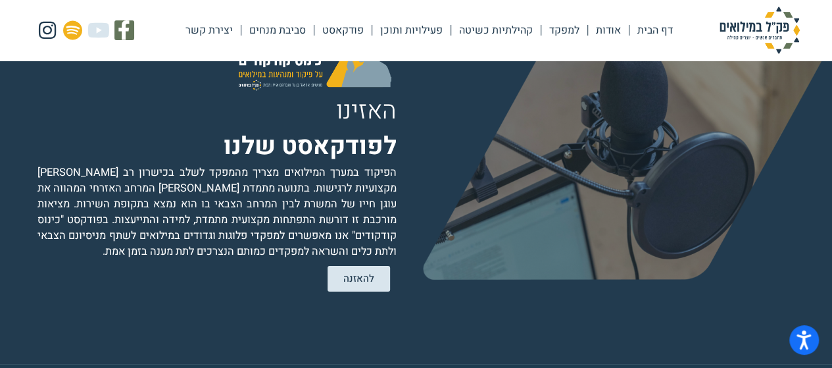
scroll to position [2455, 0]
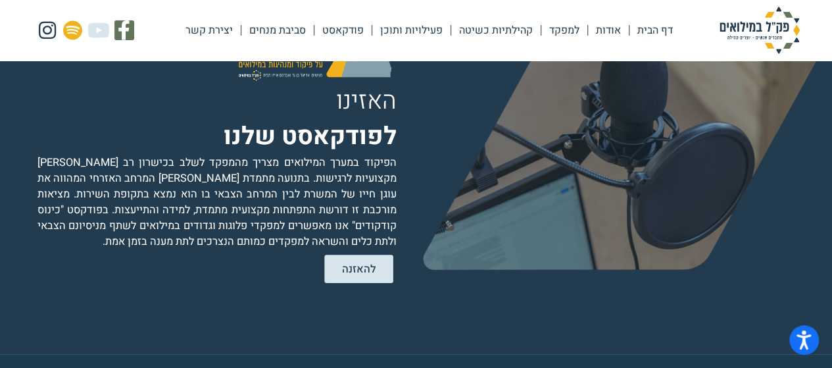
click at [356, 263] on span "להאזנה" at bounding box center [358, 268] width 34 height 11
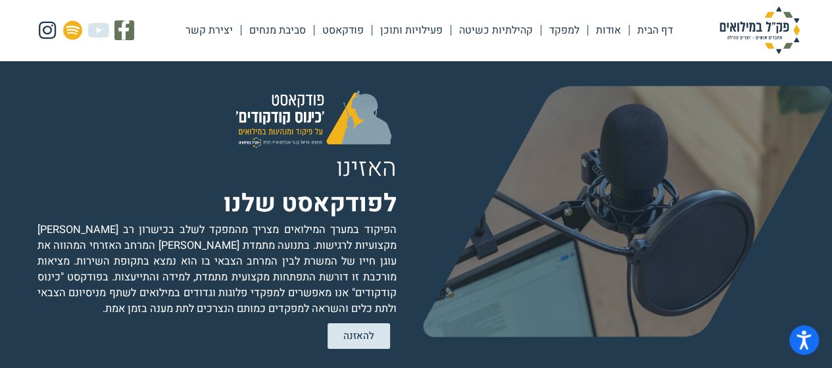
scroll to position [2324, 0]
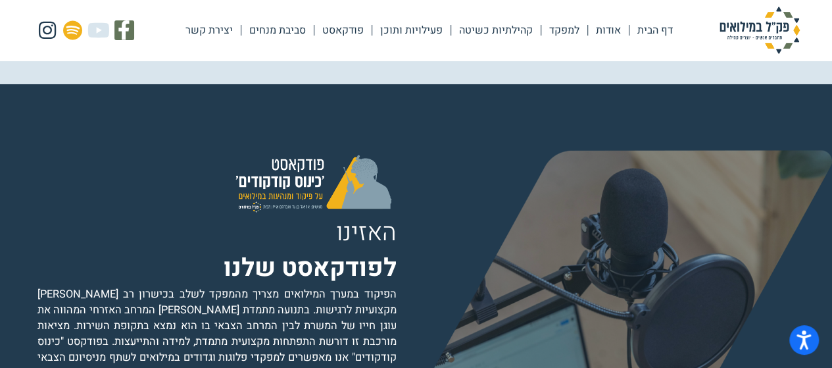
click at [411, 26] on link "פעילויות ותוכן" at bounding box center [411, 30] width 78 height 30
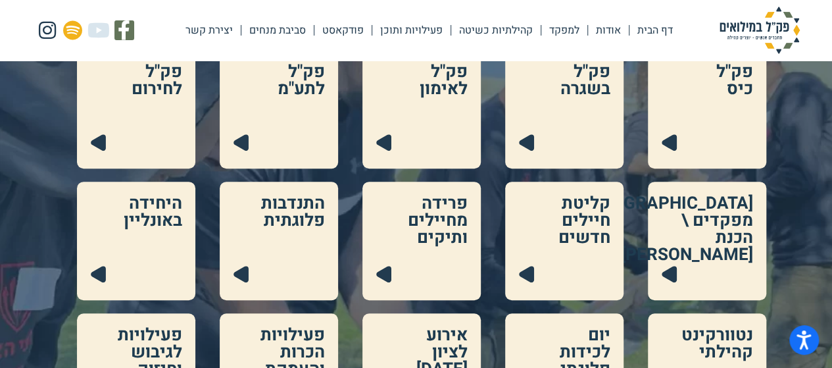
scroll to position [263, 0]
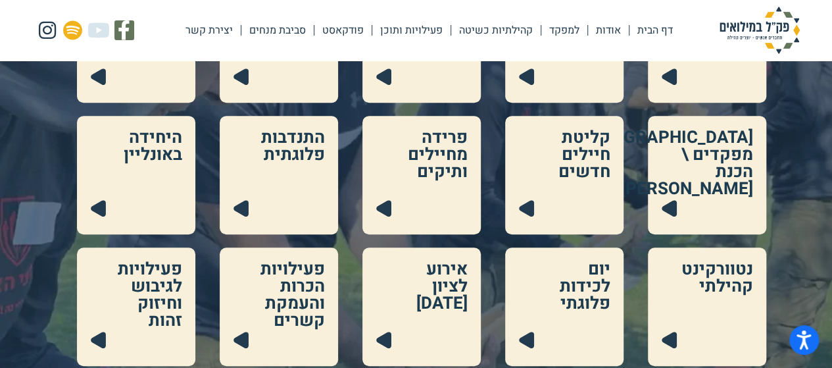
click at [163, 171] on link at bounding box center [136, 175] width 118 height 118
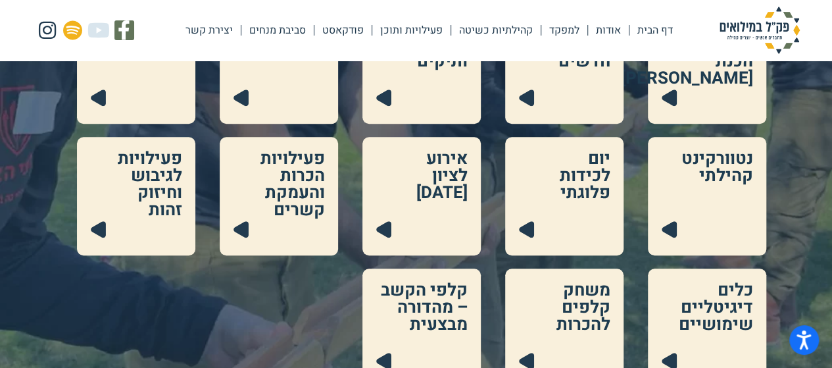
scroll to position [395, 0]
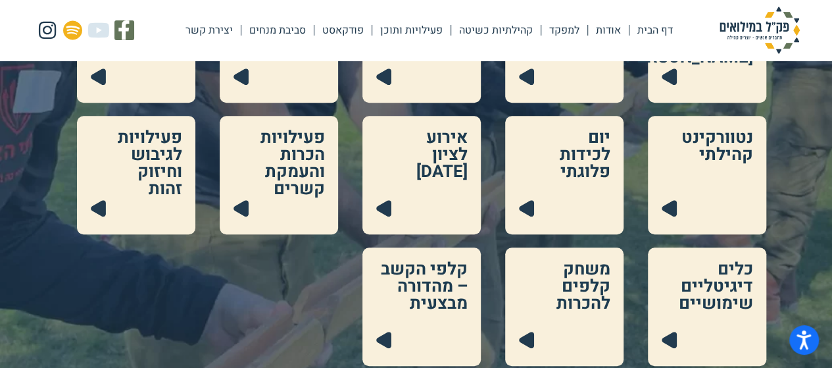
click at [304, 151] on link at bounding box center [279, 175] width 118 height 118
click at [447, 167] on link at bounding box center [421, 175] width 118 height 118
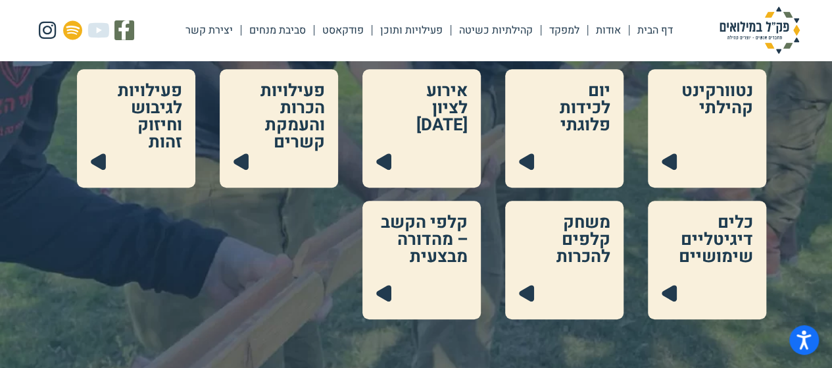
scroll to position [460, 0]
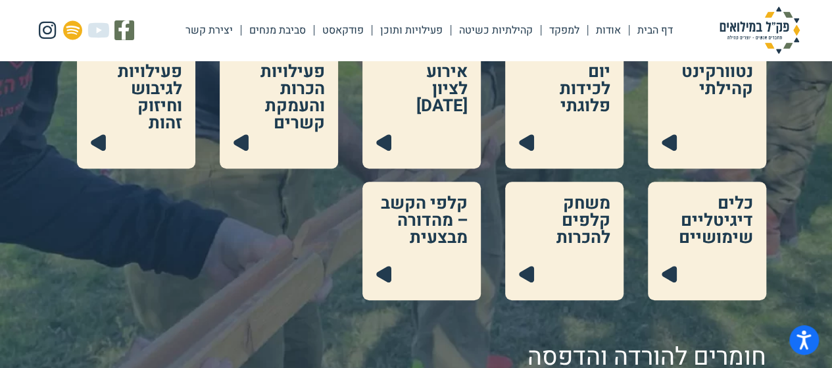
click at [567, 216] on link at bounding box center [564, 240] width 118 height 118
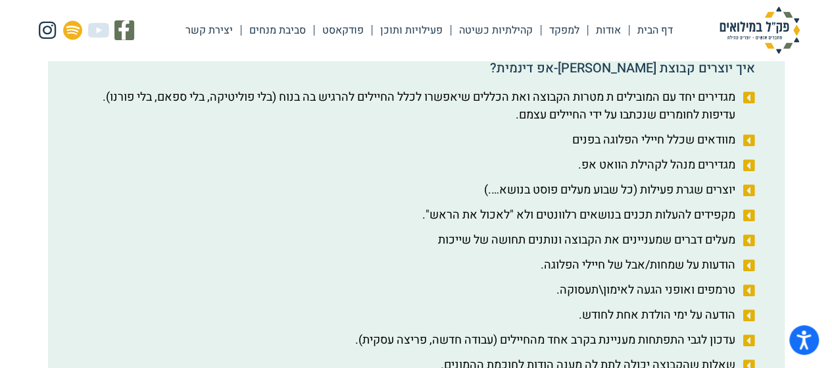
scroll to position [526, 0]
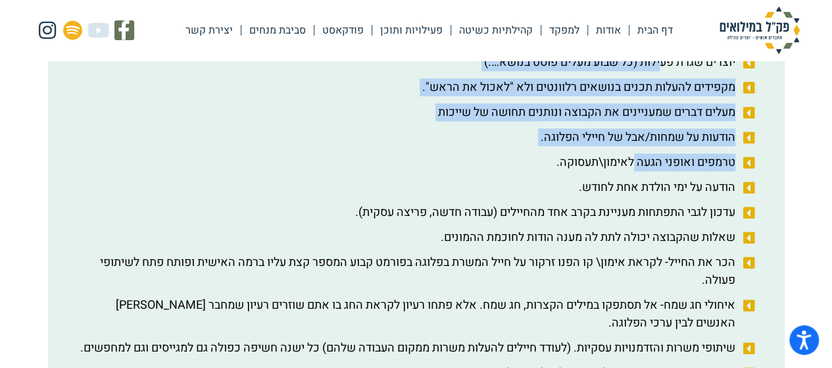
drag, startPoint x: 656, startPoint y: 89, endPoint x: 633, endPoint y: 176, distance: 89.8
click at [633, 176] on ul "מגדירים יחד עם המובילים ת מטרות הקבוצה ואת הכללים שיאפשרו לכלל החיילים להרגיש ב…" at bounding box center [415, 171] width 677 height 421
click at [633, 171] on span "טרמפים ואופני הגעה לאימון\תעסוקה." at bounding box center [647, 162] width 182 height 18
drag, startPoint x: 725, startPoint y: 87, endPoint x: 534, endPoint y: 181, distance: 212.6
click at [534, 181] on ul "מגדירים יחד עם המובילים ת מטרות הקבוצה ואת הכללים שיאפשרו לכלל החיילים להרגיש ב…" at bounding box center [415, 171] width 677 height 421
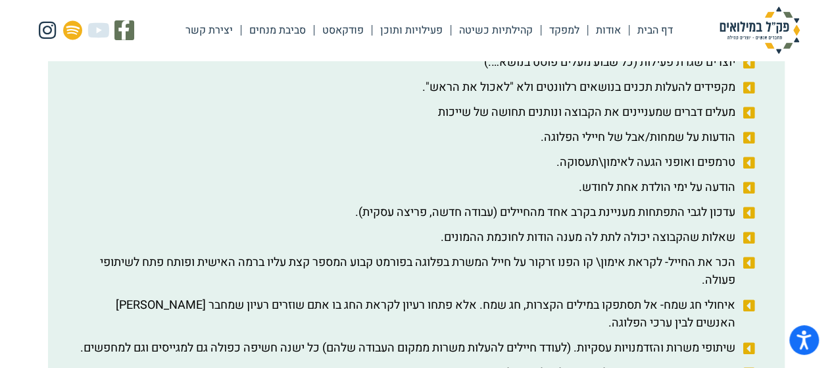
click at [601, 221] on span "עדכון לגבי התפתחות מעניינת בקרב אחד מהחיילים (עבודה חדשה, פריצה עסקית)." at bounding box center [546, 212] width 383 height 18
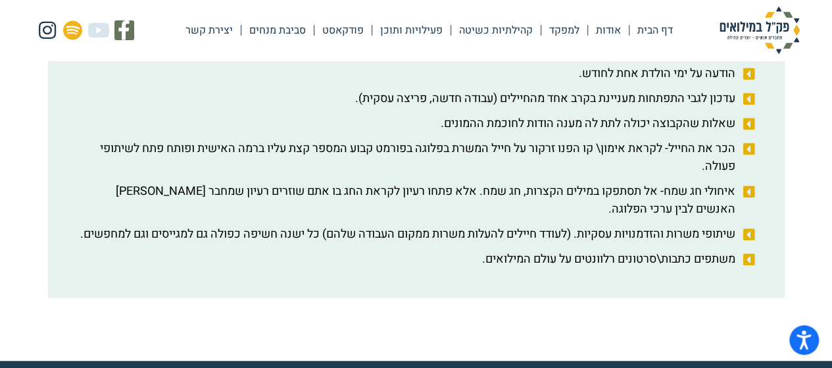
scroll to position [658, 0]
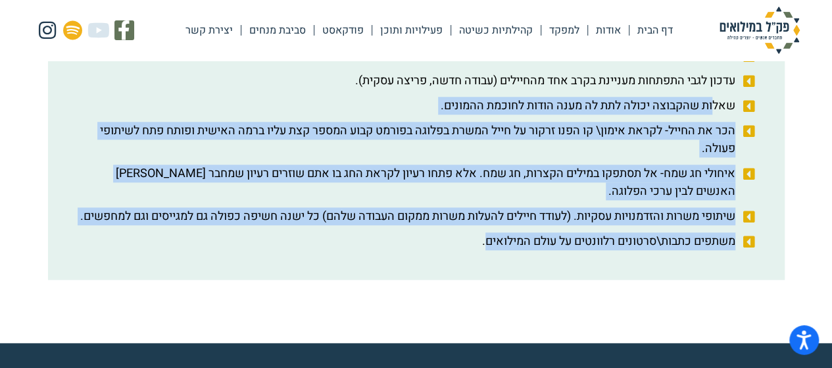
drag, startPoint x: 479, startPoint y: 279, endPoint x: 714, endPoint y: 114, distance: 287.3
click at [714, 114] on ul "מגדירים יחד עם המובילים ת מטרות הקבוצה ואת הכללים שיאפשרו לכלל החיילים להרגיש ב…" at bounding box center [415, 39] width 677 height 421
click at [683, 191] on span "איחולי חג שמח- אל תסתפקו במילים הקצרות, חג שמח. אלא פתחו רעיון לקראת החג בו אתם…" at bounding box center [407, 182] width 661 height 36
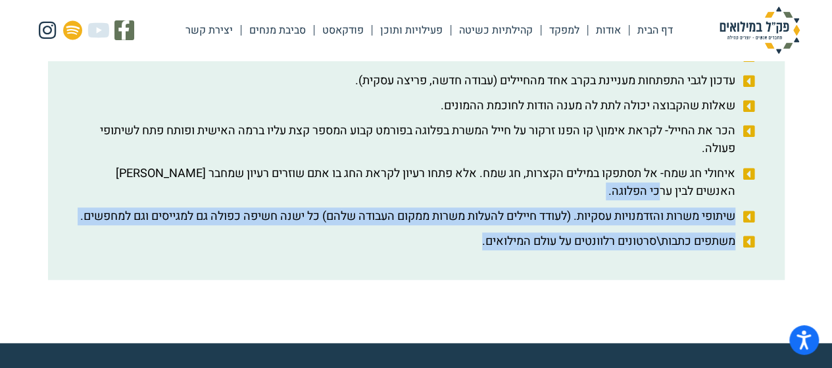
drag, startPoint x: 460, startPoint y: 279, endPoint x: 685, endPoint y: 174, distance: 248.3
click at [684, 176] on ul "מגדירים יחד עם המובילים ת מטרות הקבוצה ואת הכללים שיאפשרו לכלל החיילים להרגיש ב…" at bounding box center [415, 39] width 677 height 421
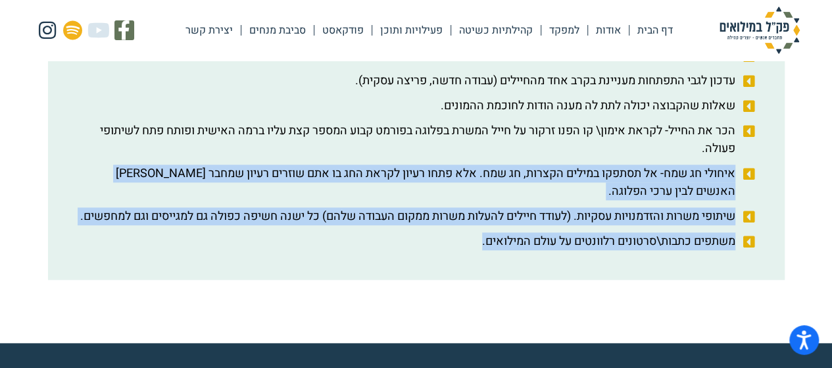
click at [688, 200] on span "איחולי חג שמח- אל תסתפקו במילים הקצרות, חג שמח. אלא פתחו רעיון לקראת החג בו אתם…" at bounding box center [407, 182] width 661 height 36
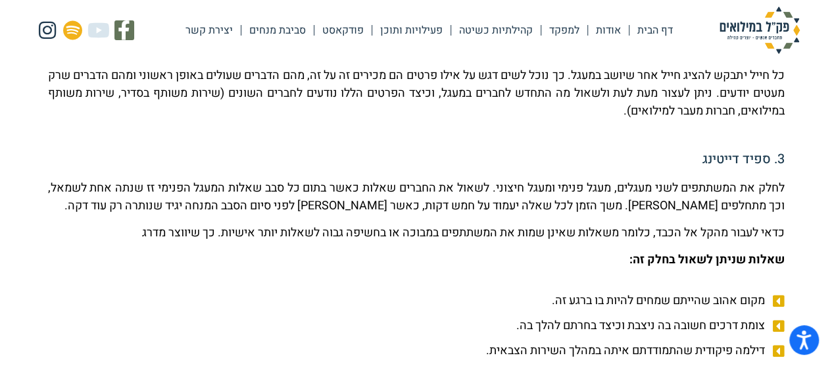
scroll to position [789, 0]
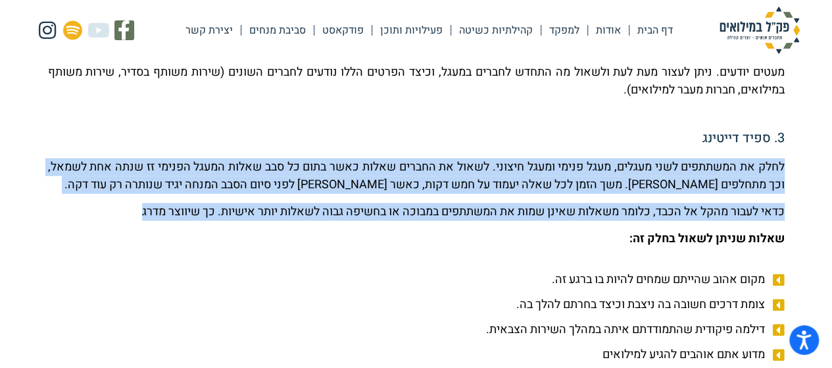
drag, startPoint x: 128, startPoint y: 212, endPoint x: 783, endPoint y: 161, distance: 657.0
click at [783, 161] on div "לחלק את המשתתפים לשני מעגלים, מעגל פנימי ומעגל חיצוני. לשאול את החברים שאלות כא…" at bounding box center [416, 203] width 736 height 90
click at [743, 205] on p "כדאי לעבור מהקל אל הכבד, כלומר משאלות שאינן שמות את המשתתפים במבוכה או בחשיפה ג…" at bounding box center [416, 212] width 736 height 18
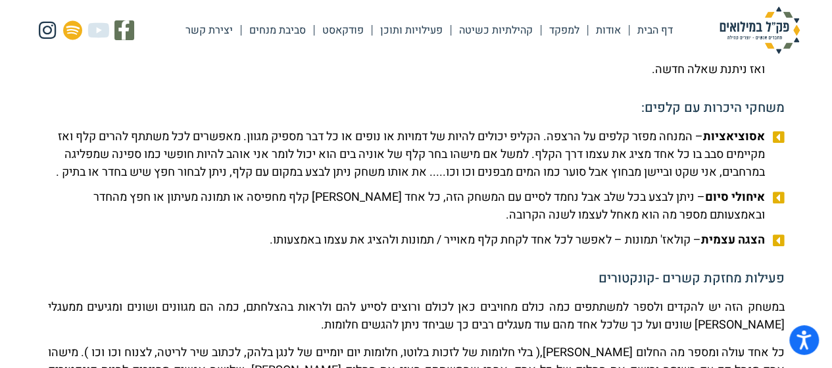
scroll to position [1775, 0]
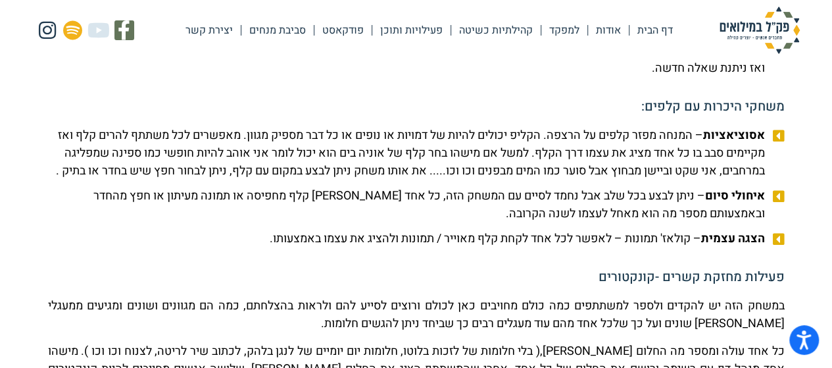
drag, startPoint x: 235, startPoint y: 279, endPoint x: 677, endPoint y: 241, distance: 444.1
click at [677, 241] on ul "אסוציאציות – המנחה מפזר קלפים על הרצפה. הקליפ יכולים להיות של דמויות או נופים א…" at bounding box center [416, 186] width 736 height 121
click at [662, 222] on span "איחולי סיום – ניתן לבצע בכל שלב אבל נחמד לסיים עם המשחק הזה, כל אחד מרים קלף מח…" at bounding box center [408, 205] width 720 height 36
drag, startPoint x: 246, startPoint y: 274, endPoint x: 762, endPoint y: 143, distance: 532.5
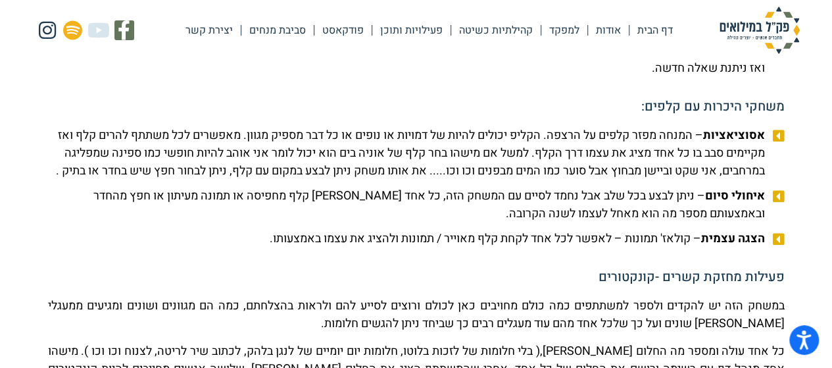
click at [720, 180] on span "אסוציאציות – המנחה מפזר קלפים על הרצפה. הקליפ יכולים להיות של דמויות או נופים א…" at bounding box center [408, 152] width 720 height 53
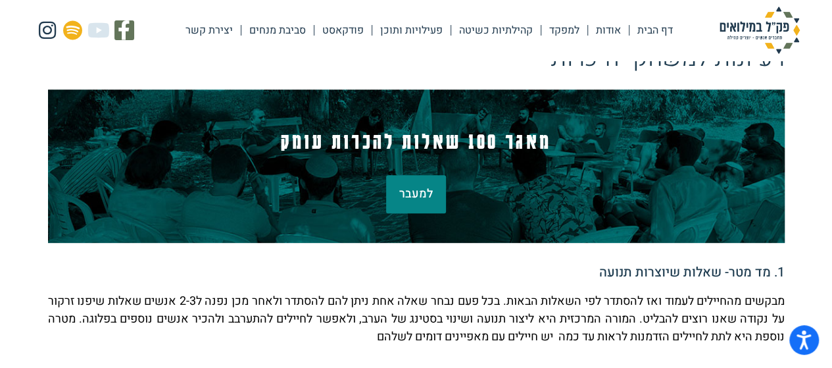
scroll to position [226, 0]
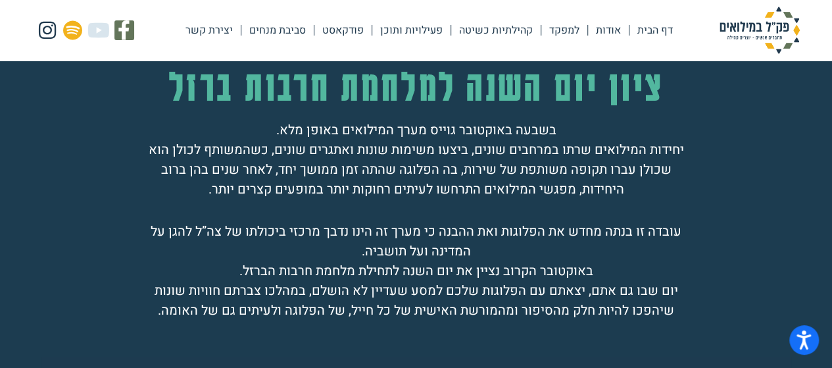
scroll to position [132, 0]
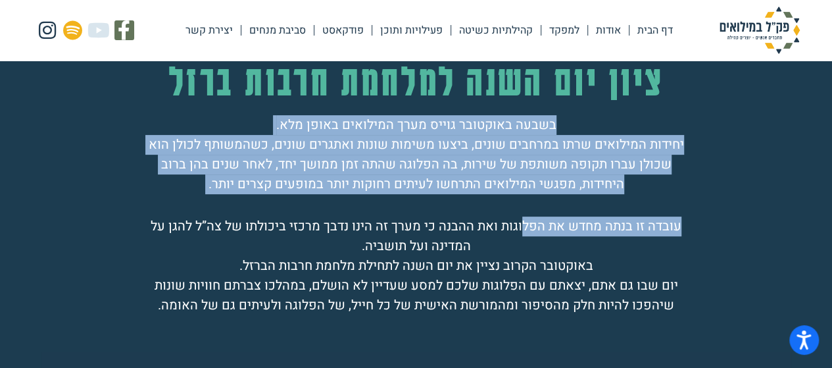
drag, startPoint x: 552, startPoint y: 126, endPoint x: 521, endPoint y: 211, distance: 90.9
click at [521, 211] on div "ציון יום השנה למלחמת חרבות ברזל בשבעה באוקטובר [PERSON_NAME] מערך המילואים באופ…" at bounding box center [416, 191] width 552 height 279
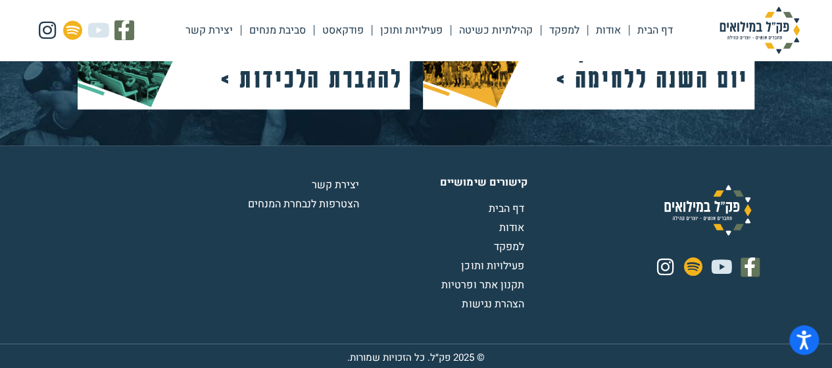
scroll to position [761, 0]
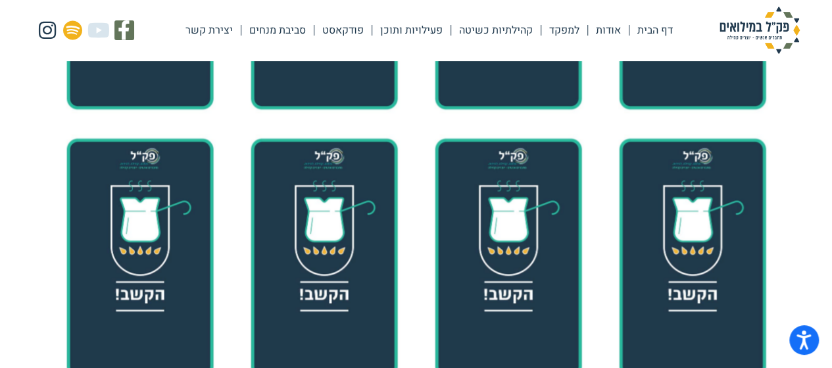
scroll to position [723, 0]
